Goal: Transaction & Acquisition: Purchase product/service

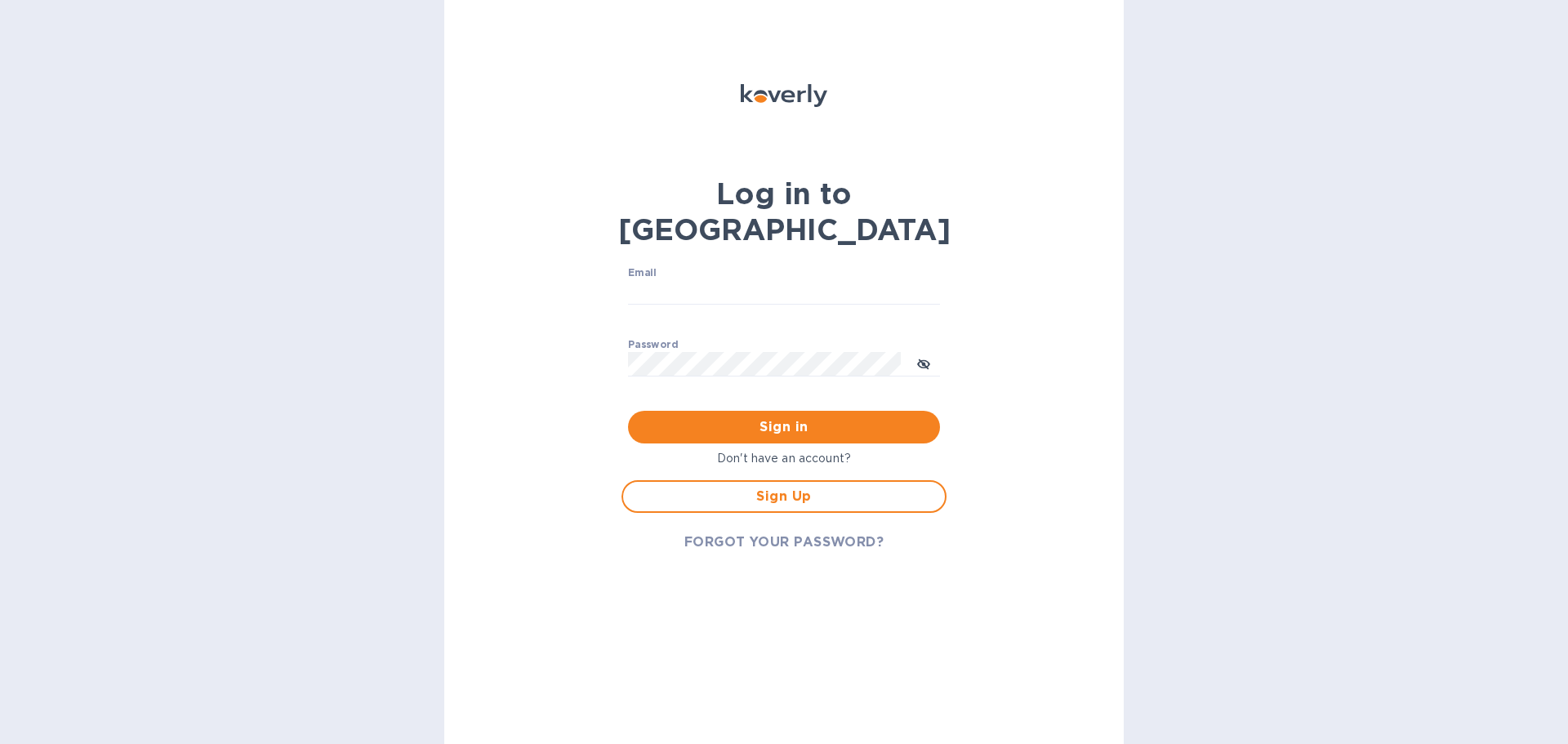
type input "[EMAIL_ADDRESS][DOMAIN_NAME]"
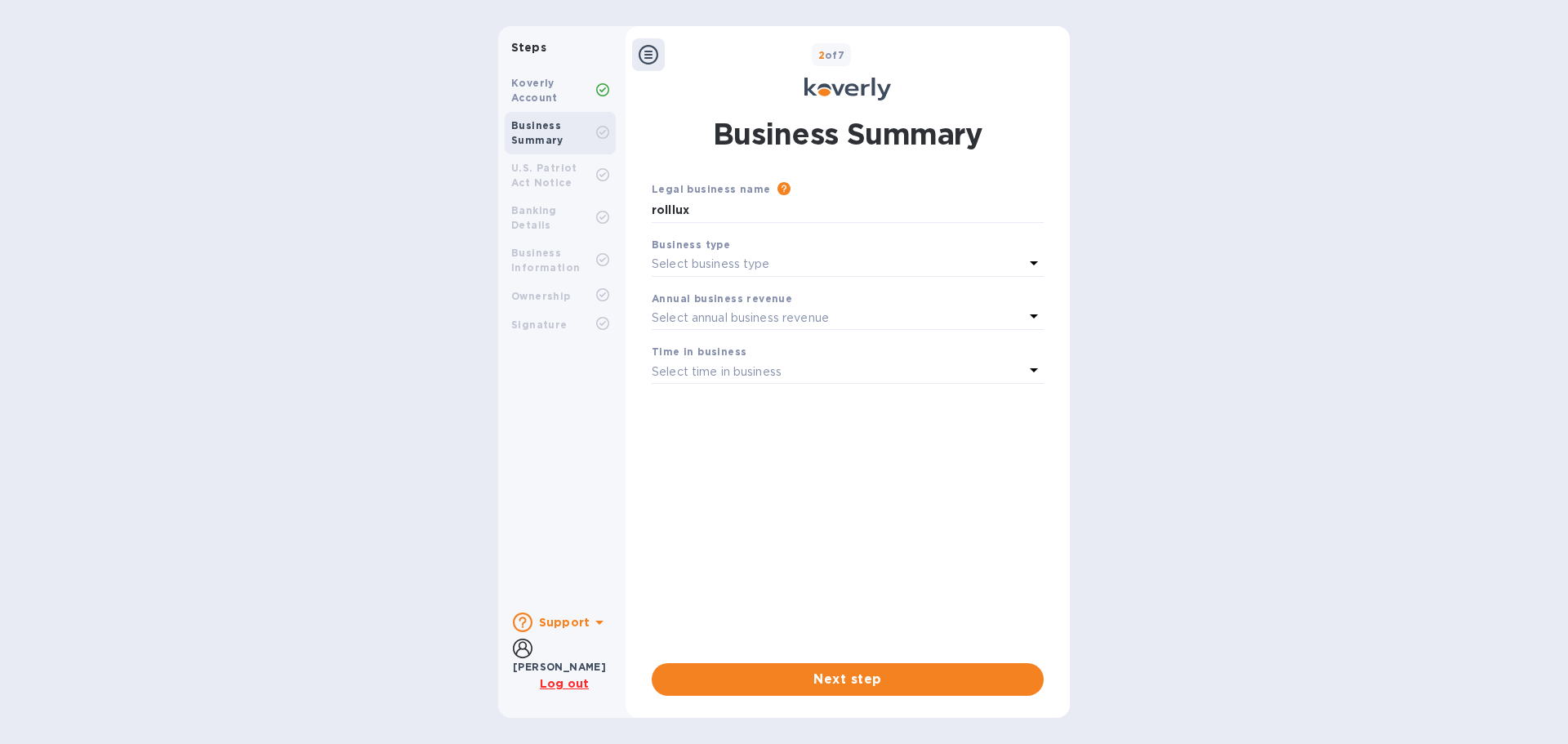
click at [766, 258] on p "Select business type" at bounding box center [711, 263] width 118 height 17
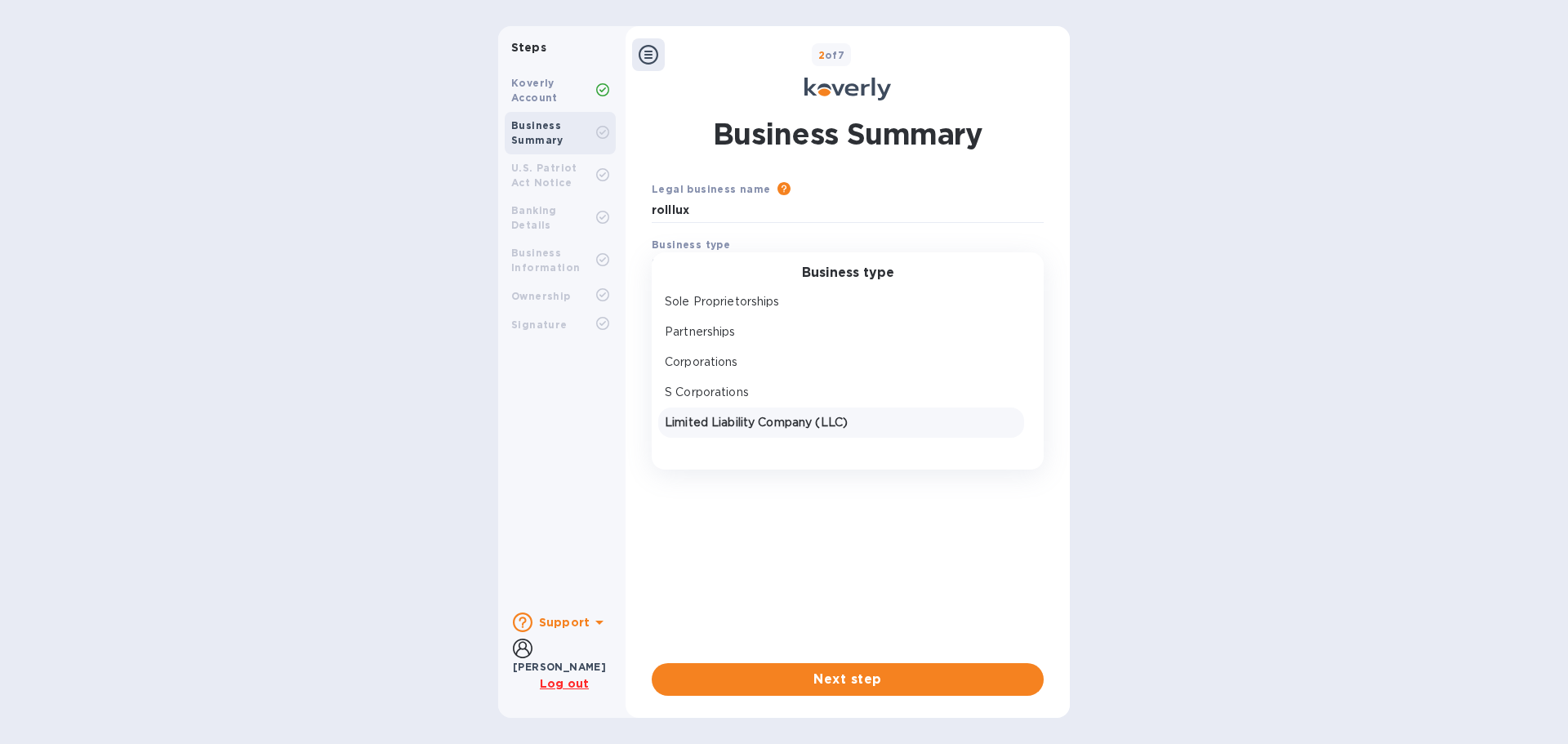
click at [738, 425] on p "Limited Liability Company (LLC)" at bounding box center [841, 422] width 353 height 17
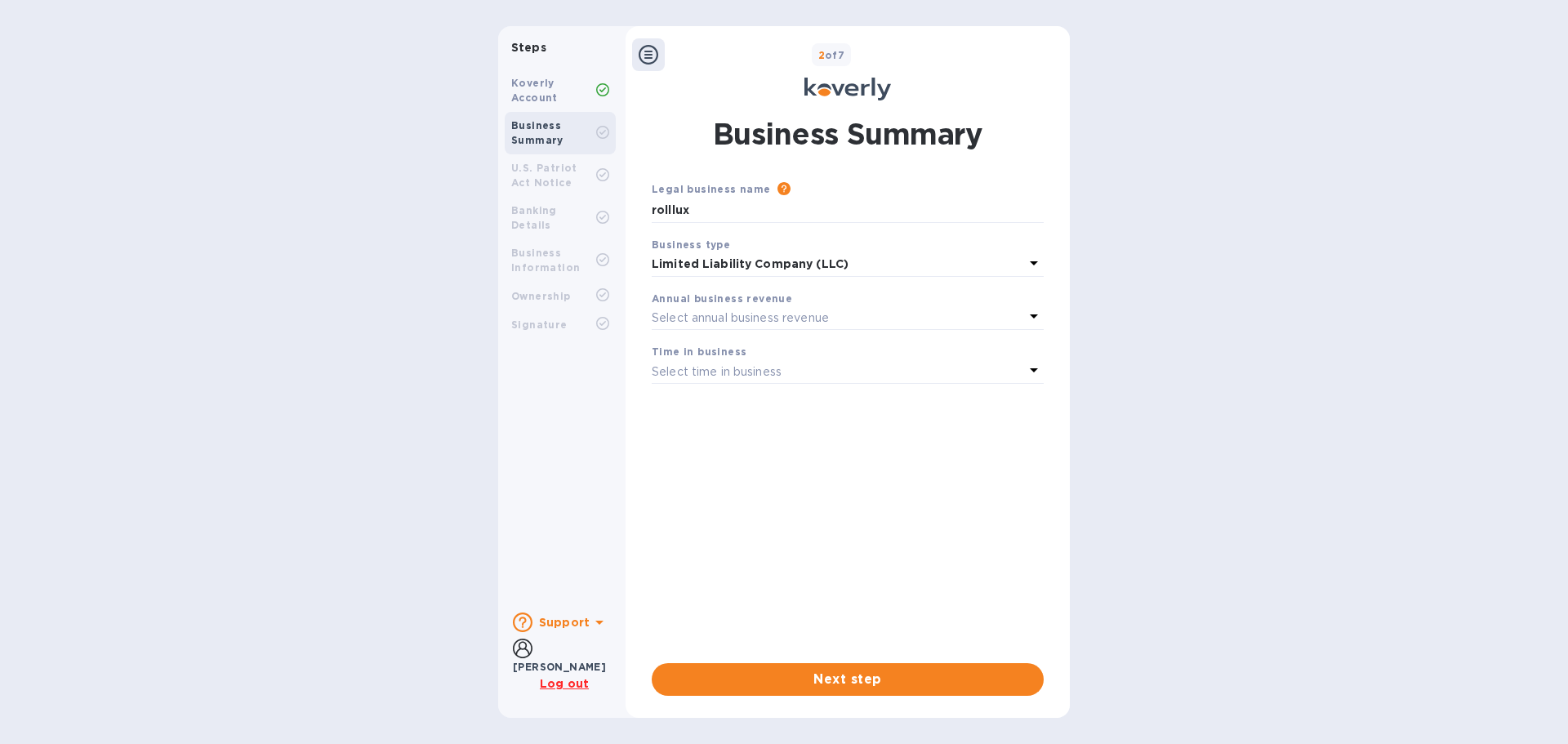
click at [722, 316] on p "Select annual business revenue" at bounding box center [741, 318] width 178 height 17
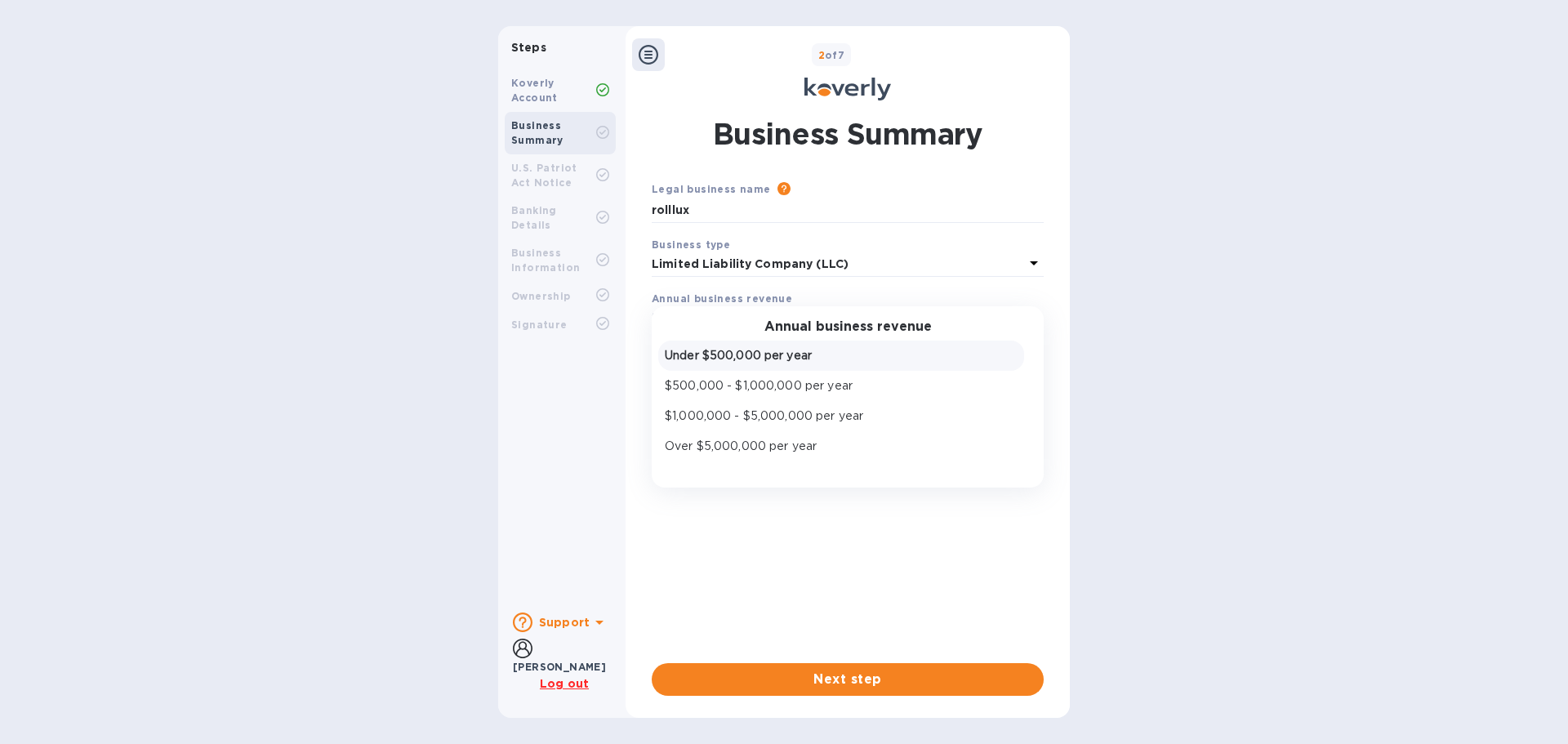
click at [735, 357] on p "Under $500,000 per year" at bounding box center [841, 355] width 353 height 17
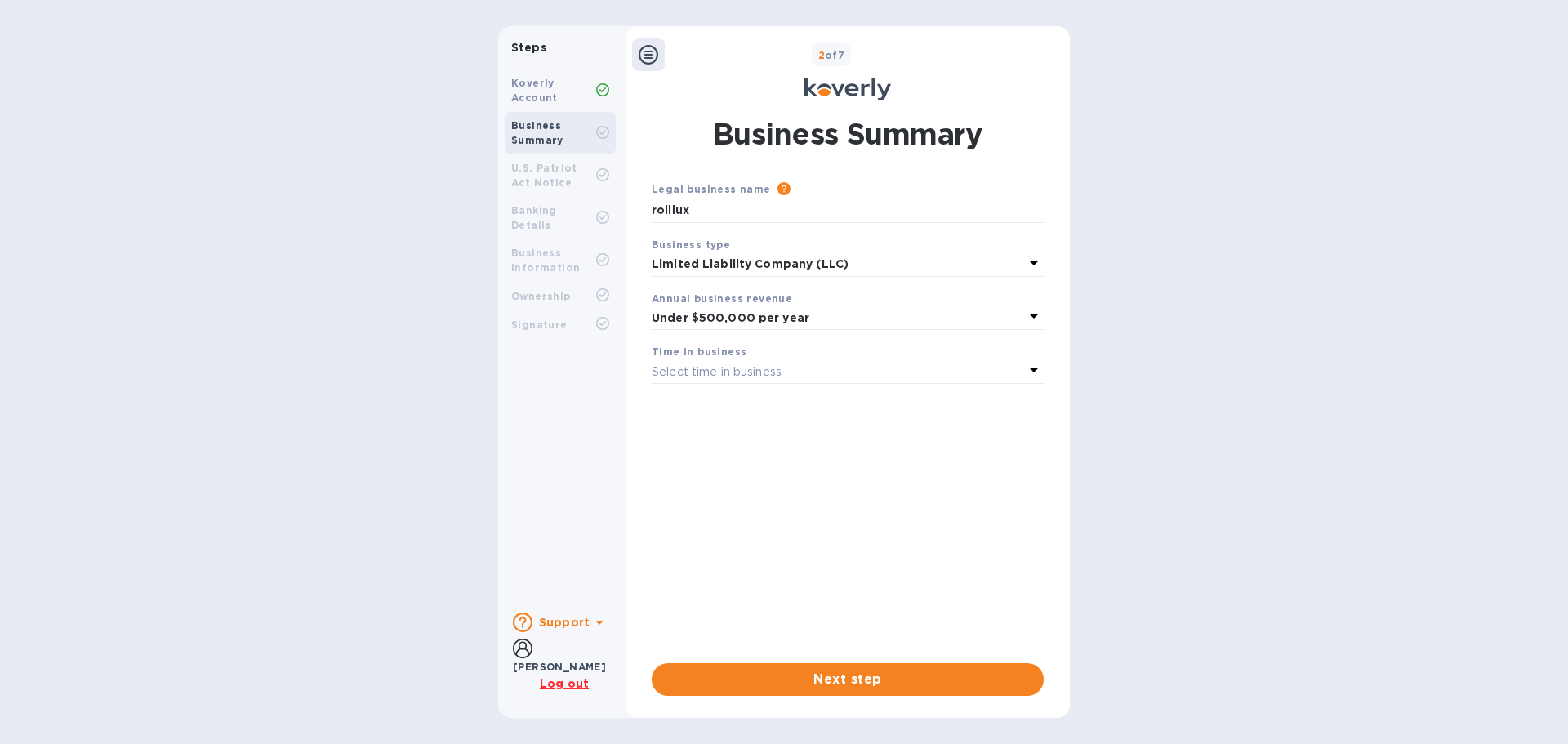
click at [738, 371] on p "Select time in business" at bounding box center [717, 371] width 130 height 17
click at [736, 501] on p "More than 5 years" at bounding box center [841, 499] width 353 height 17
click at [840, 679] on span "Next step" at bounding box center [847, 680] width 366 height 20
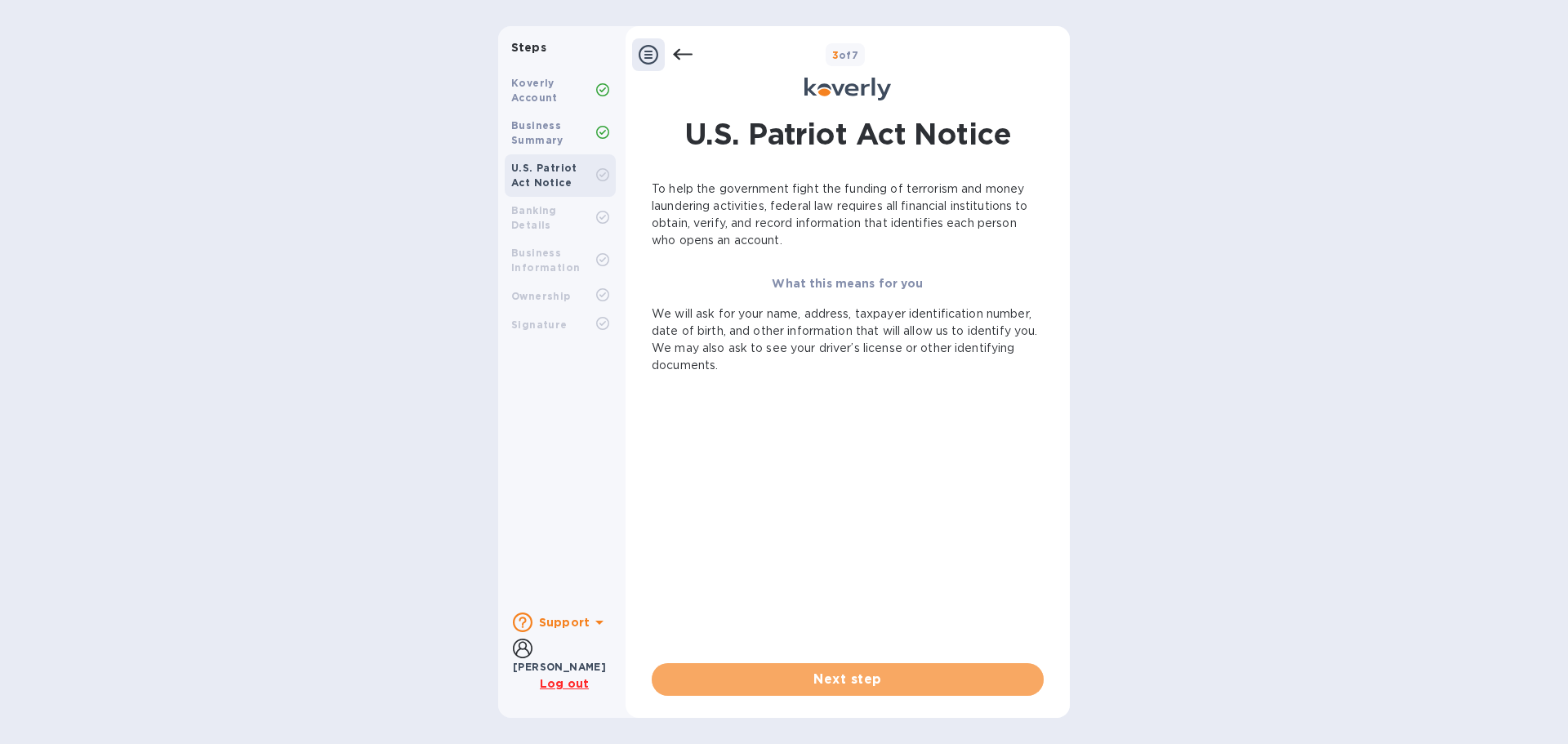
click at [840, 679] on span "Next step" at bounding box center [847, 680] width 366 height 20
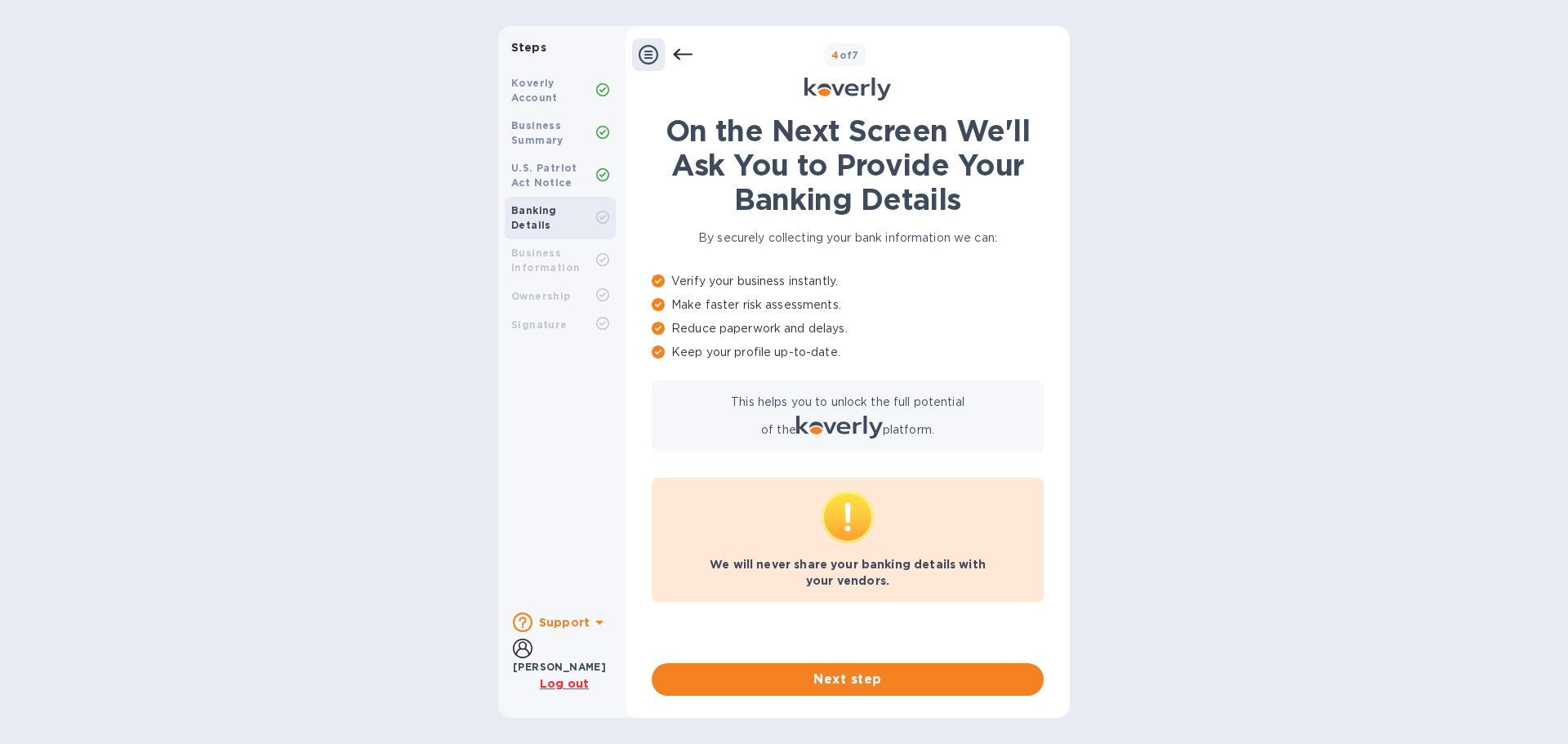
click at [520, 658] on icon at bounding box center [523, 648] width 20 height 20
click at [866, 673] on span "Next step" at bounding box center [847, 680] width 366 height 20
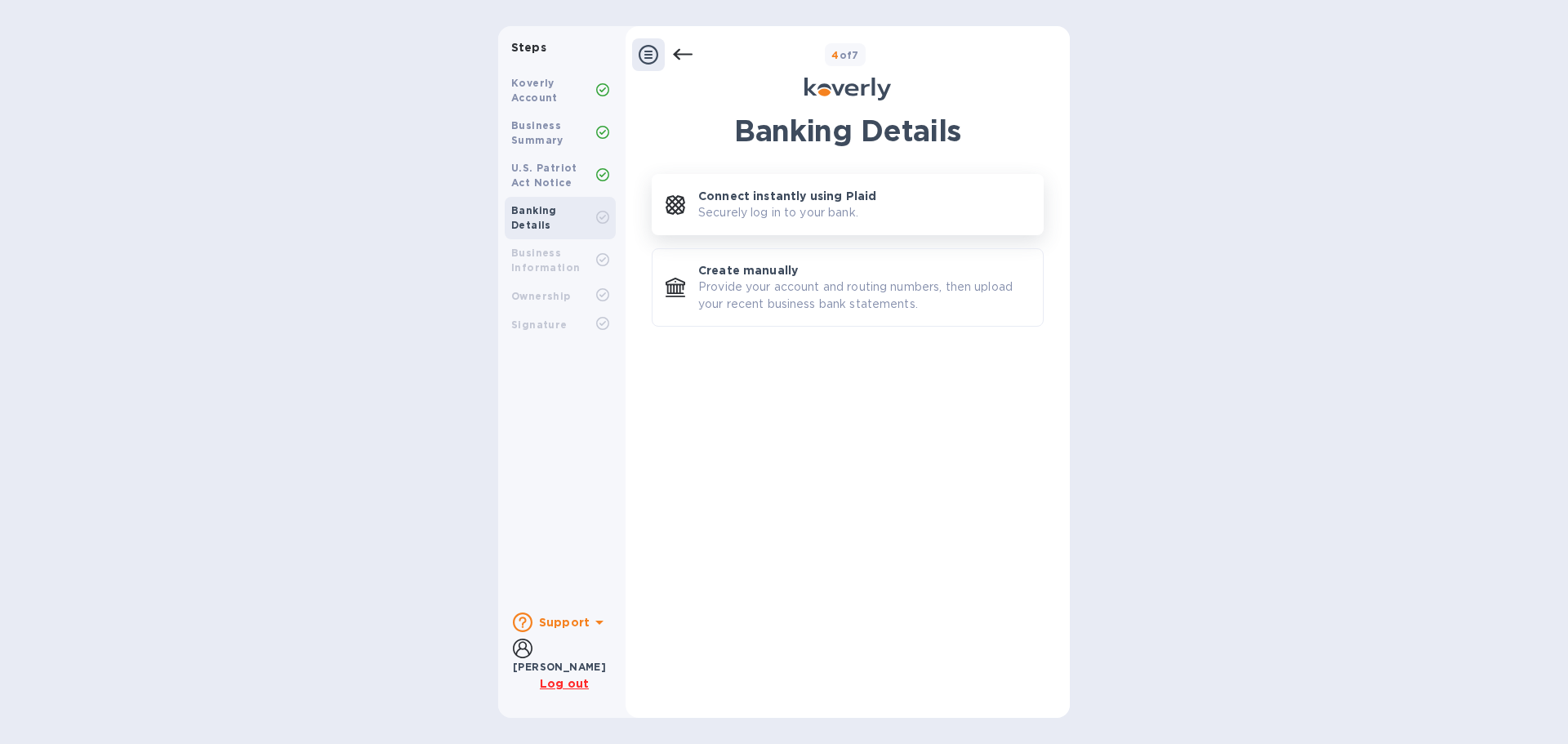
click at [758, 202] on p "Connect instantly using Plaid" at bounding box center [787, 195] width 178 height 17
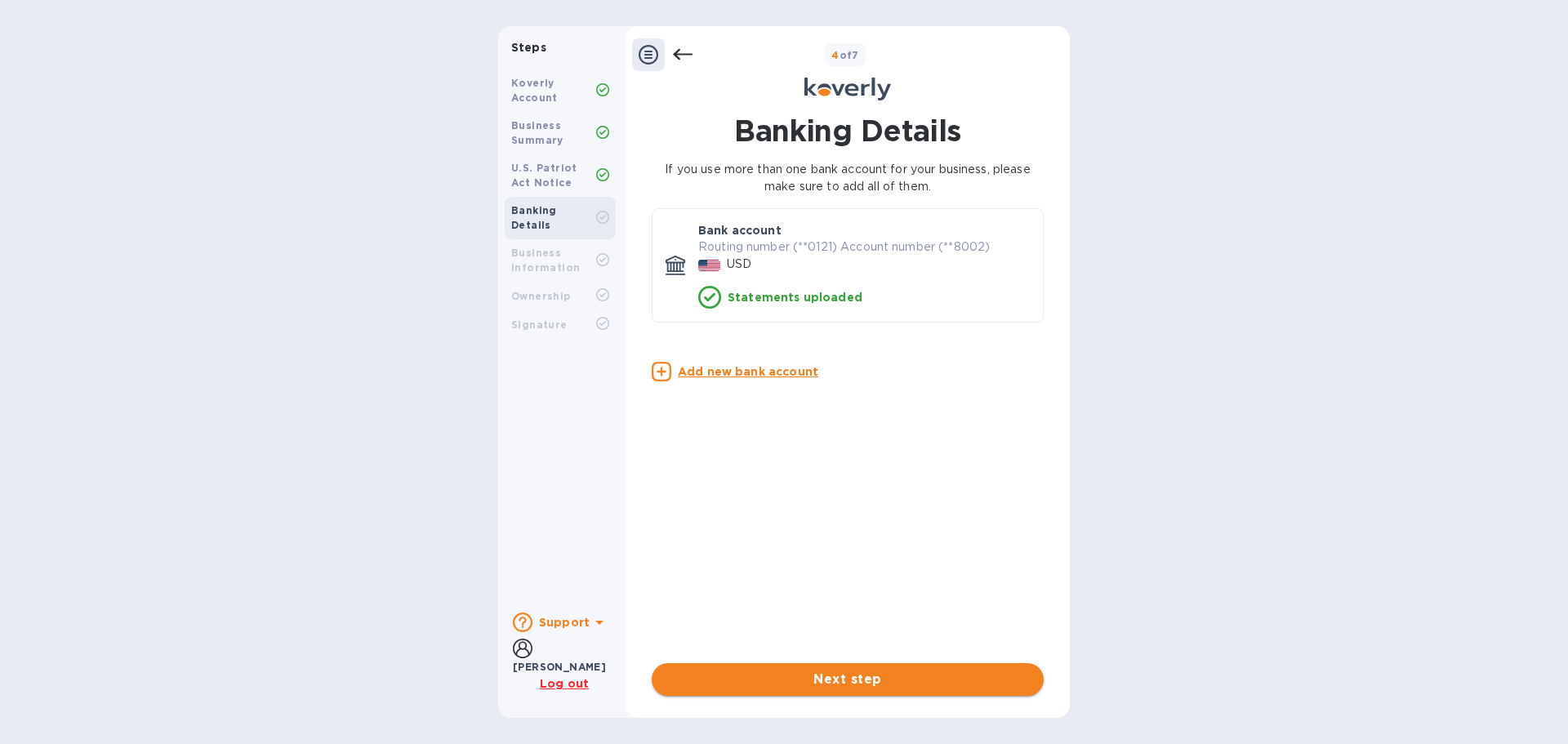
click at [852, 672] on span "Next step" at bounding box center [847, 680] width 366 height 20
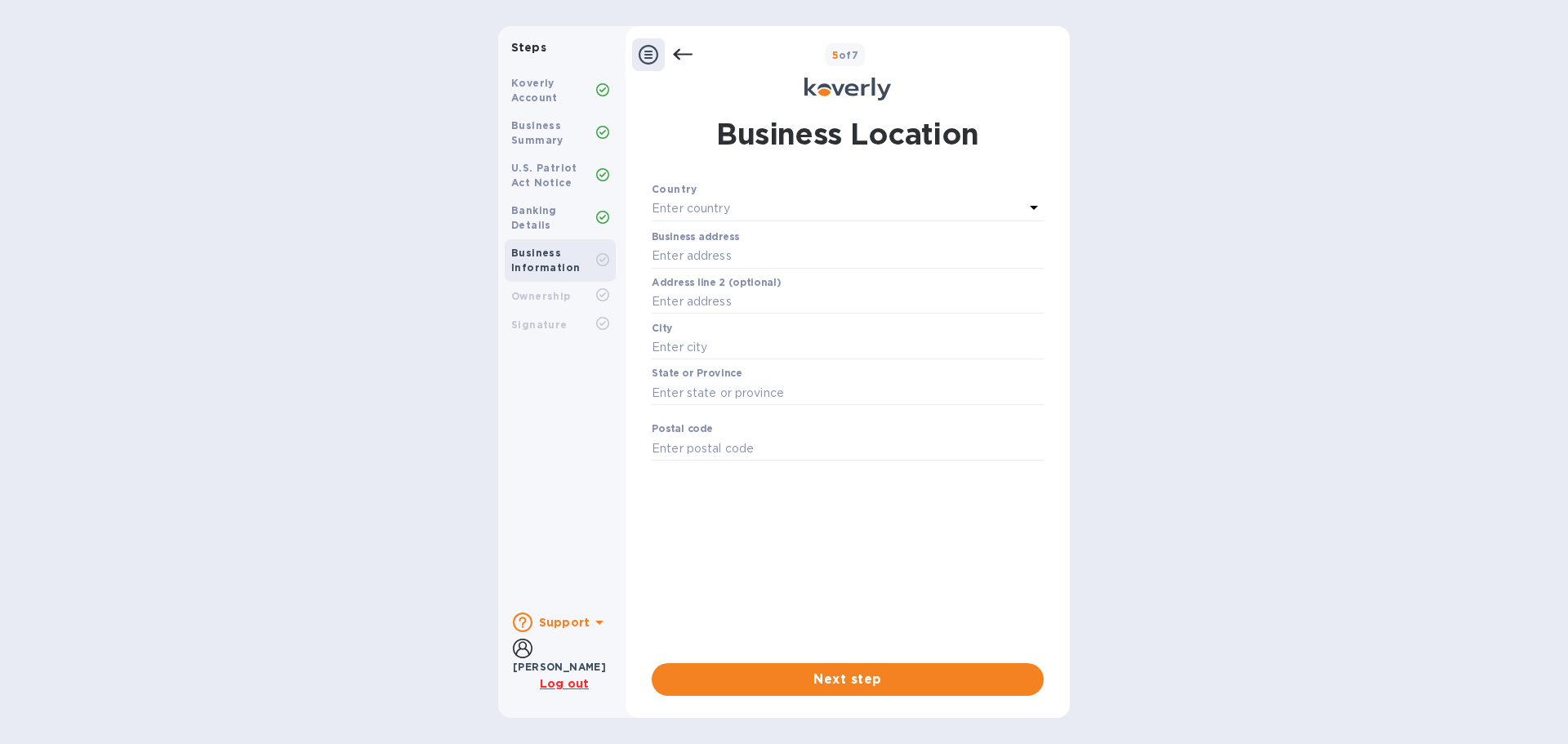
click at [734, 211] on div "Enter country" at bounding box center [838, 208] width 373 height 23
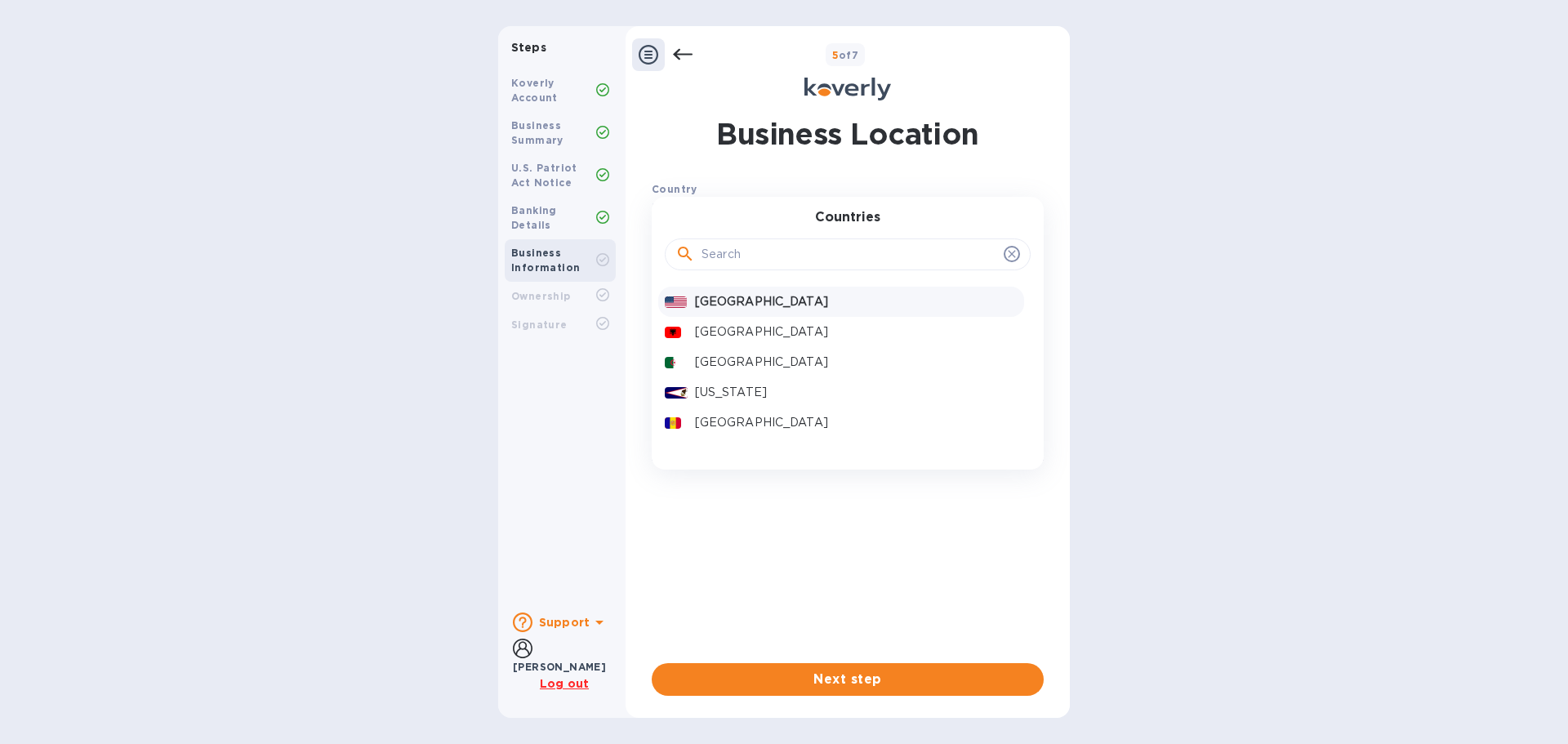
click at [758, 301] on p "[GEOGRAPHIC_DATA]" at bounding box center [856, 301] width 322 height 17
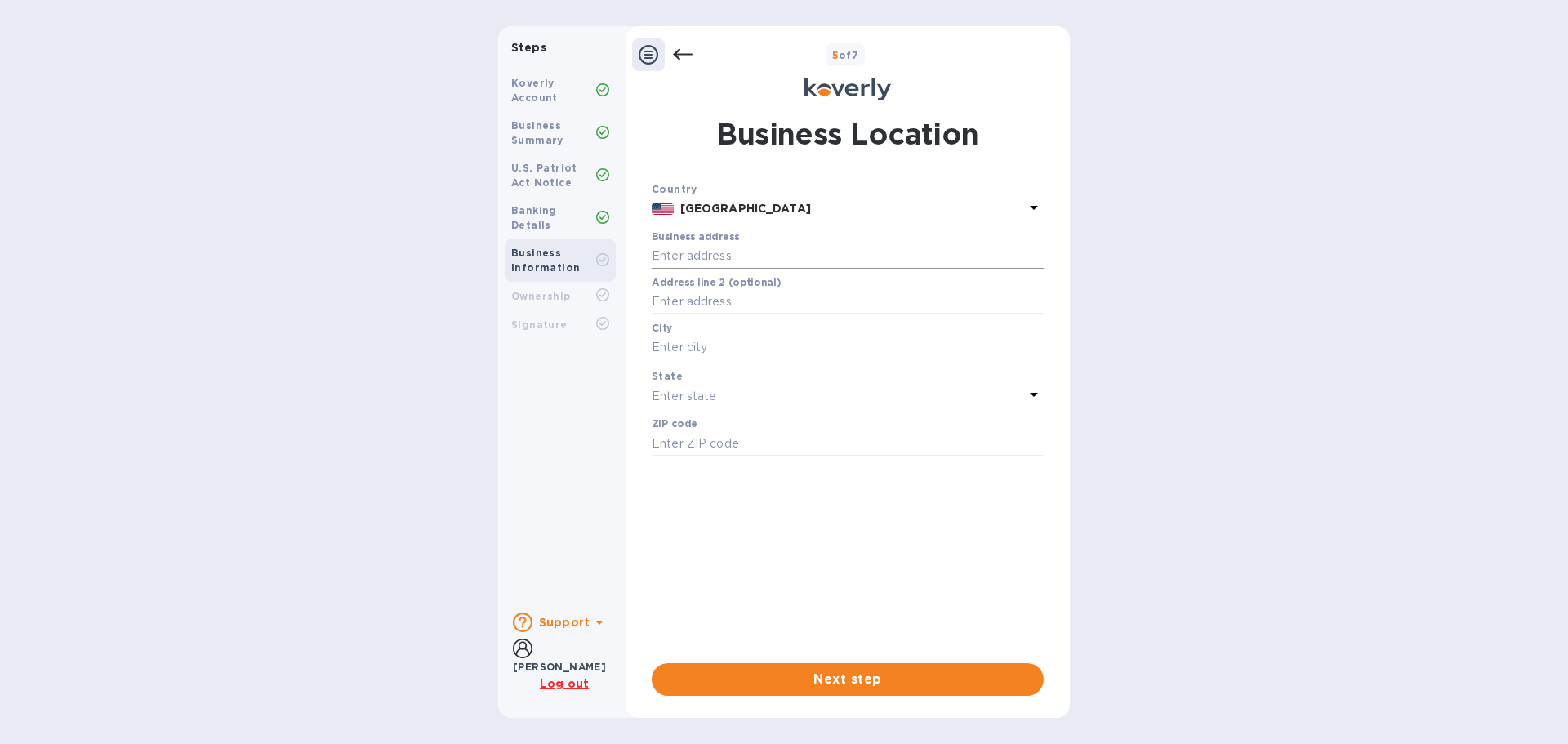
click at [755, 255] on input "text" at bounding box center [847, 257] width 392 height 25
type input "[STREET_ADDRESS]"
type input "[GEOGRAPHIC_DATA]"
type input "33179"
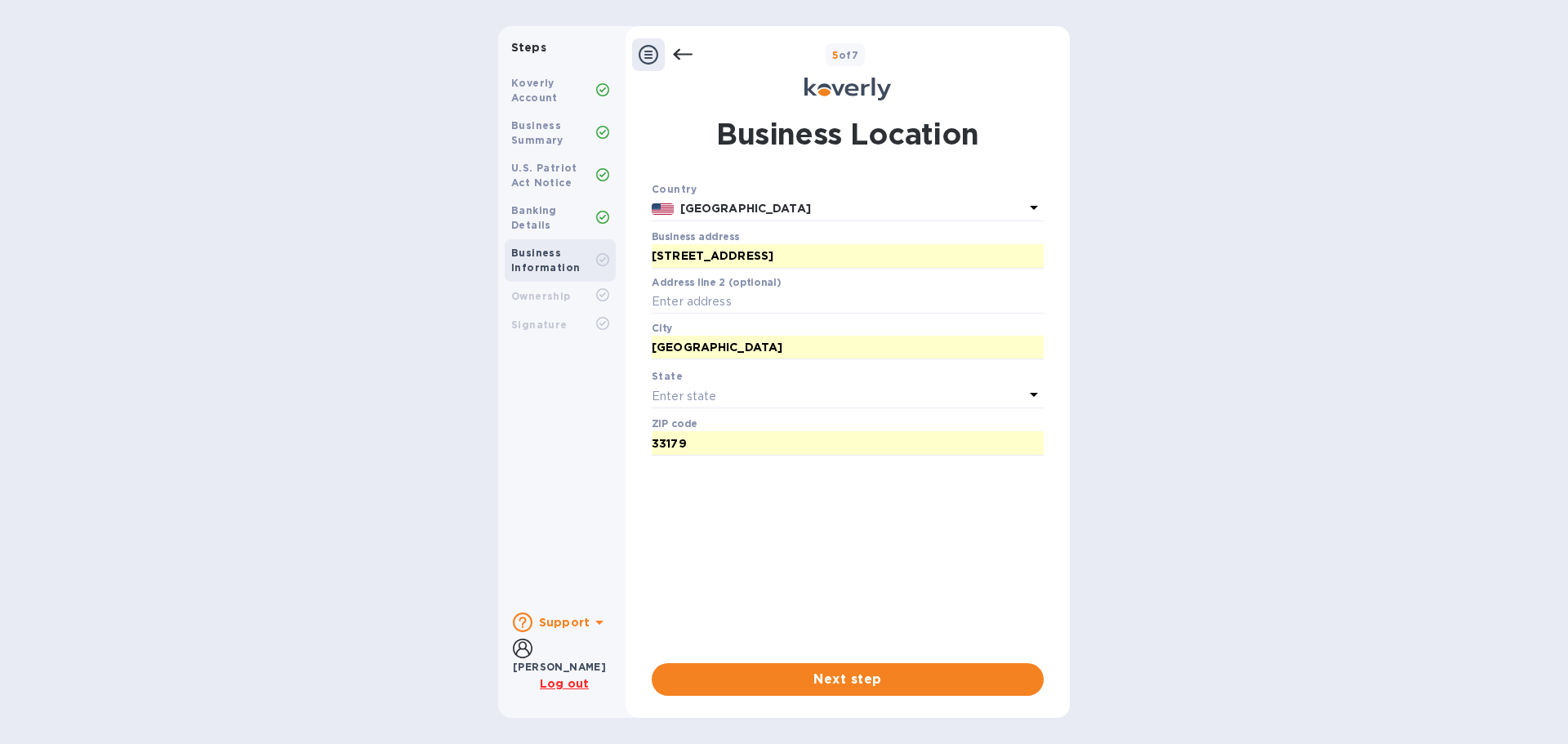
click at [716, 386] on div "Enter state" at bounding box center [838, 396] width 373 height 23
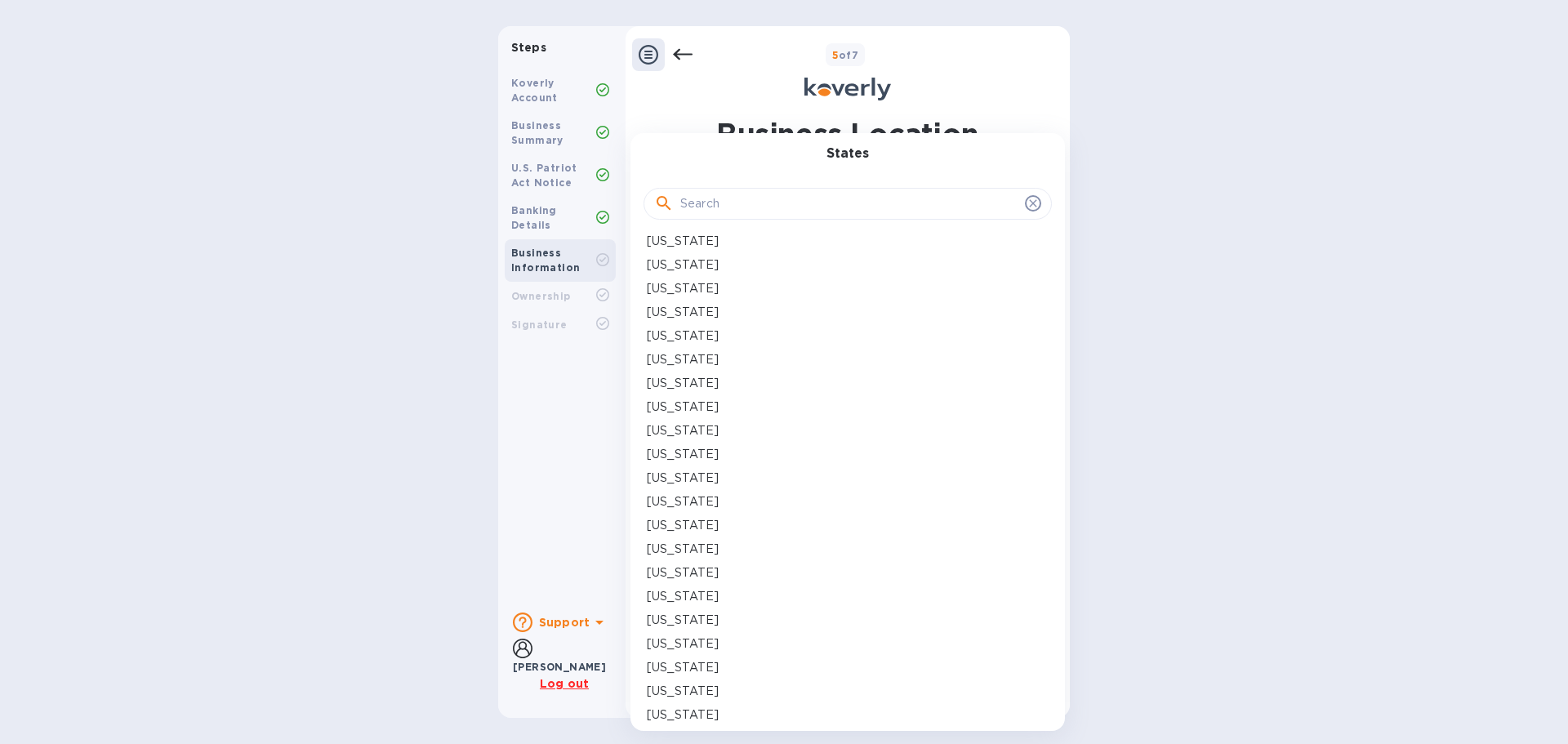
click at [677, 496] on p "[US_STATE]" at bounding box center [682, 501] width 72 height 17
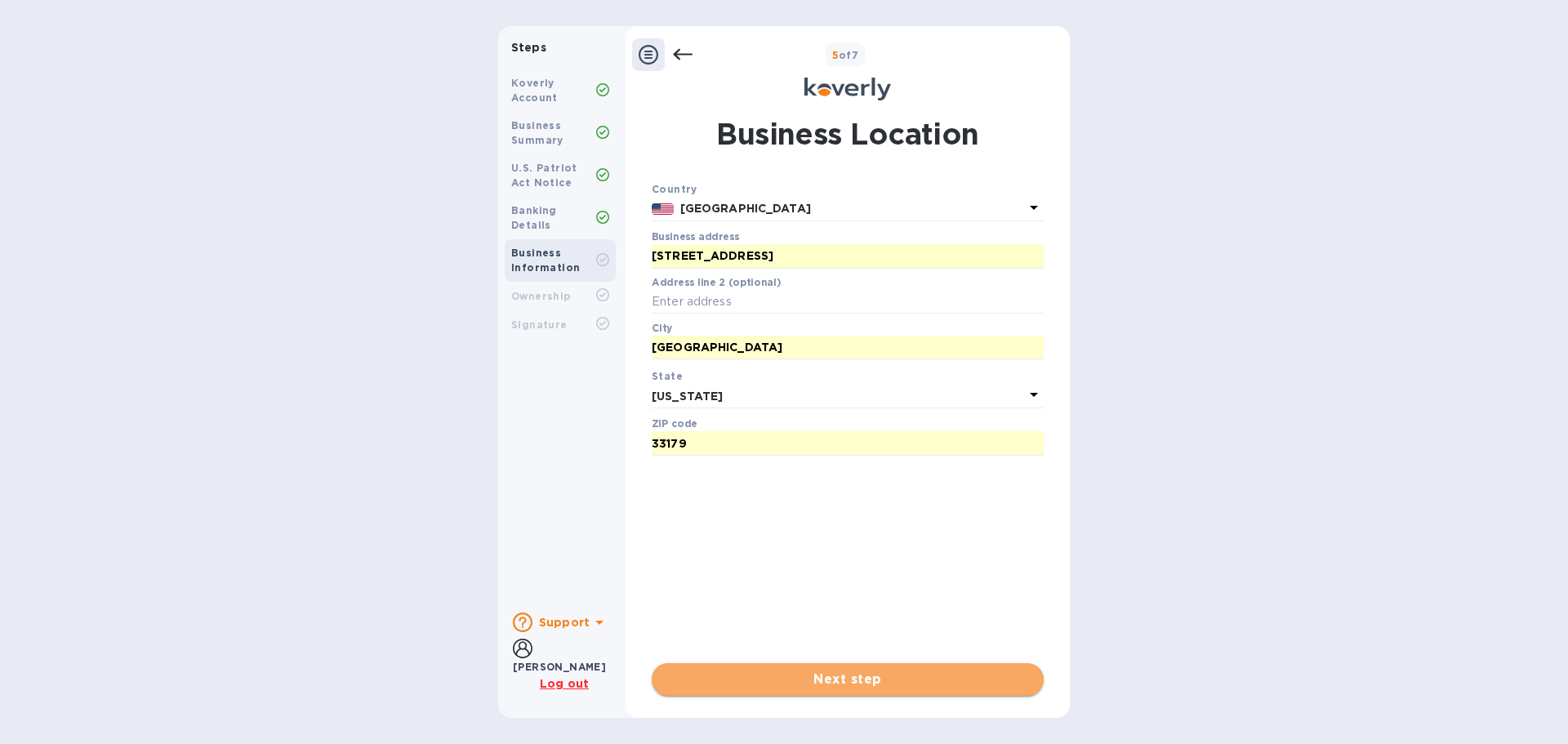
click at [847, 680] on span "Next step" at bounding box center [847, 680] width 366 height 20
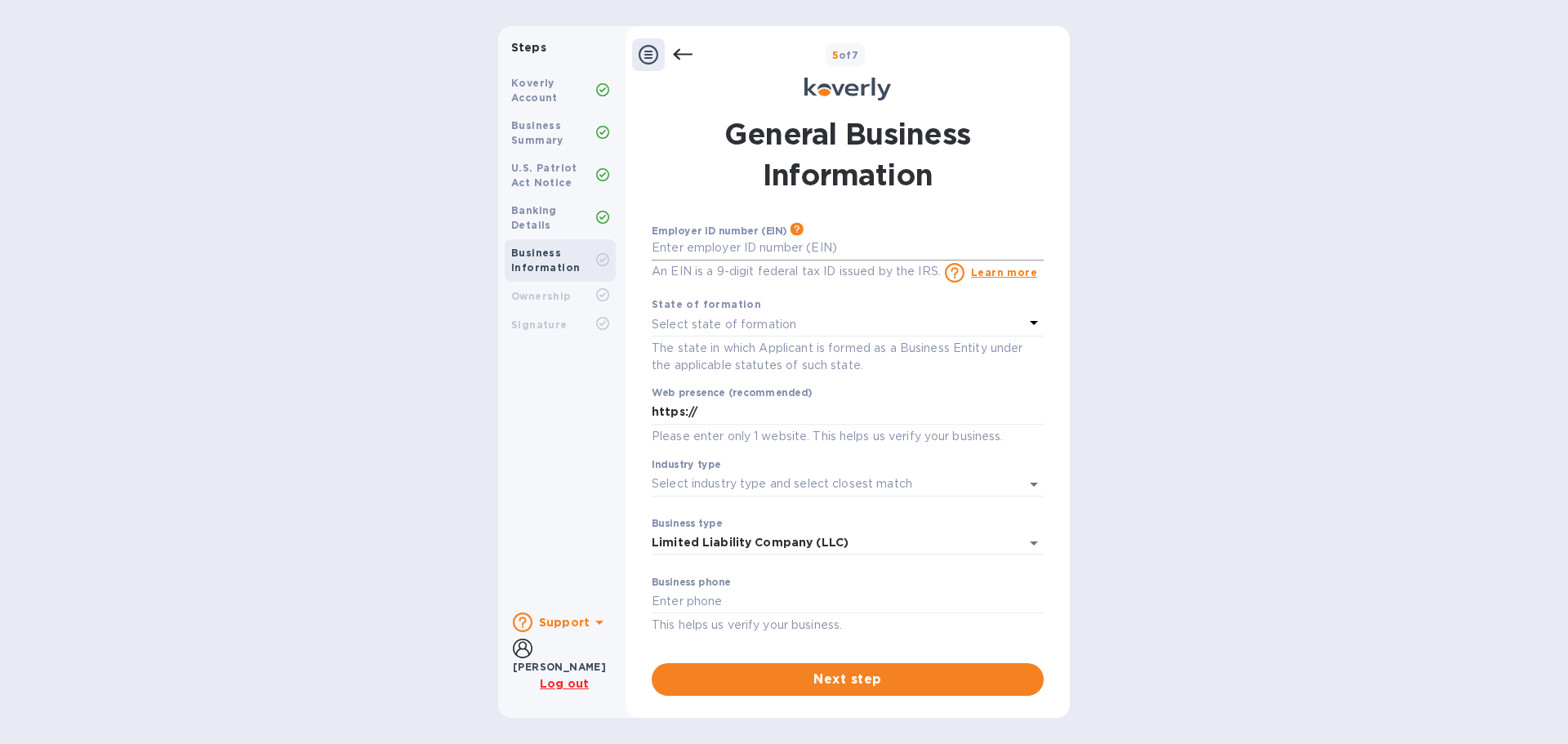
click at [730, 246] on input "text" at bounding box center [847, 248] width 392 height 25
type input "***30"
click at [781, 316] on p "Select state of formation" at bounding box center [724, 324] width 145 height 17
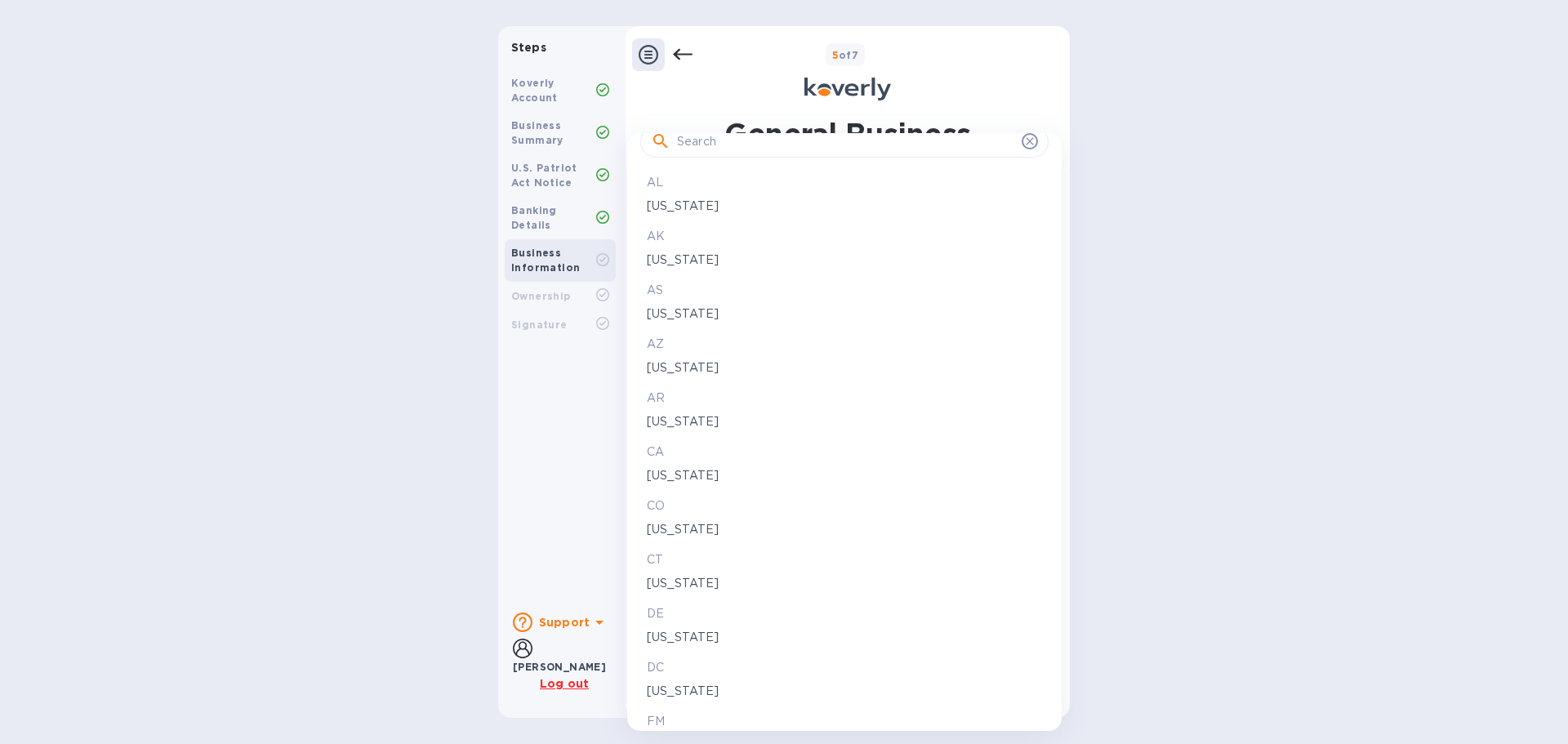
scroll to position [327, 0]
click at [661, 534] on p "[US_STATE]" at bounding box center [844, 534] width 395 height 17
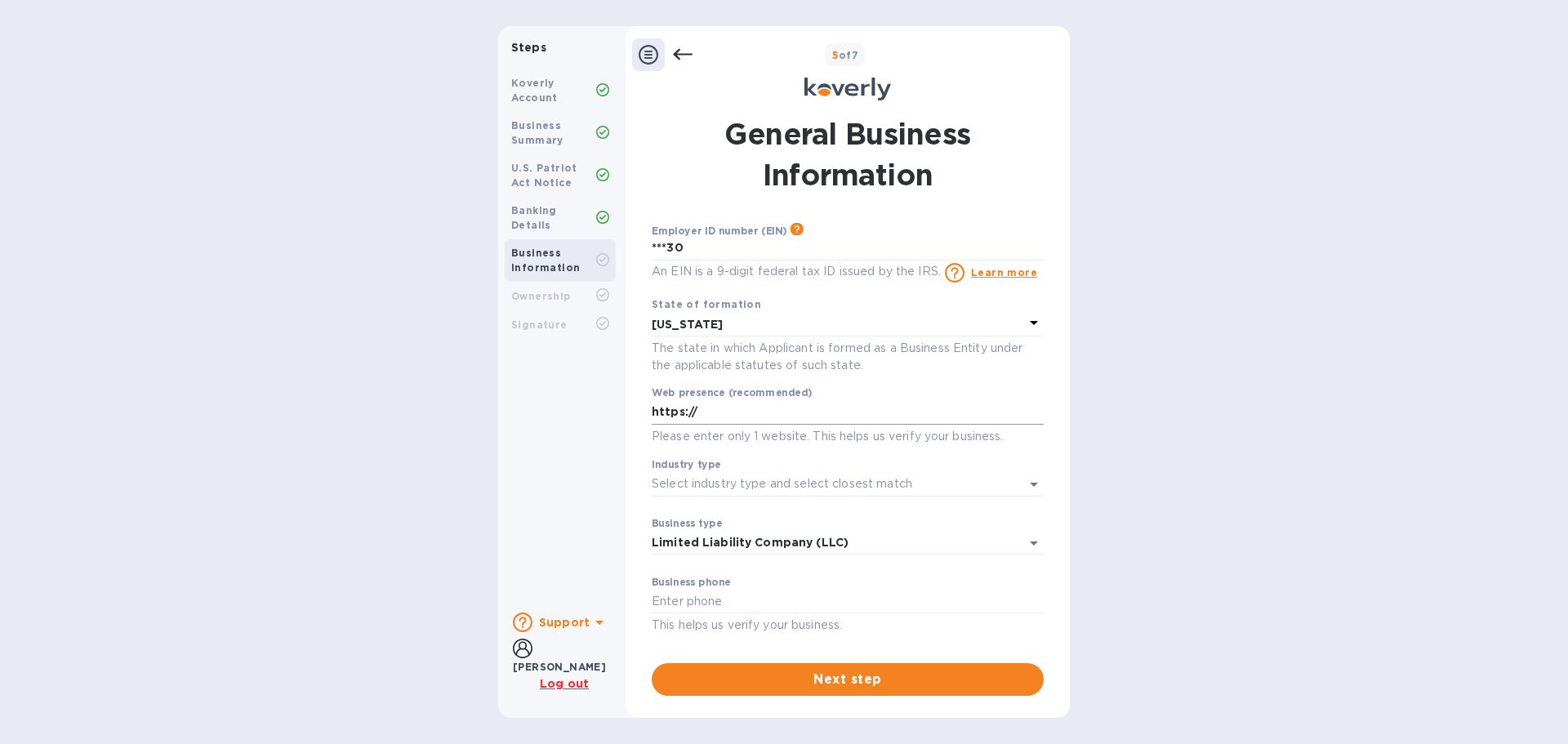
click at [738, 410] on input "https://" at bounding box center [847, 412] width 392 height 25
type input "[URL][DOMAIN_NAME]"
click at [772, 482] on input "Industry type" at bounding box center [824, 484] width 346 height 24
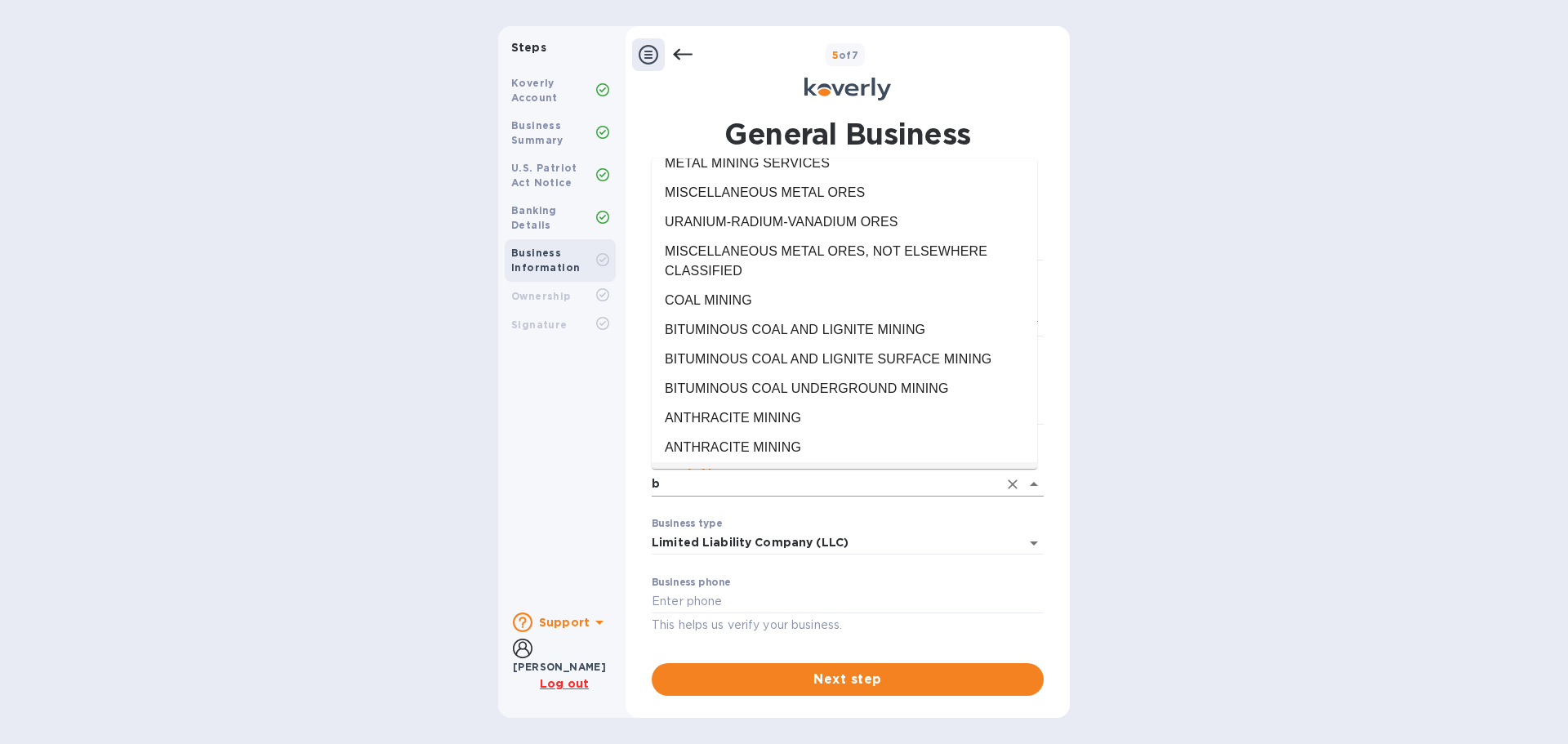
scroll to position [0, 0]
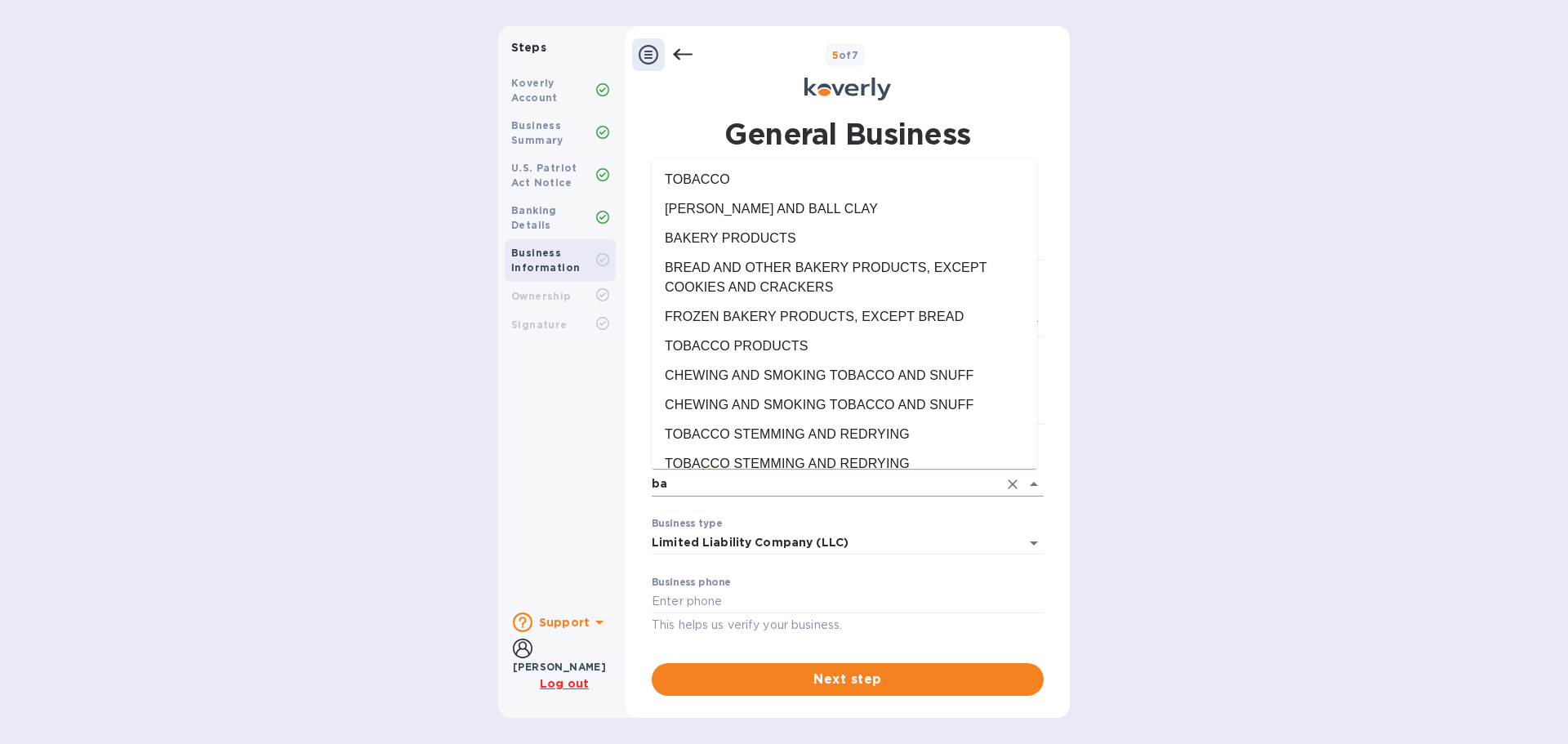
type input "b"
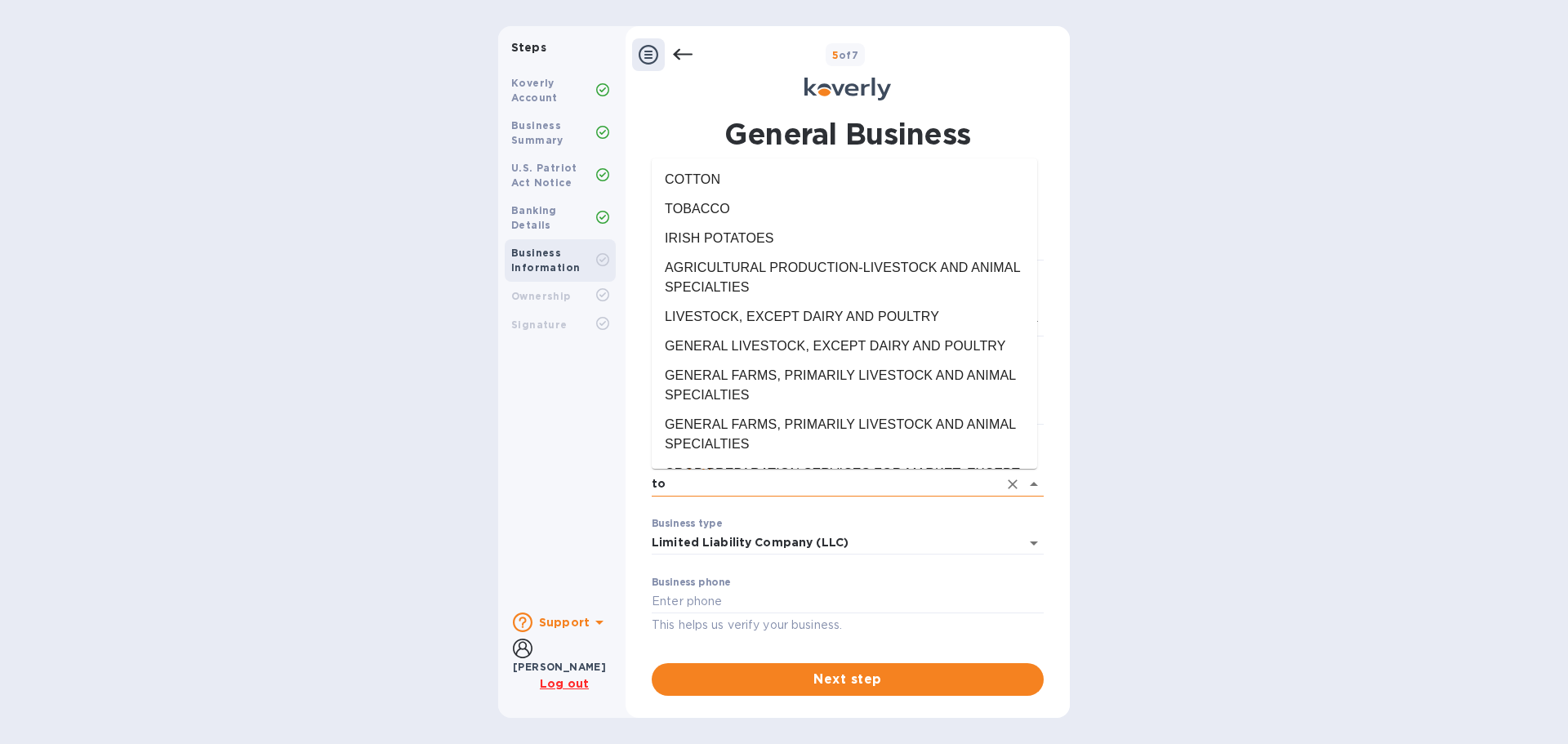
type input "t"
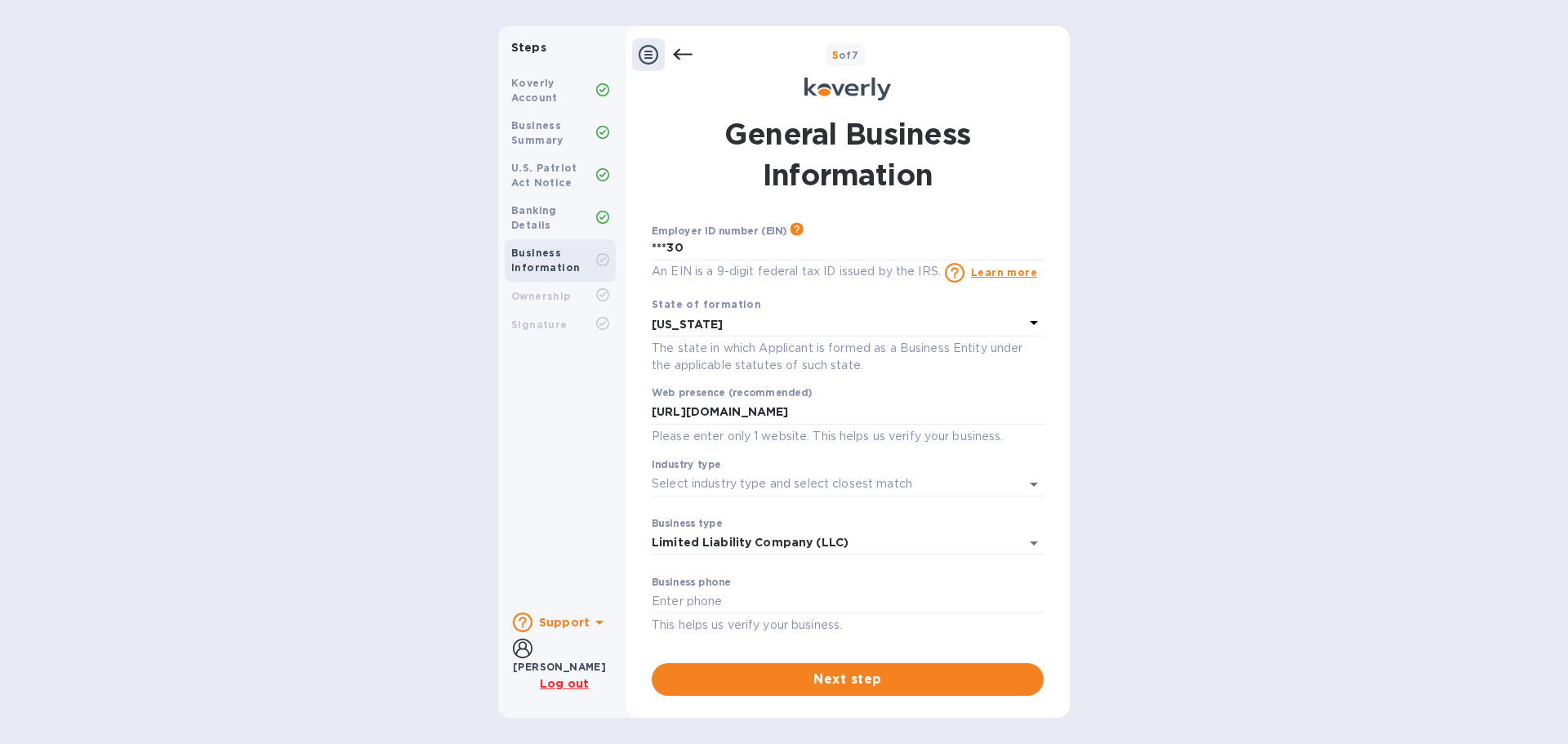
click at [923, 529] on div "Business type Limited Liability Company (LLC) Limited Liability Company (LLC) ​" at bounding box center [847, 548] width 392 height 59
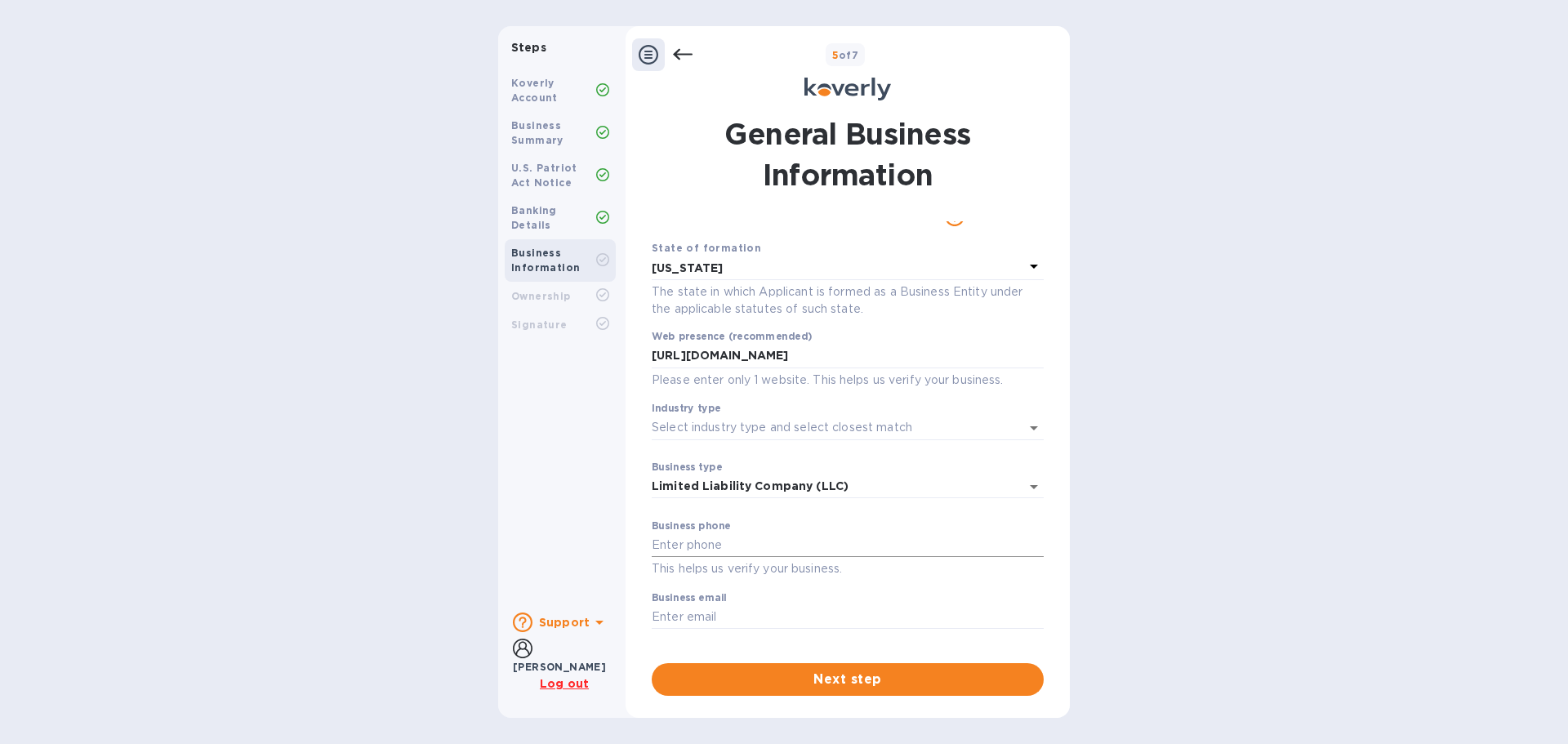
click at [743, 549] on input "text" at bounding box center [847, 546] width 392 height 25
type input "7864407497"
click at [786, 609] on input "text" at bounding box center [847, 618] width 392 height 25
type input "[EMAIL_ADDRESS][DOMAIN_NAME]"
click at [838, 681] on span "Next step" at bounding box center [847, 680] width 366 height 20
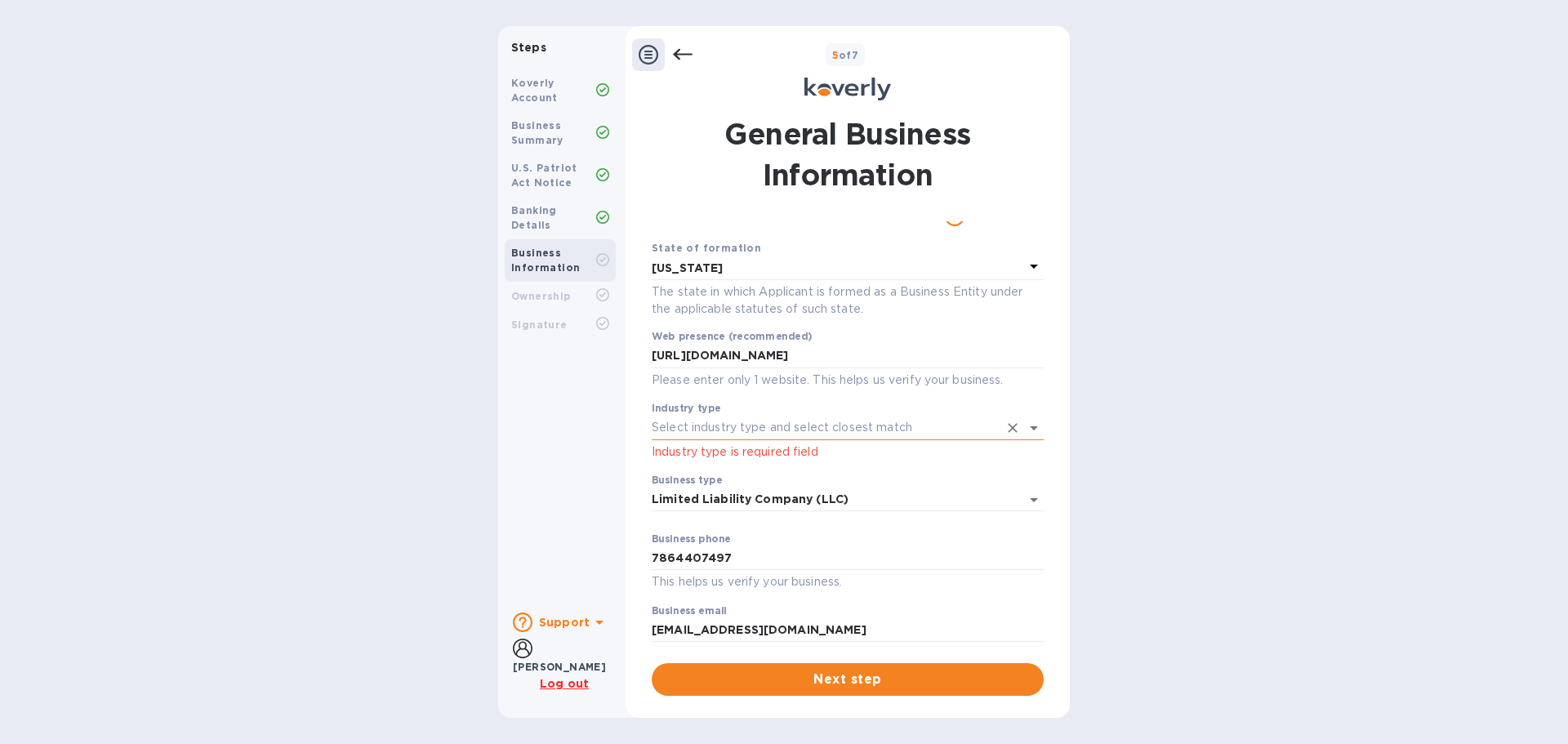
click at [706, 425] on input "Industry type" at bounding box center [824, 427] width 346 height 24
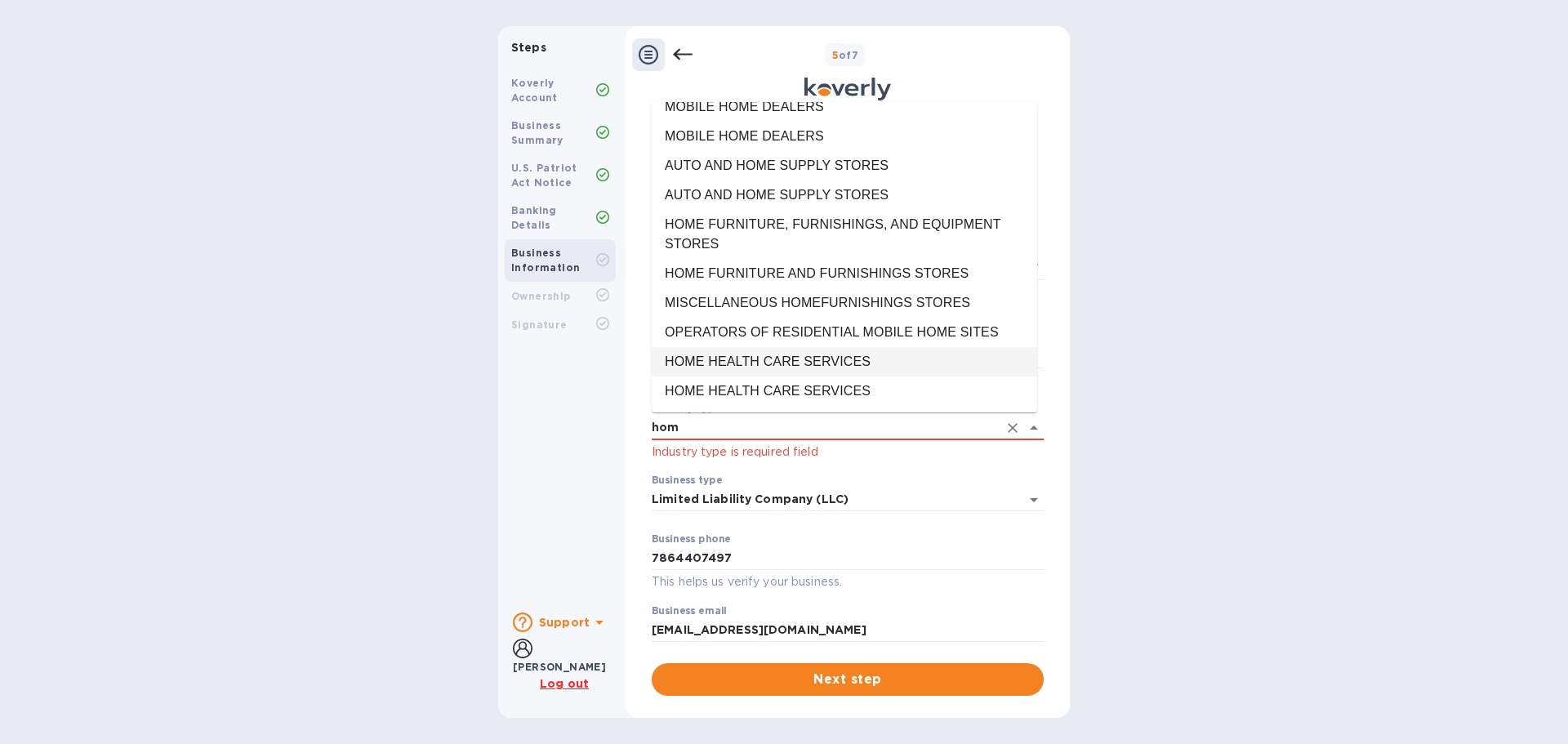
scroll to position [147, 0]
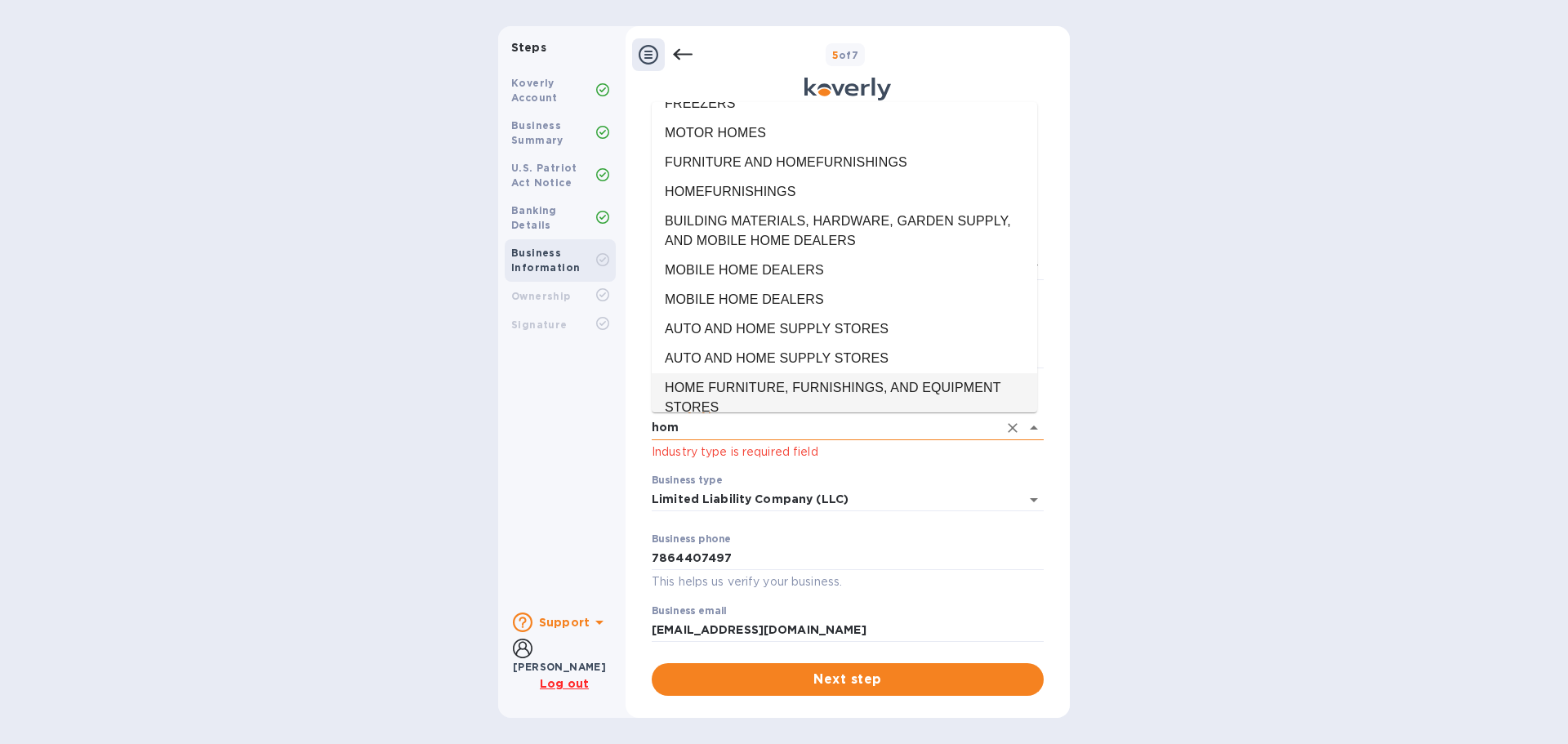
drag, startPoint x: 717, startPoint y: 430, endPoint x: 652, endPoint y: 428, distance: 65.0
click at [652, 428] on input "hom" at bounding box center [824, 427] width 346 height 24
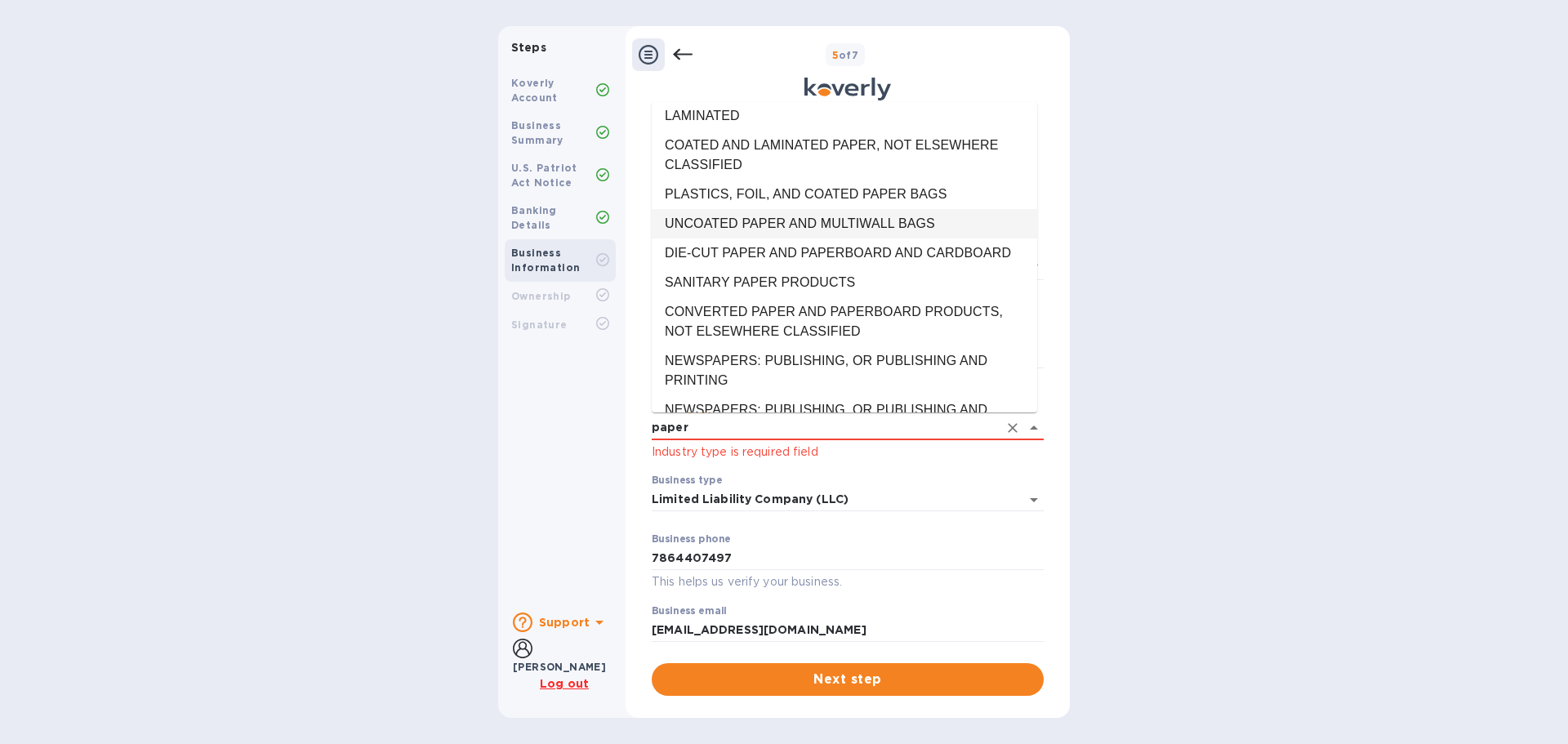
scroll to position [409, 0]
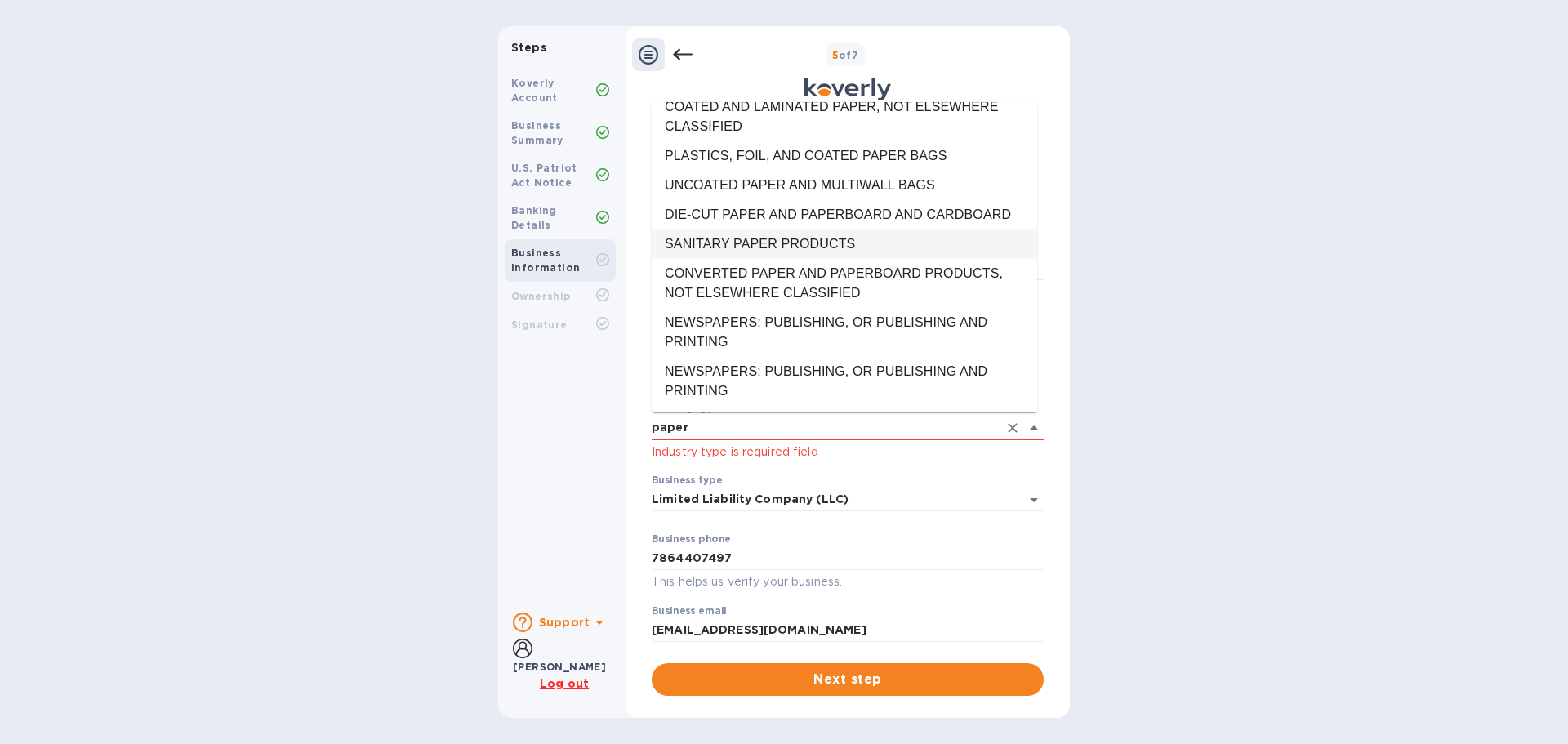
click at [754, 259] on li "SANITARY PAPER PRODUCTS" at bounding box center [844, 245] width 386 height 30
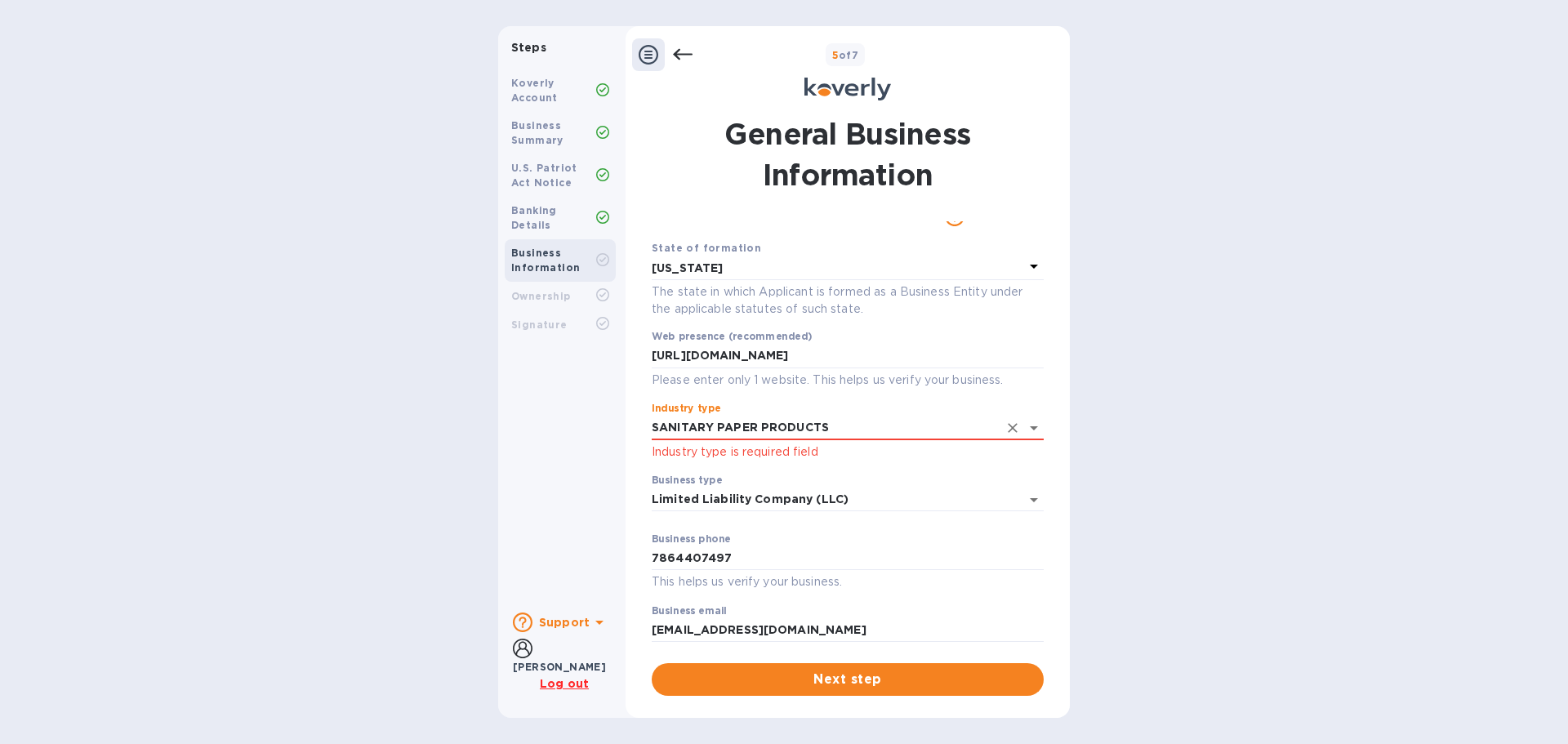
scroll to position [69, 0]
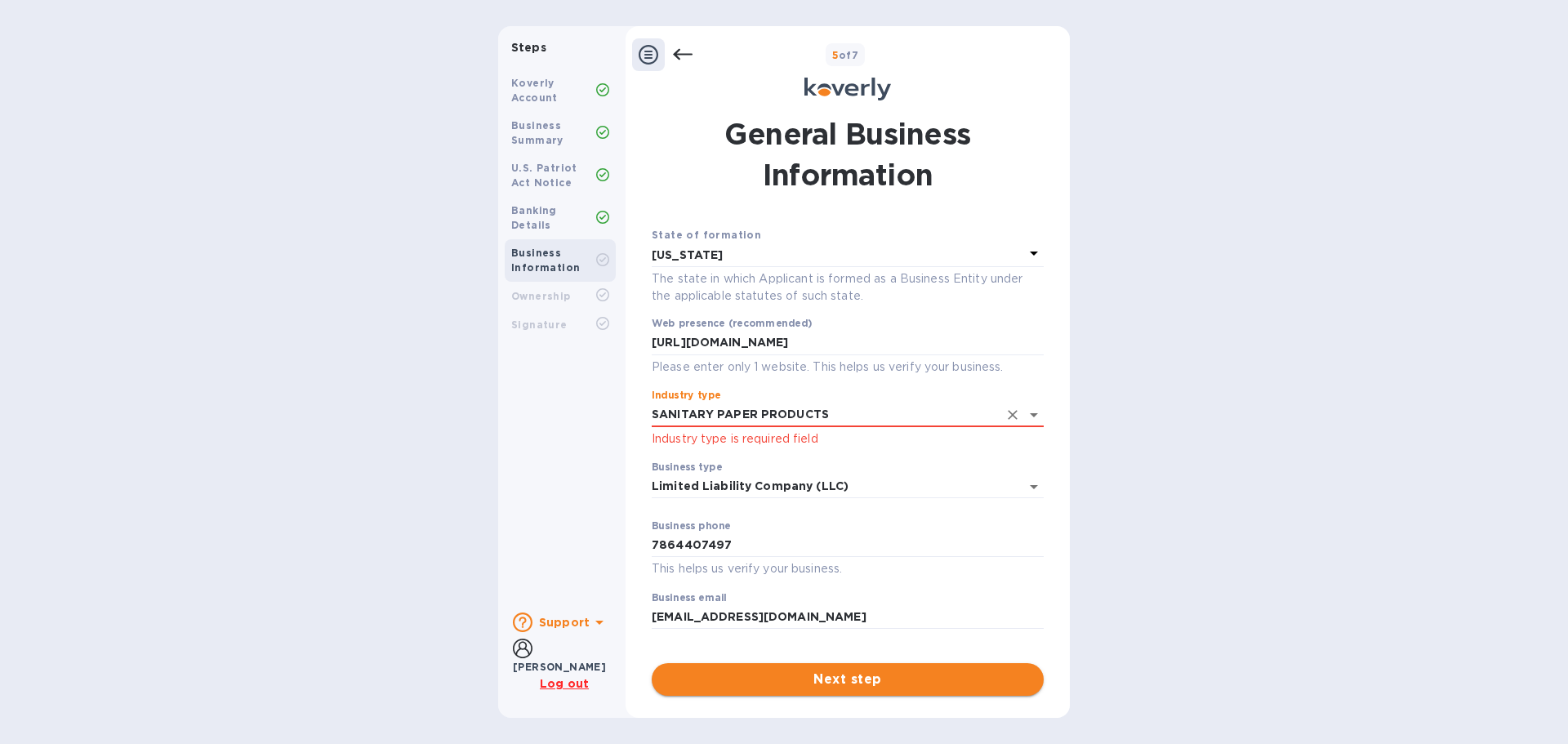
type input "SANITARY PAPER PRODUCTS"
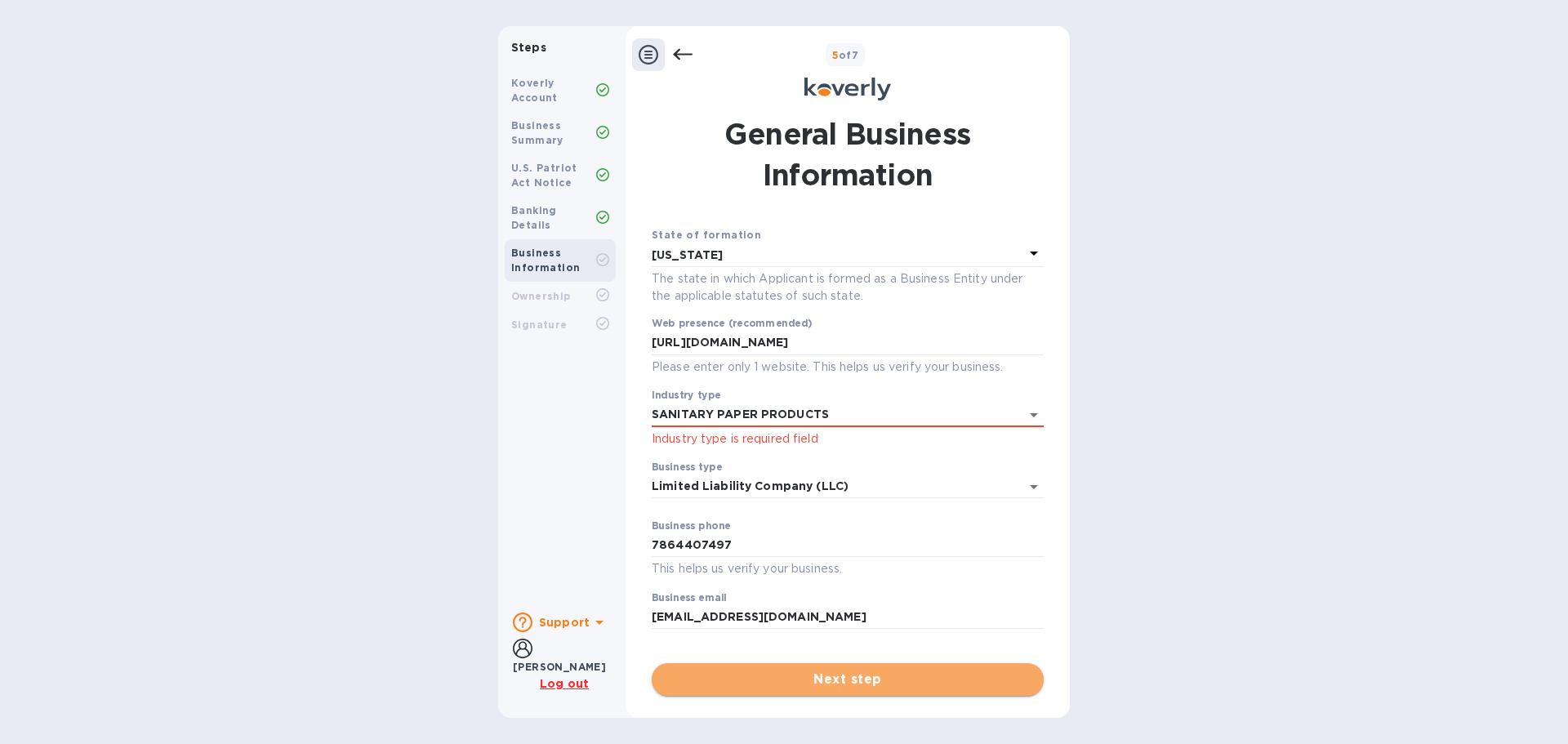
click at [859, 684] on span "Next step" at bounding box center [847, 680] width 366 height 20
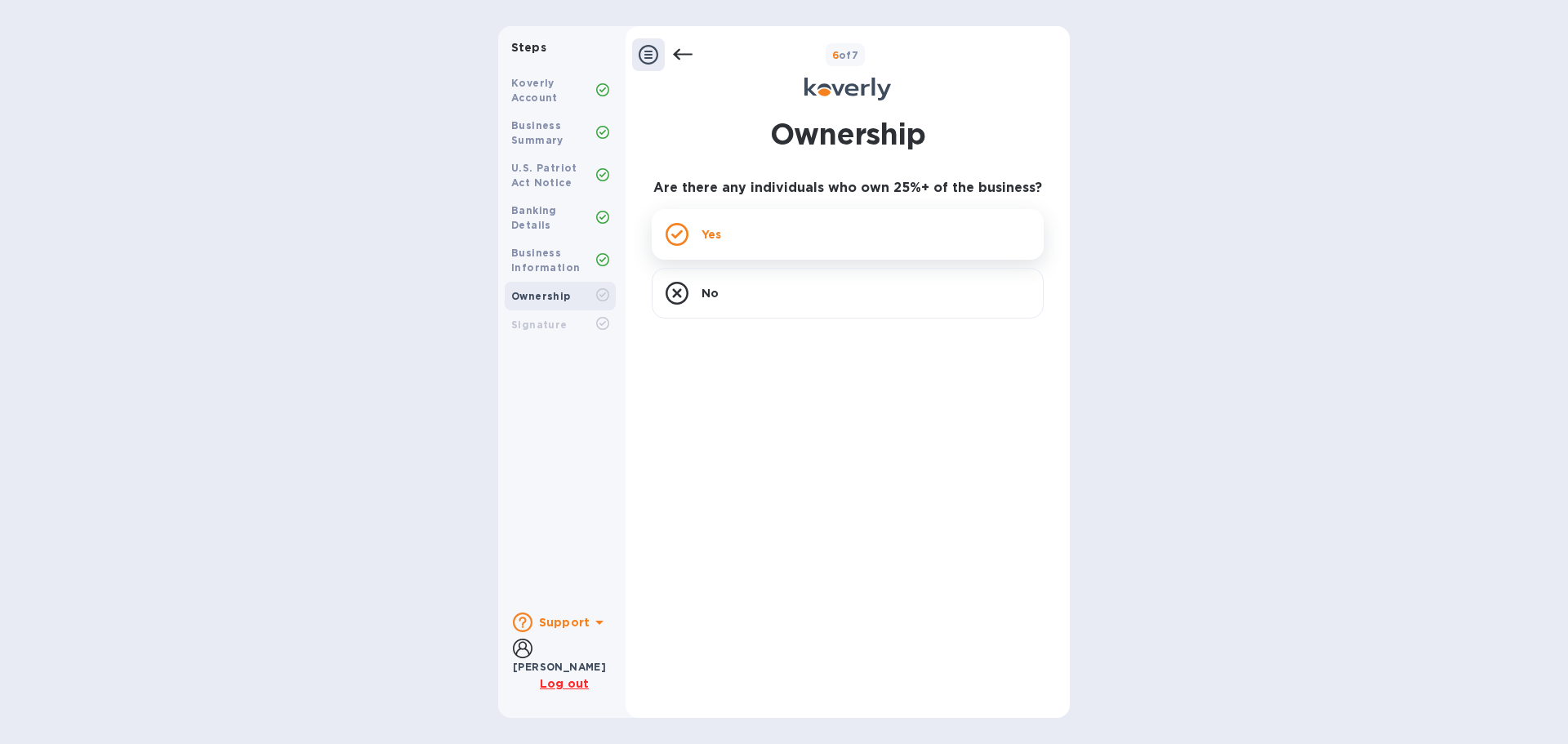
click at [886, 226] on div "Yes" at bounding box center [847, 234] width 392 height 50
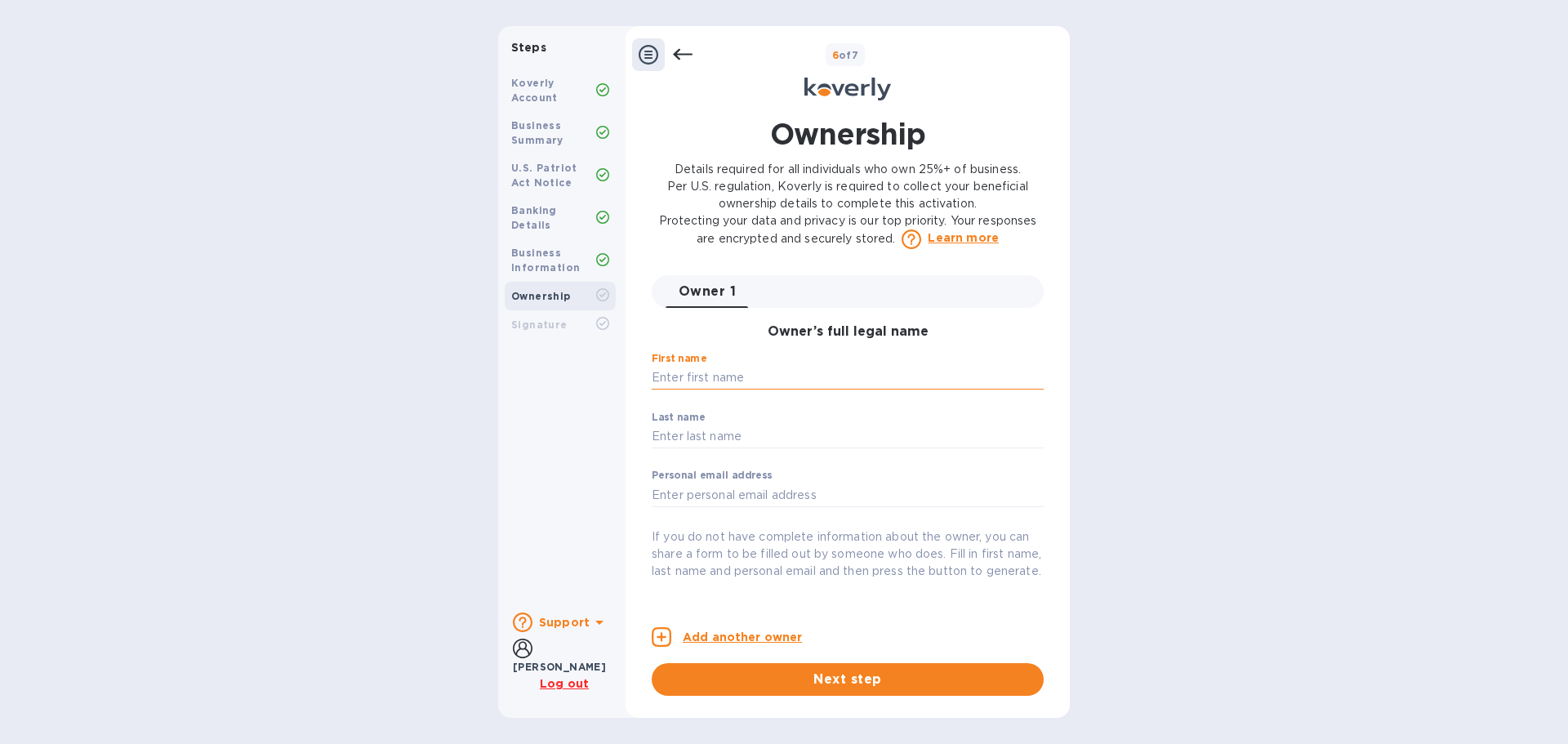
click at [738, 375] on input "text" at bounding box center [847, 378] width 392 height 25
type input "Stephane"
type input "[GEOGRAPHIC_DATA]"
click at [728, 496] on input "text" at bounding box center [847, 494] width 392 height 25
type input "[EMAIL_ADDRESS][DOMAIN_NAME]"
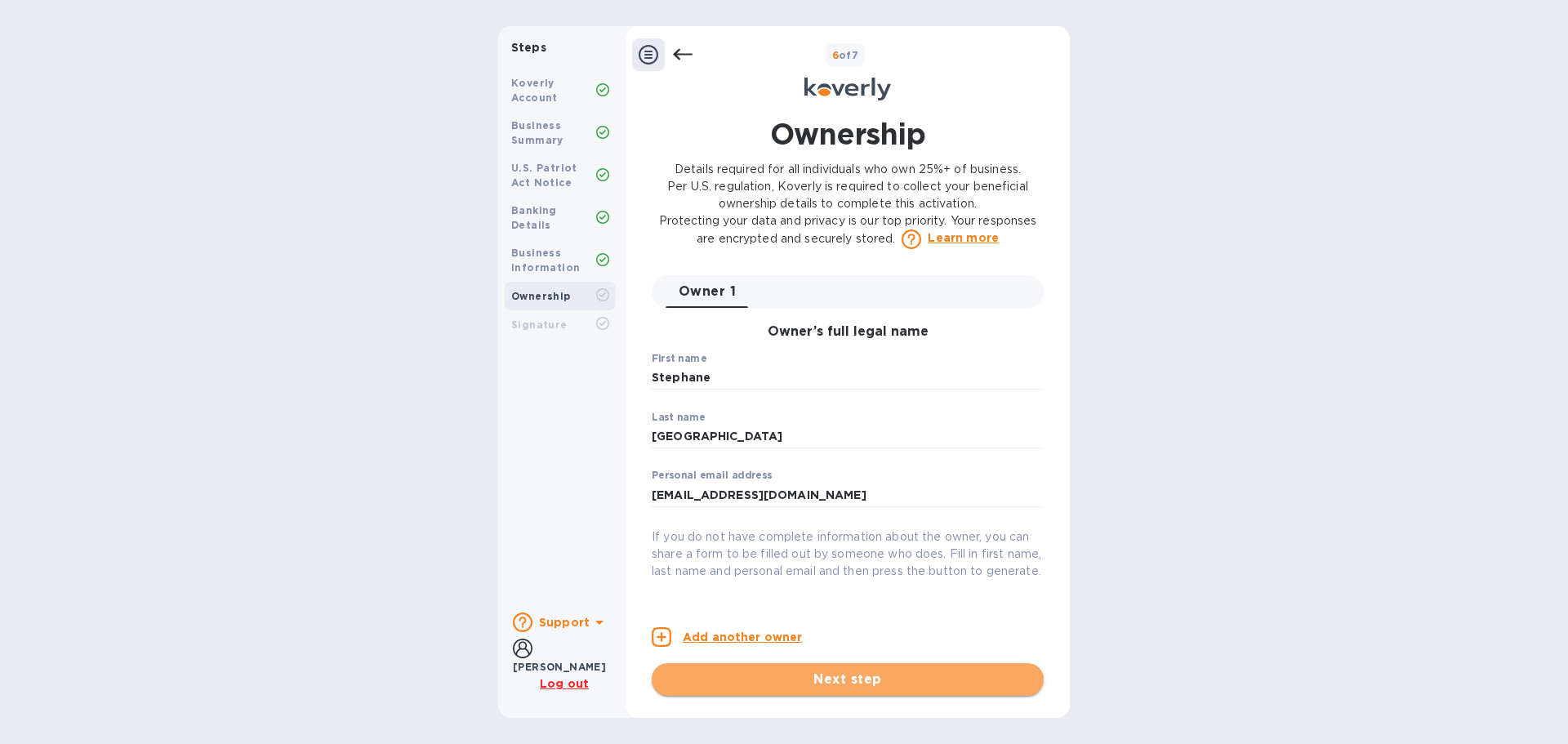
click at [862, 680] on span "Next step" at bounding box center [847, 680] width 366 height 20
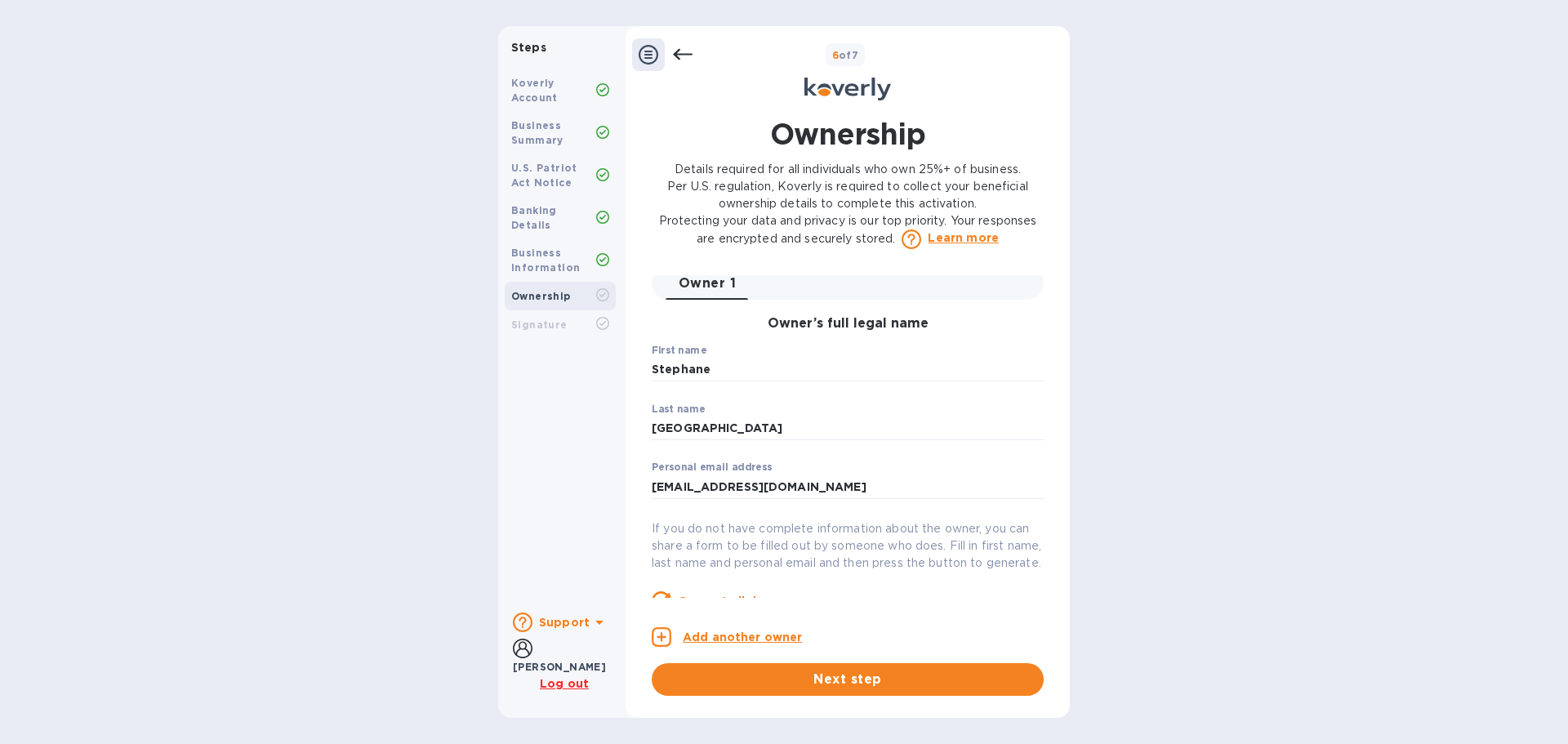
scroll to position [0, 0]
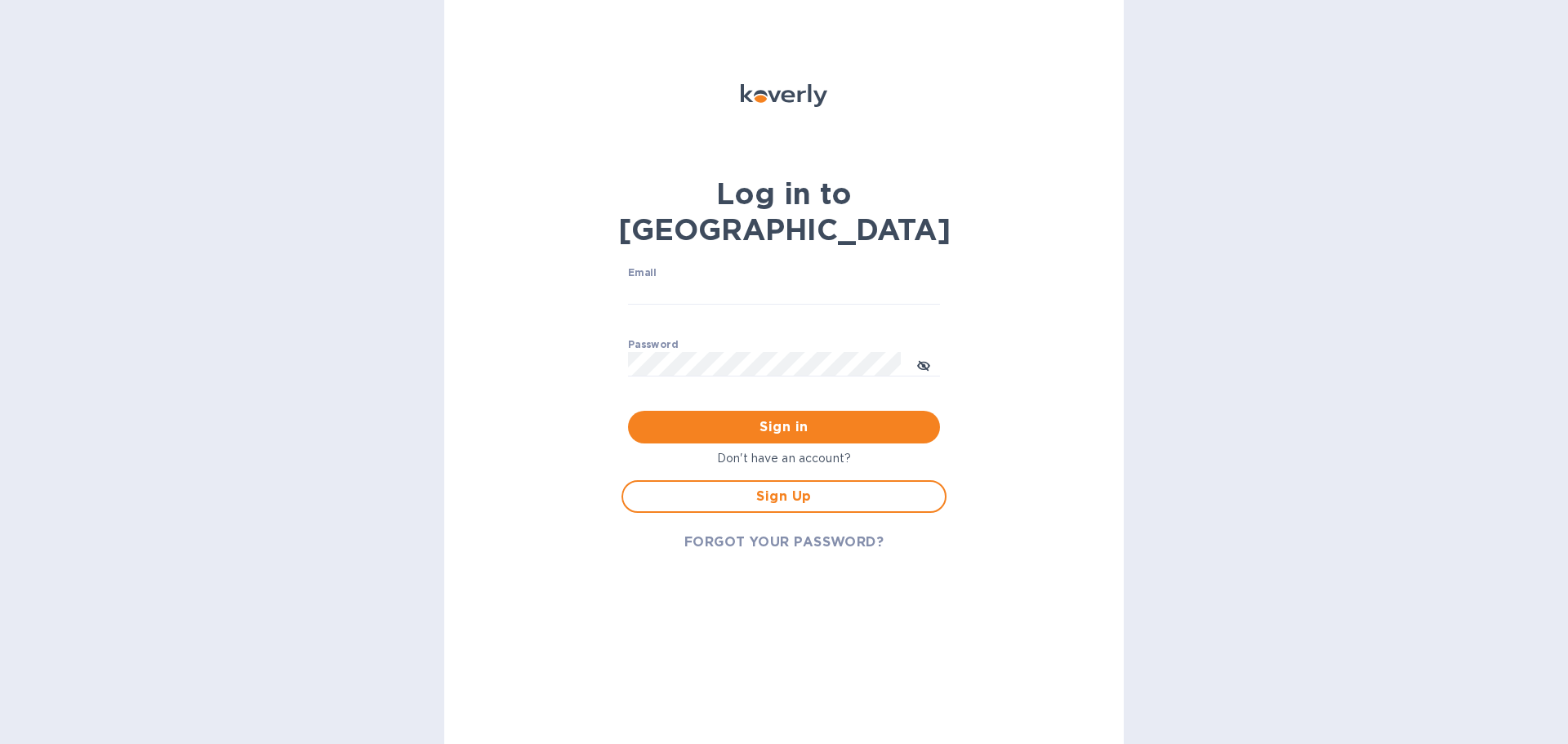
type input "[EMAIL_ADDRESS][DOMAIN_NAME]"
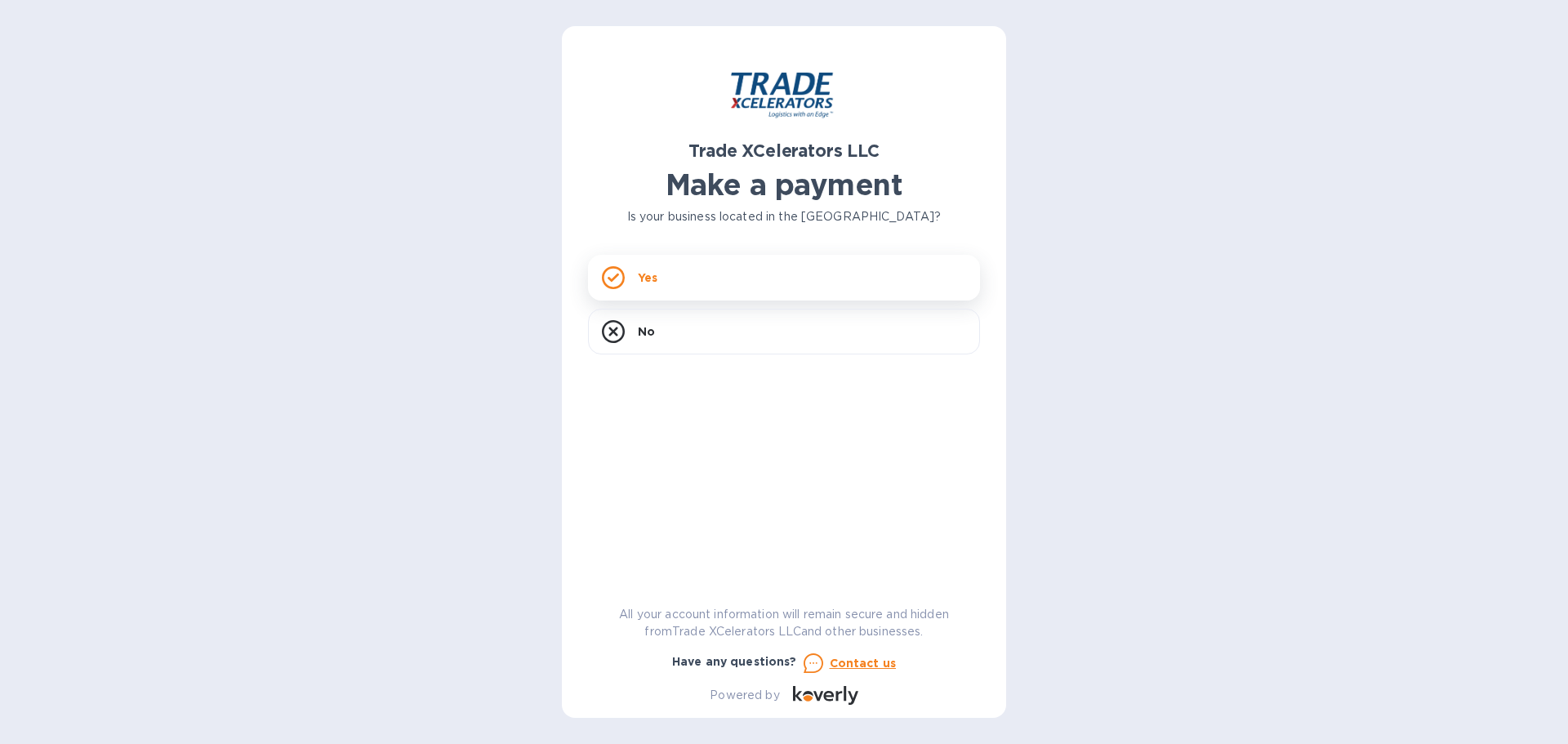
click at [702, 270] on div "Yes" at bounding box center [783, 277] width 392 height 45
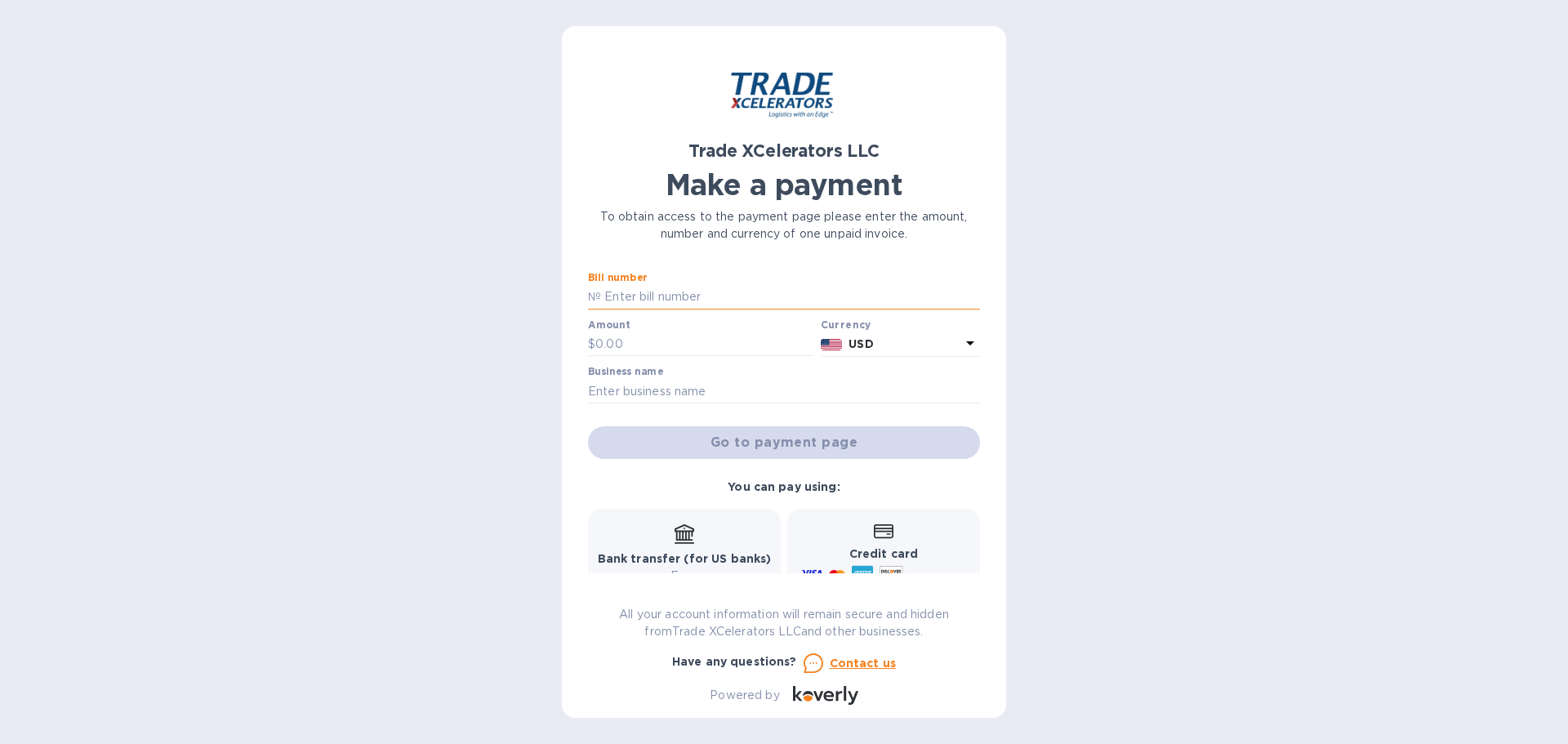
click at [697, 299] on input "text" at bounding box center [790, 297] width 379 height 25
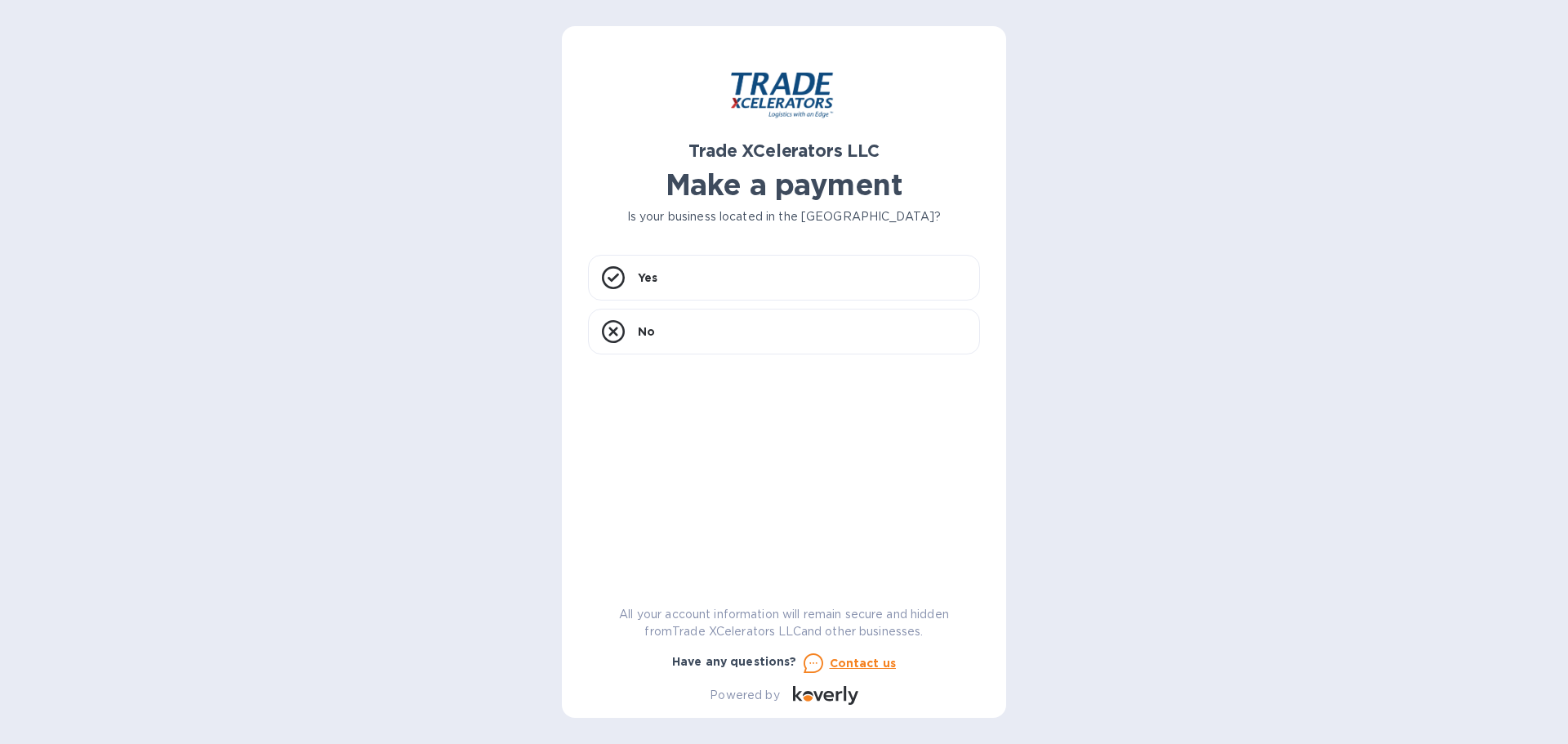
click at [697, 190] on h1 "Make a payment" at bounding box center [783, 185] width 392 height 35
click at [695, 283] on div "Yes" at bounding box center [783, 277] width 392 height 45
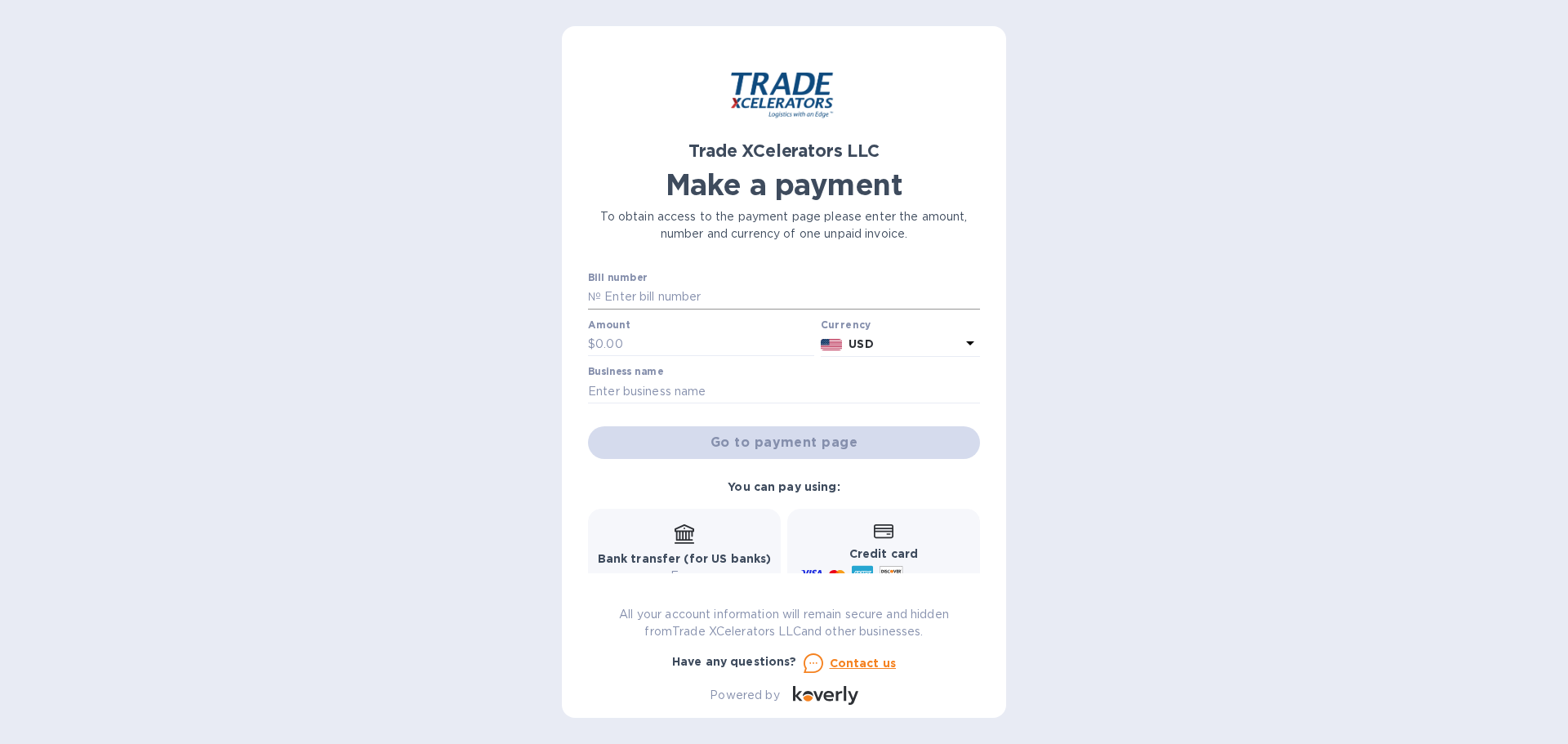
click at [653, 285] on input "text" at bounding box center [790, 297] width 379 height 25
click at [663, 488] on div "You can pay using: Bank transfer (for US banks) Free Credit card and more... Pa…" at bounding box center [784, 589] width 405 height 233
click at [628, 287] on input "150533" at bounding box center [790, 297] width 379 height 25
click at [677, 299] on input "1505033" at bounding box center [790, 297] width 379 height 25
click at [637, 349] on input "text" at bounding box center [705, 344] width 219 height 25
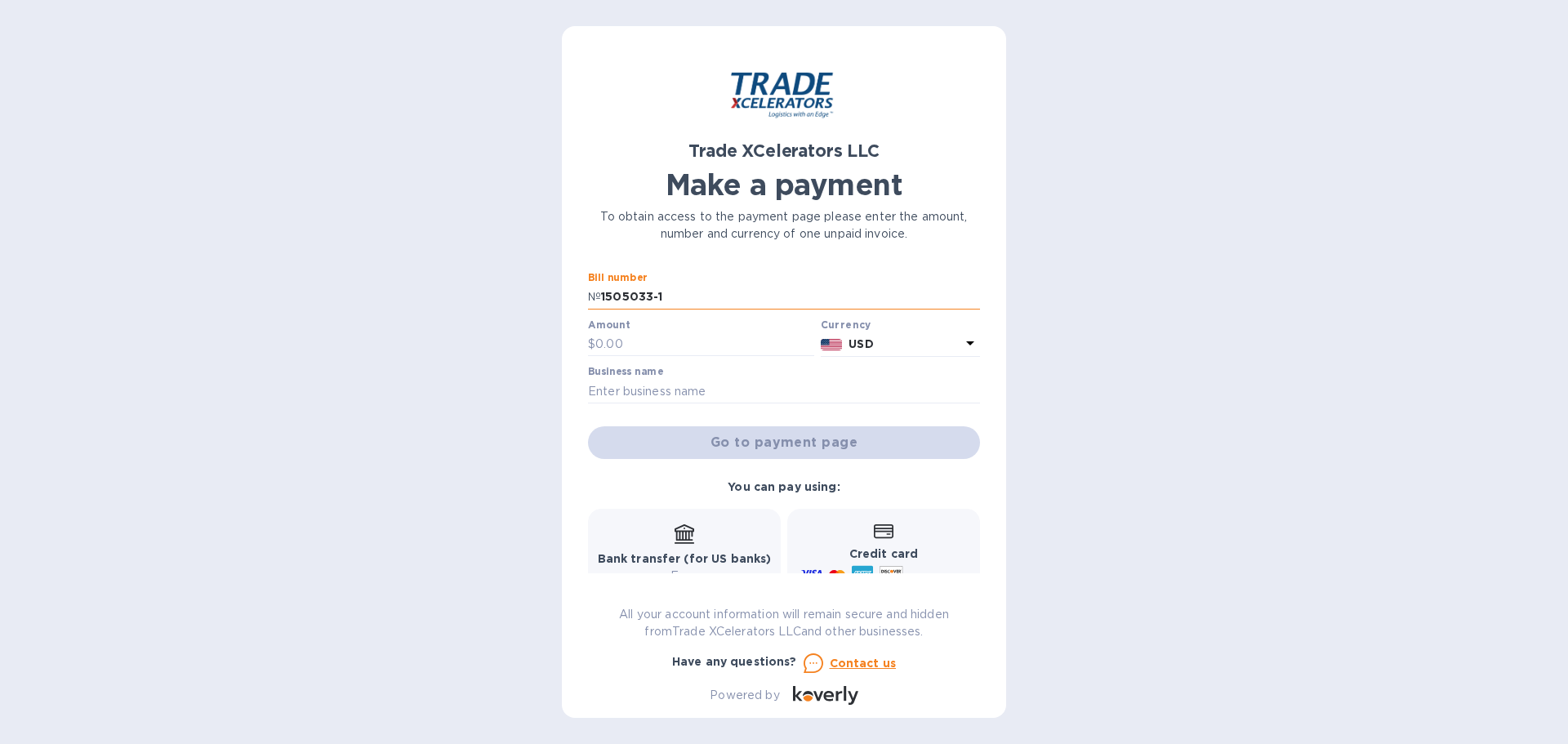
click at [658, 297] on input "1505033-1" at bounding box center [790, 297] width 379 height 25
type input "1505364-1"
click at [626, 463] on div "Bill number № 1505364-1 Amount $ Currency USD Business name Go to payment page" at bounding box center [783, 365] width 411 height 206
click at [630, 344] on input "text" at bounding box center [705, 344] width 219 height 25
type input "3,327.67"
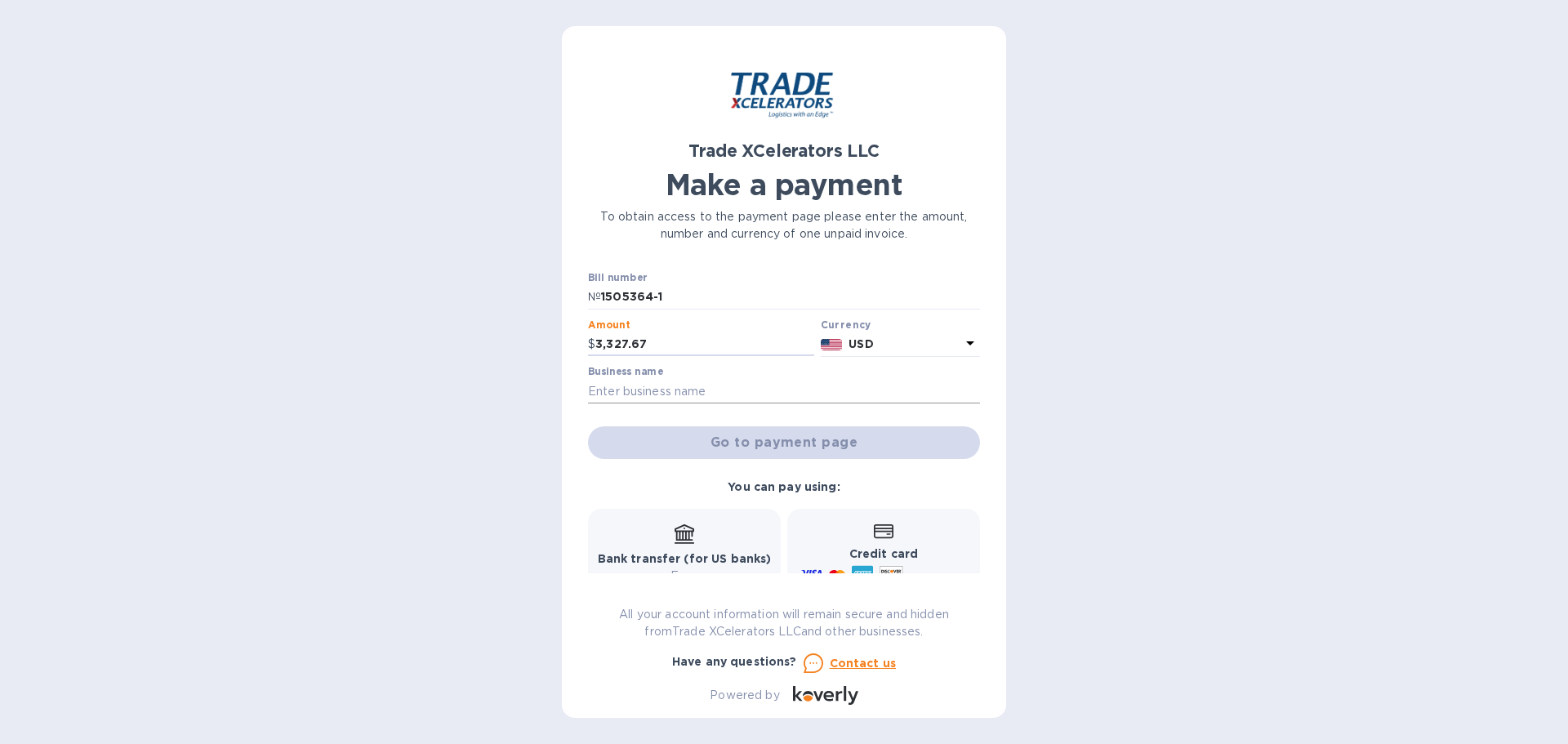
click at [673, 392] on input "text" at bounding box center [783, 391] width 392 height 25
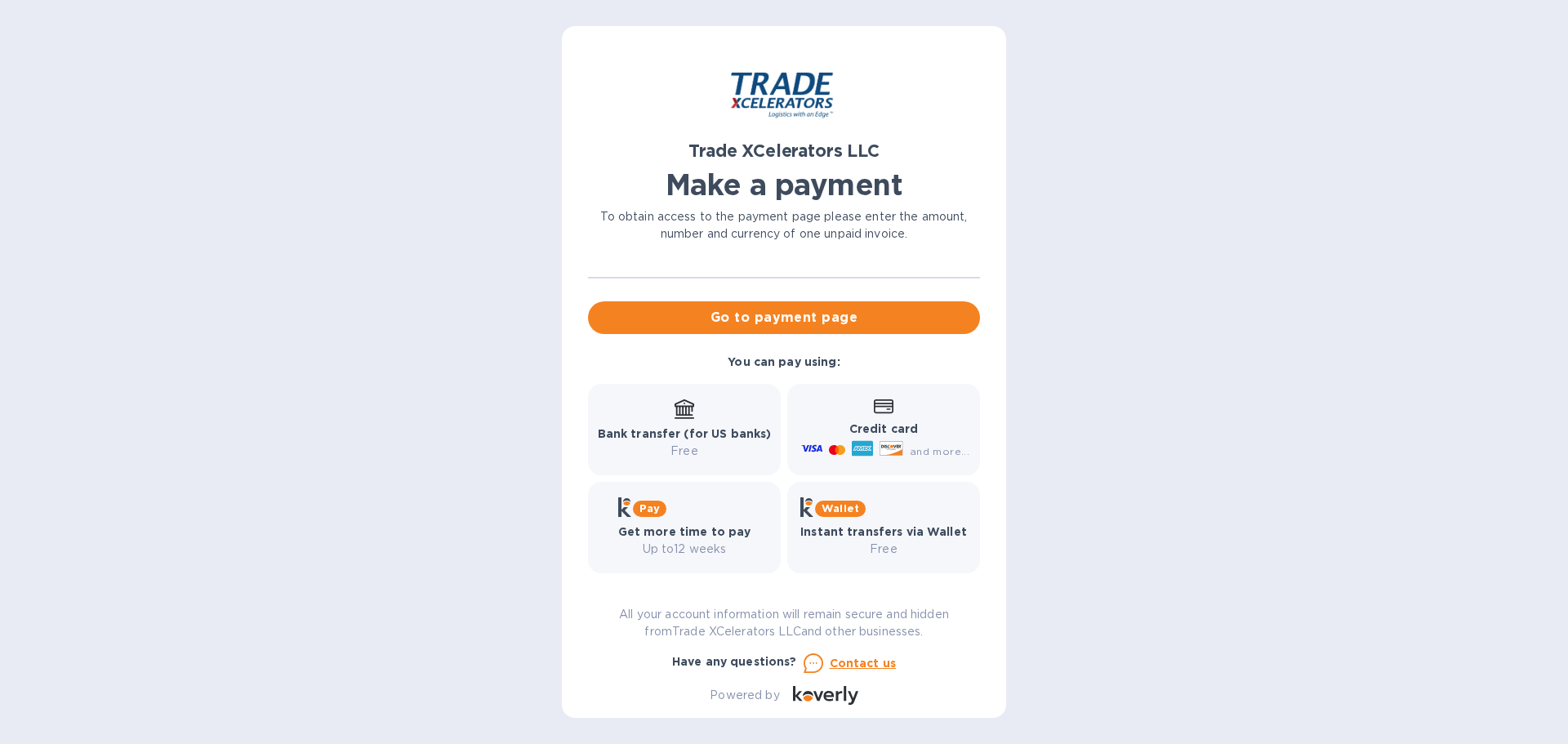
scroll to position [135, 0]
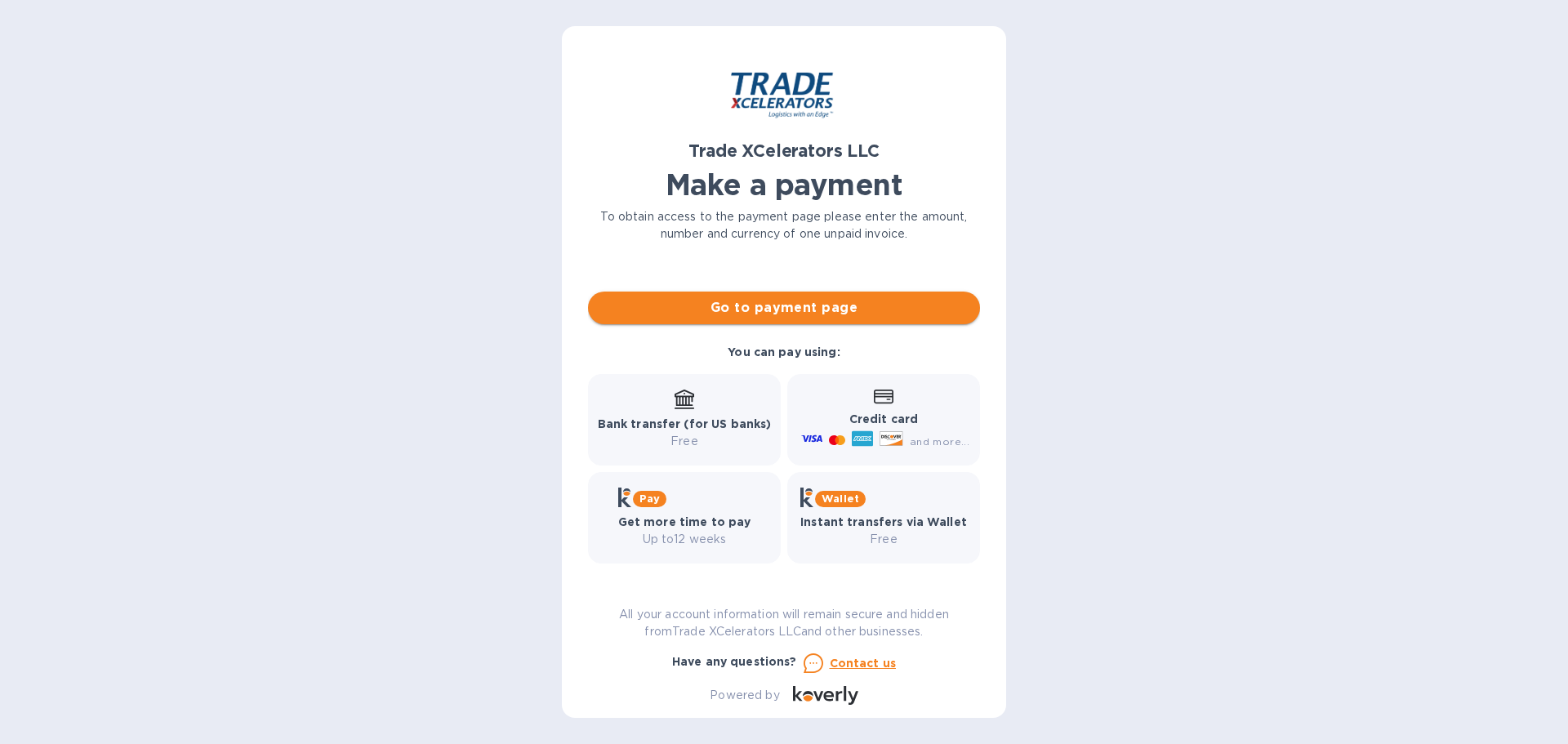
type input "Roll-Lux"
click at [776, 311] on span "Go to payment page" at bounding box center [783, 308] width 366 height 20
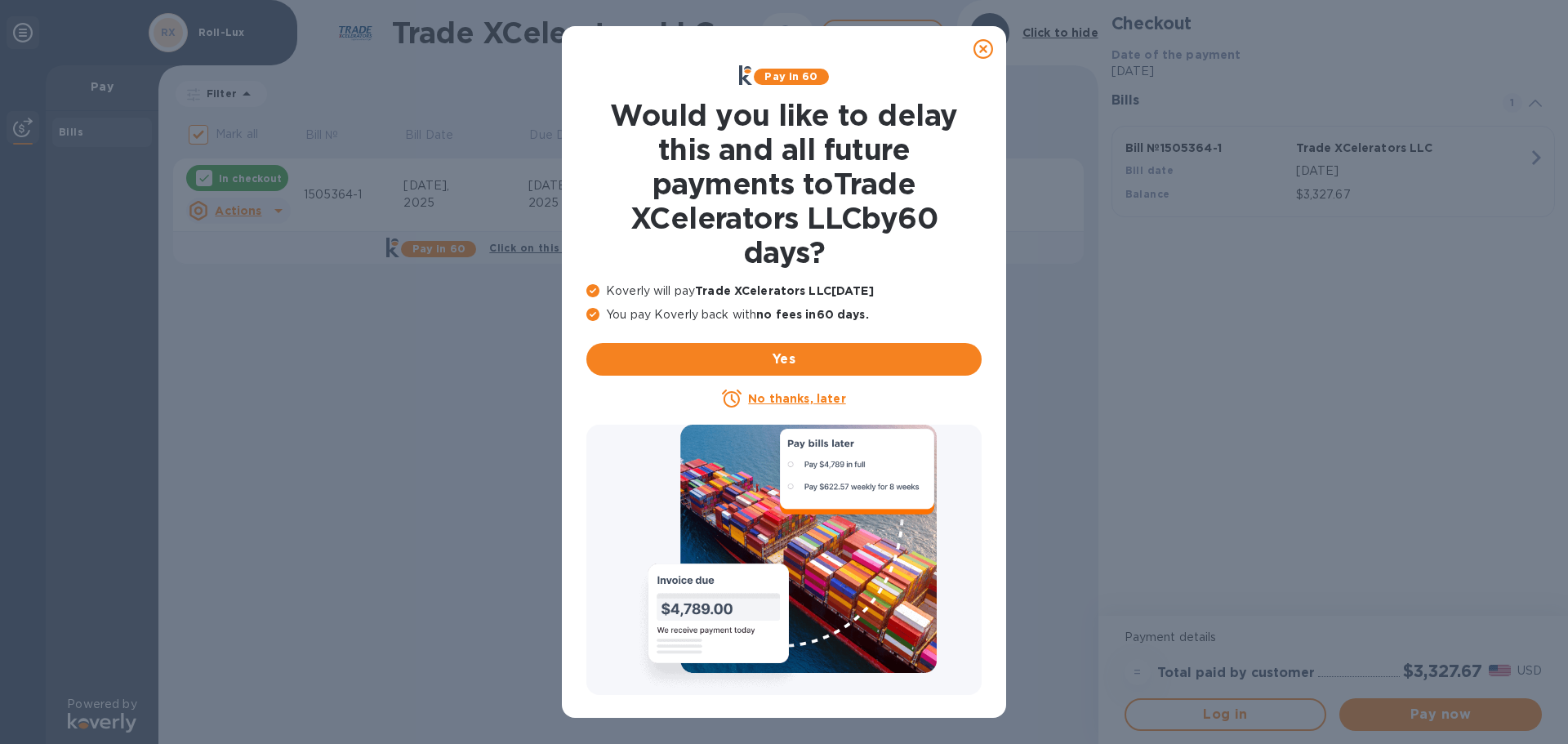
click at [983, 49] on icon at bounding box center [983, 49] width 20 height 20
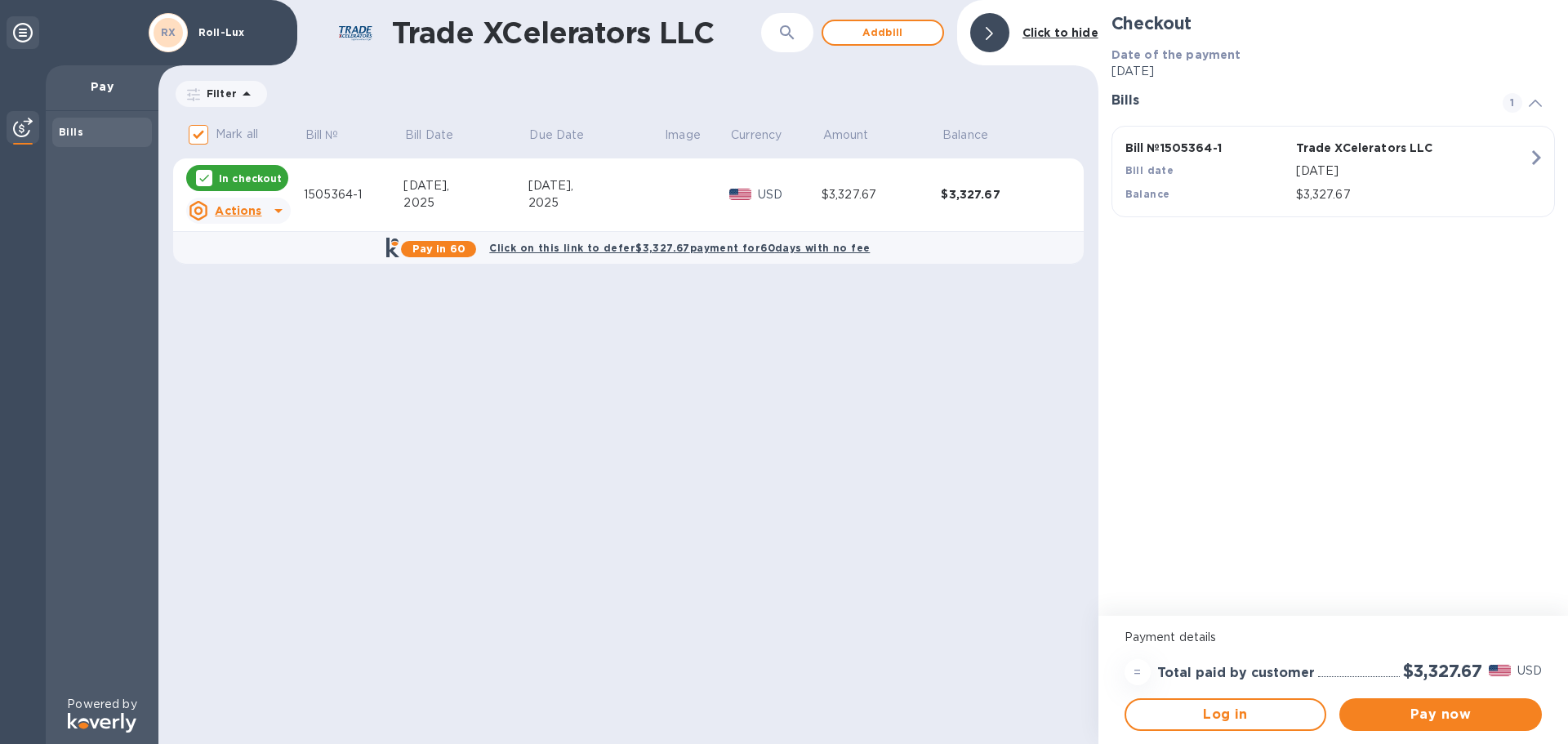
click at [237, 212] on u "Actions" at bounding box center [238, 210] width 46 height 13
click at [592, 507] on div at bounding box center [784, 372] width 1568 height 744
click at [1450, 712] on span "Pay now" at bounding box center [1440, 715] width 177 height 20
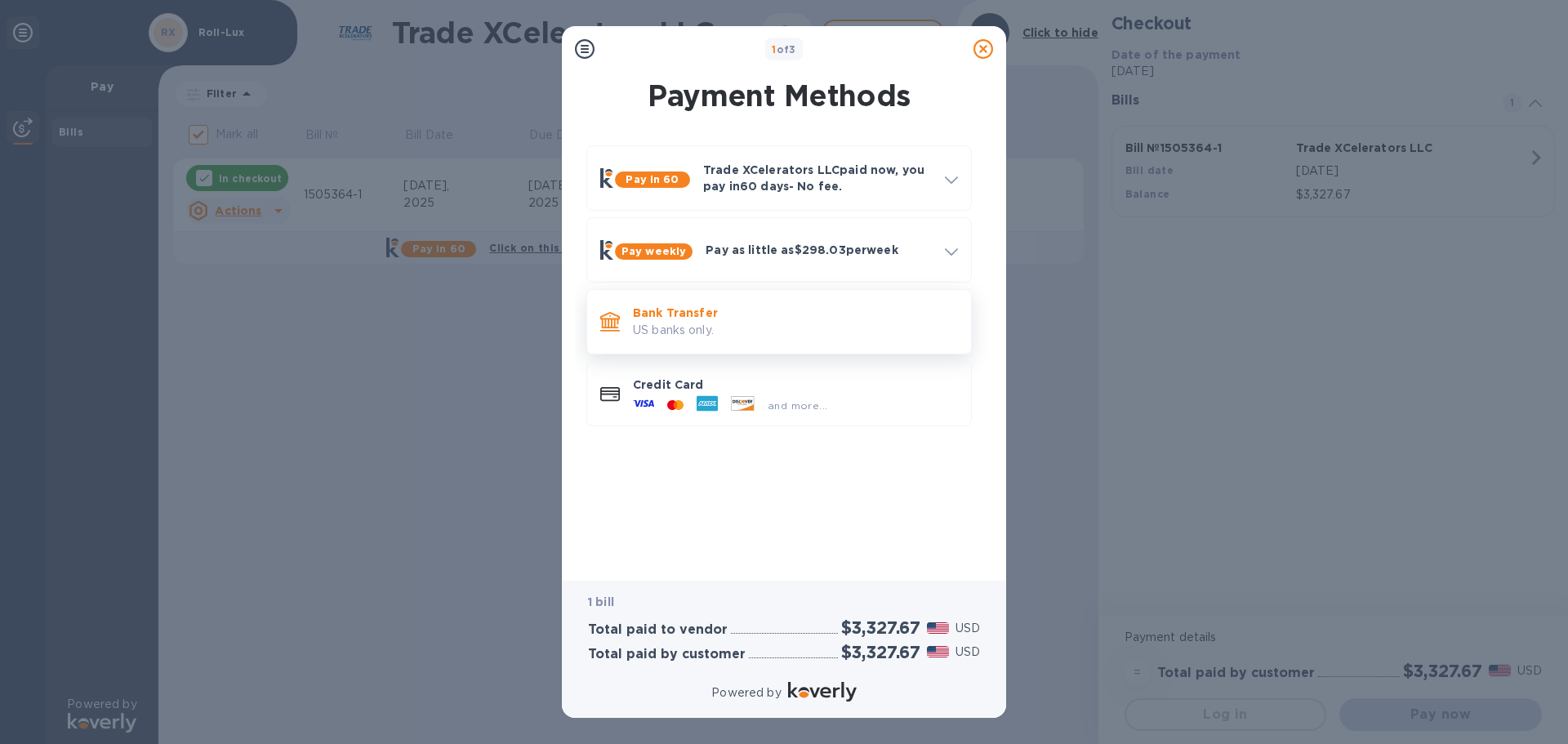
click at [653, 316] on p "Bank Transfer" at bounding box center [796, 313] width 325 height 17
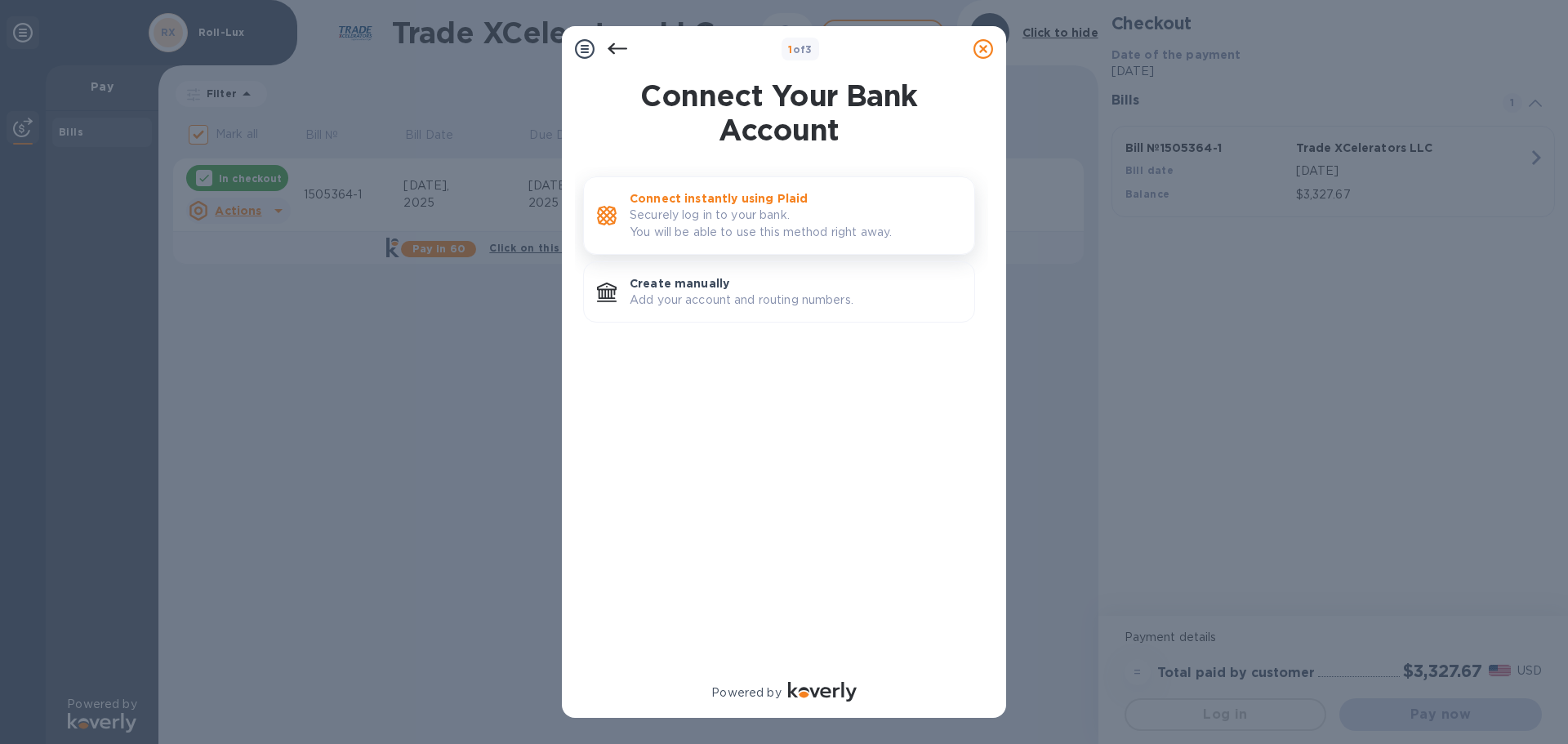
click at [688, 213] on p "Securely log in to your bank. You will be able to use this method right away." at bounding box center [795, 223] width 331 height 35
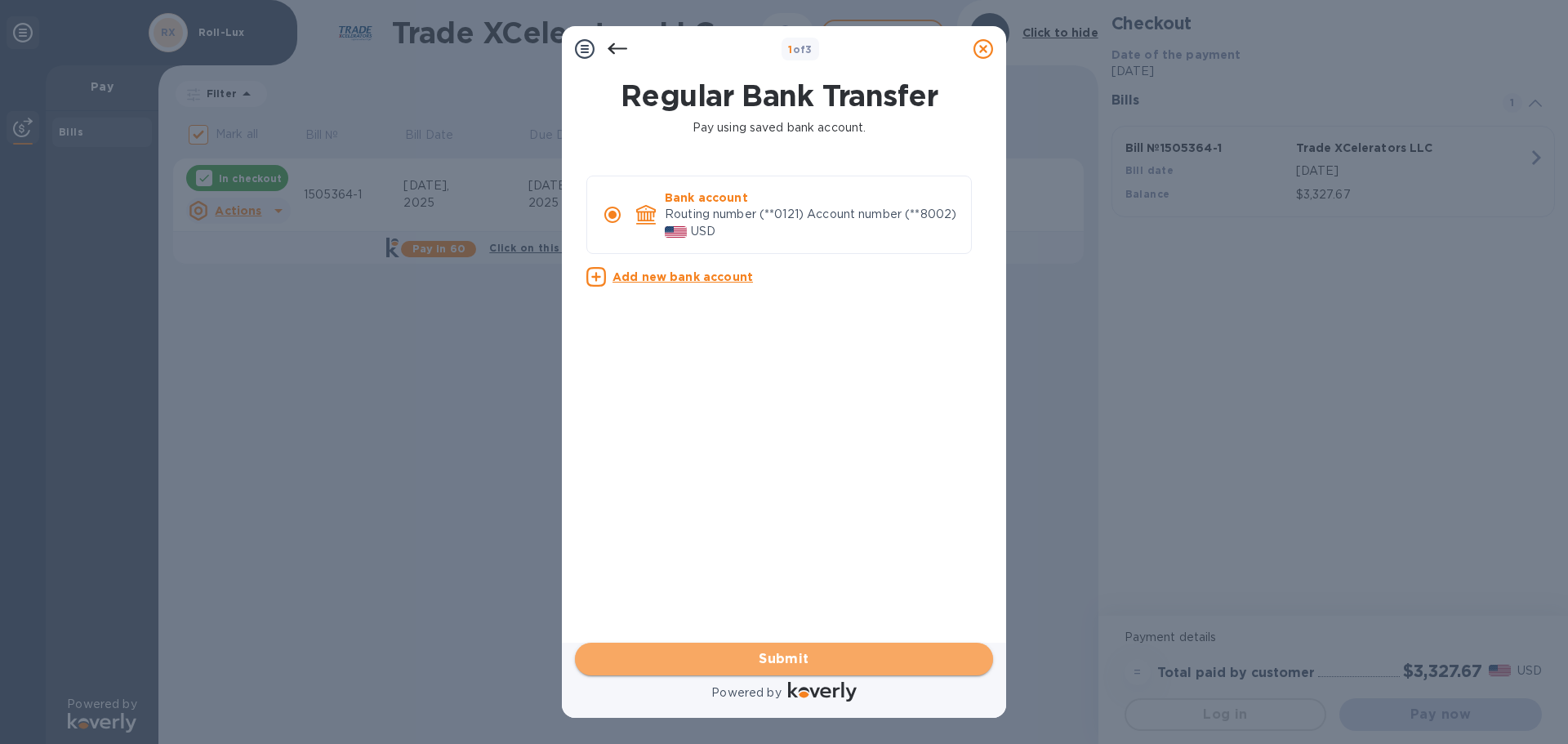
click at [810, 657] on span "Submit" at bounding box center [783, 659] width 392 height 20
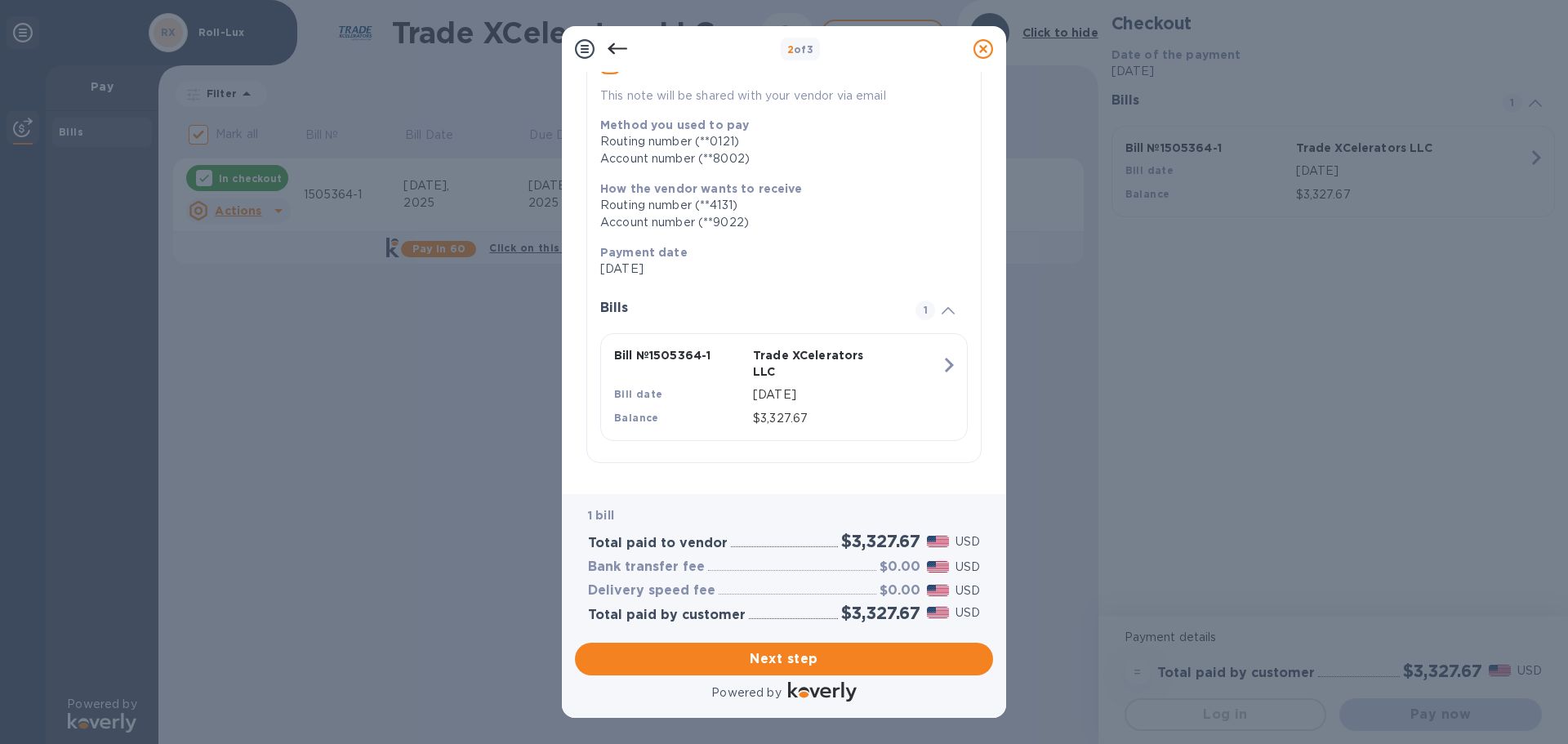
scroll to position [167, 0]
click at [805, 656] on span "Next step" at bounding box center [783, 659] width 392 height 20
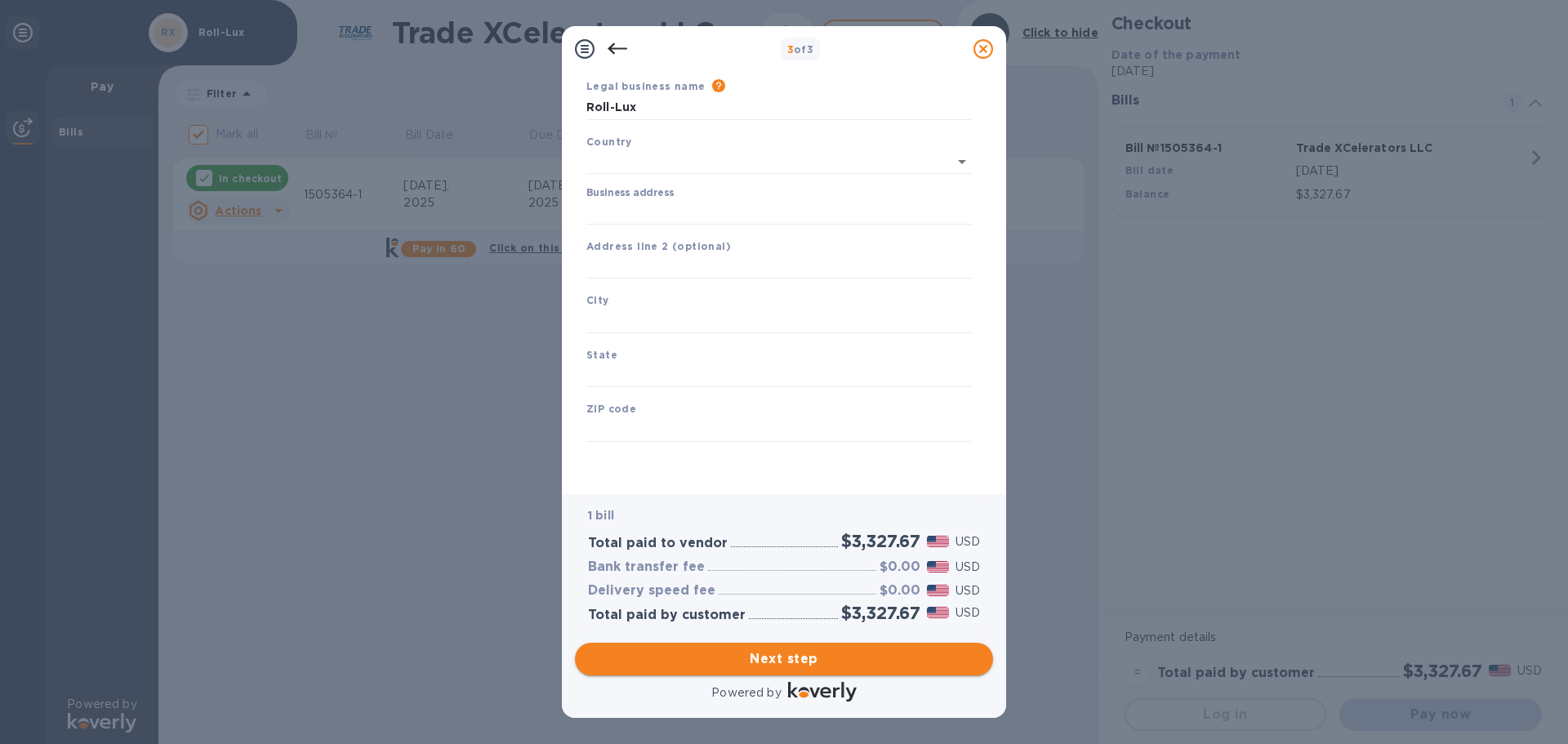
type input "[GEOGRAPHIC_DATA]"
click at [733, 207] on input "Business address" at bounding box center [778, 212] width 386 height 25
type input "[STREET_ADDRESS]"
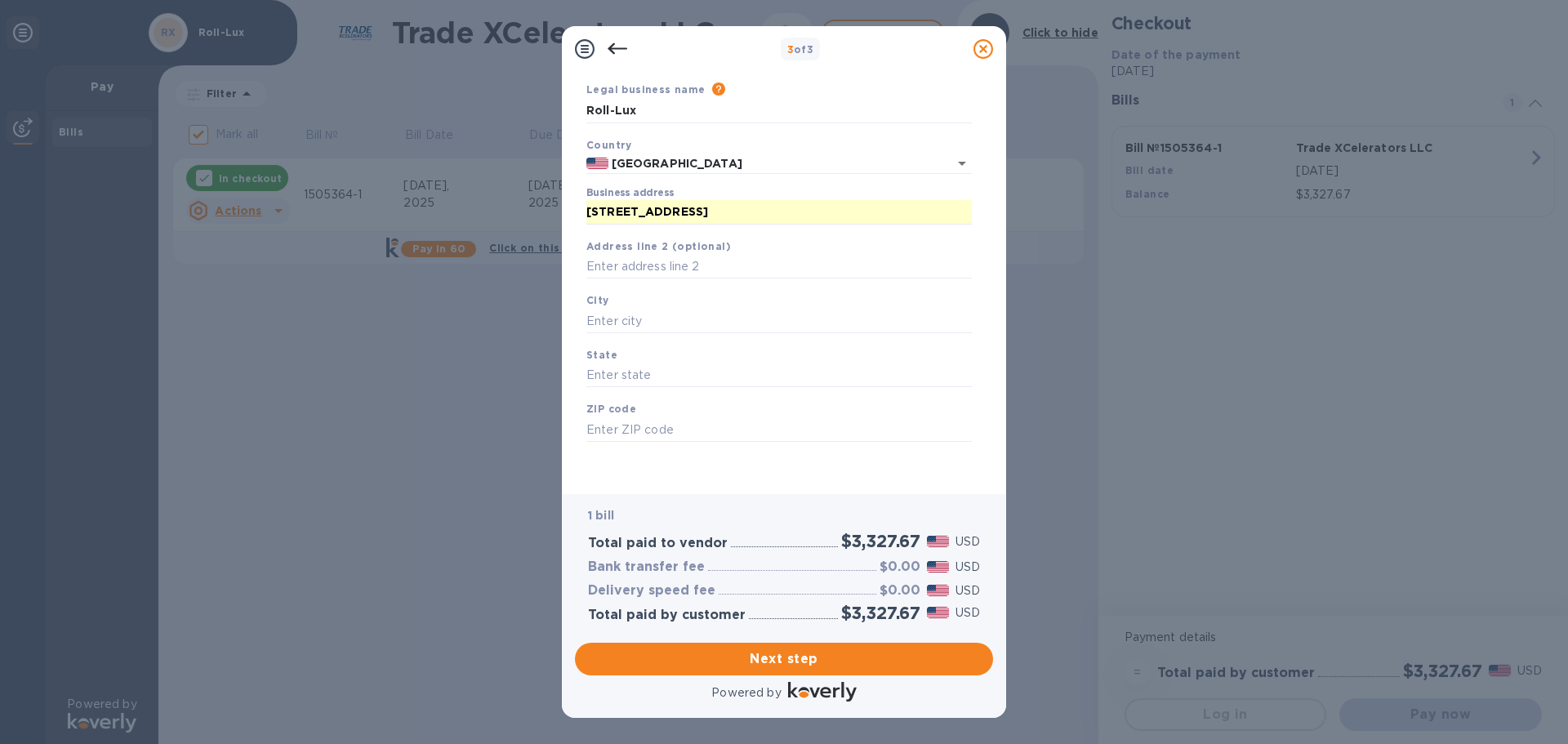
type input "[GEOGRAPHIC_DATA]"
type input "[US_STATE]"
type input "33179"
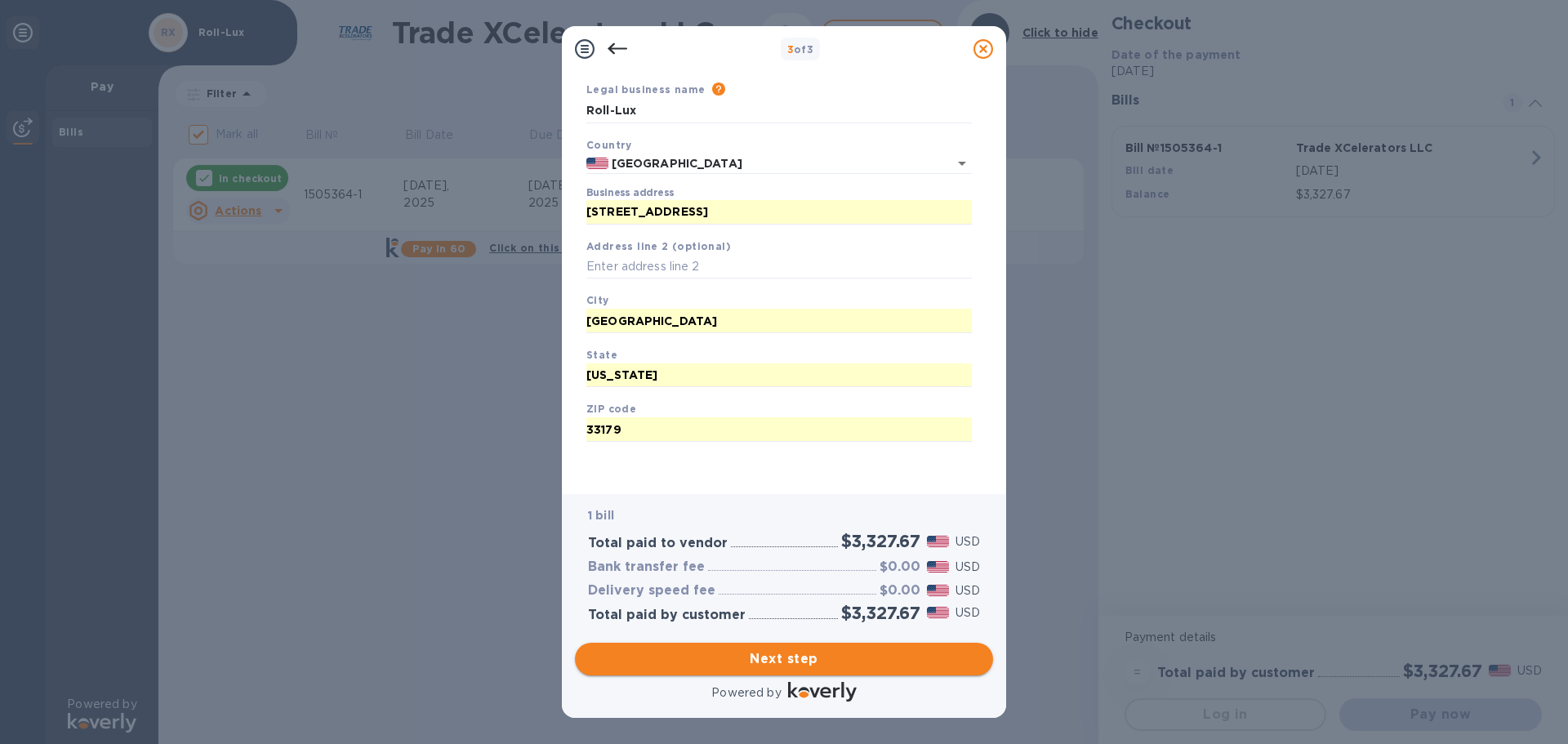
click at [798, 653] on span "Next step" at bounding box center [783, 659] width 392 height 20
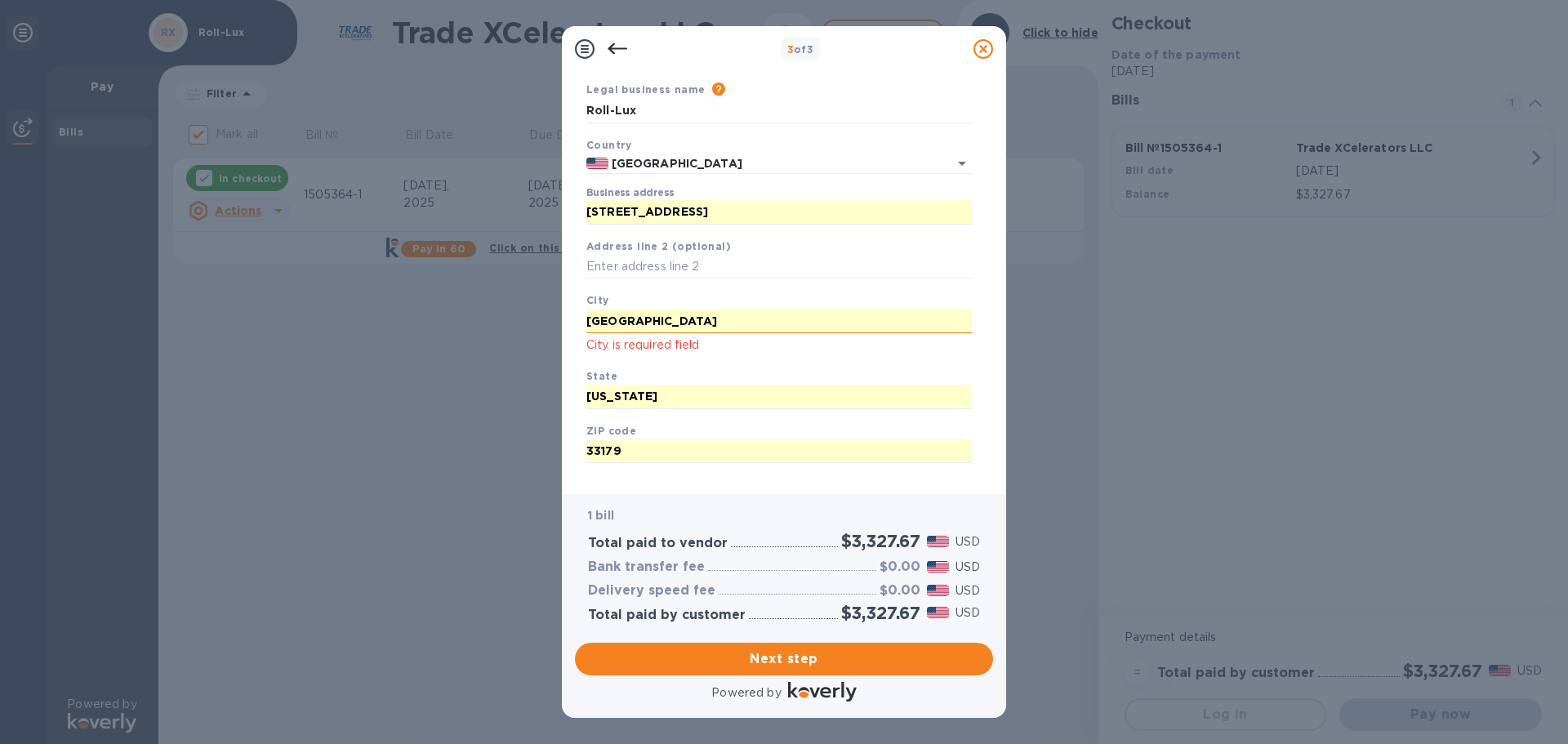
click at [623, 321] on input "[GEOGRAPHIC_DATA]" at bounding box center [778, 321] width 386 height 25
type input "Miami"
click at [847, 284] on div "Legal business name Please provide the legal name that appears on your SS-4 for…" at bounding box center [779, 278] width 398 height 409
click at [783, 651] on span "Next step" at bounding box center [783, 659] width 392 height 20
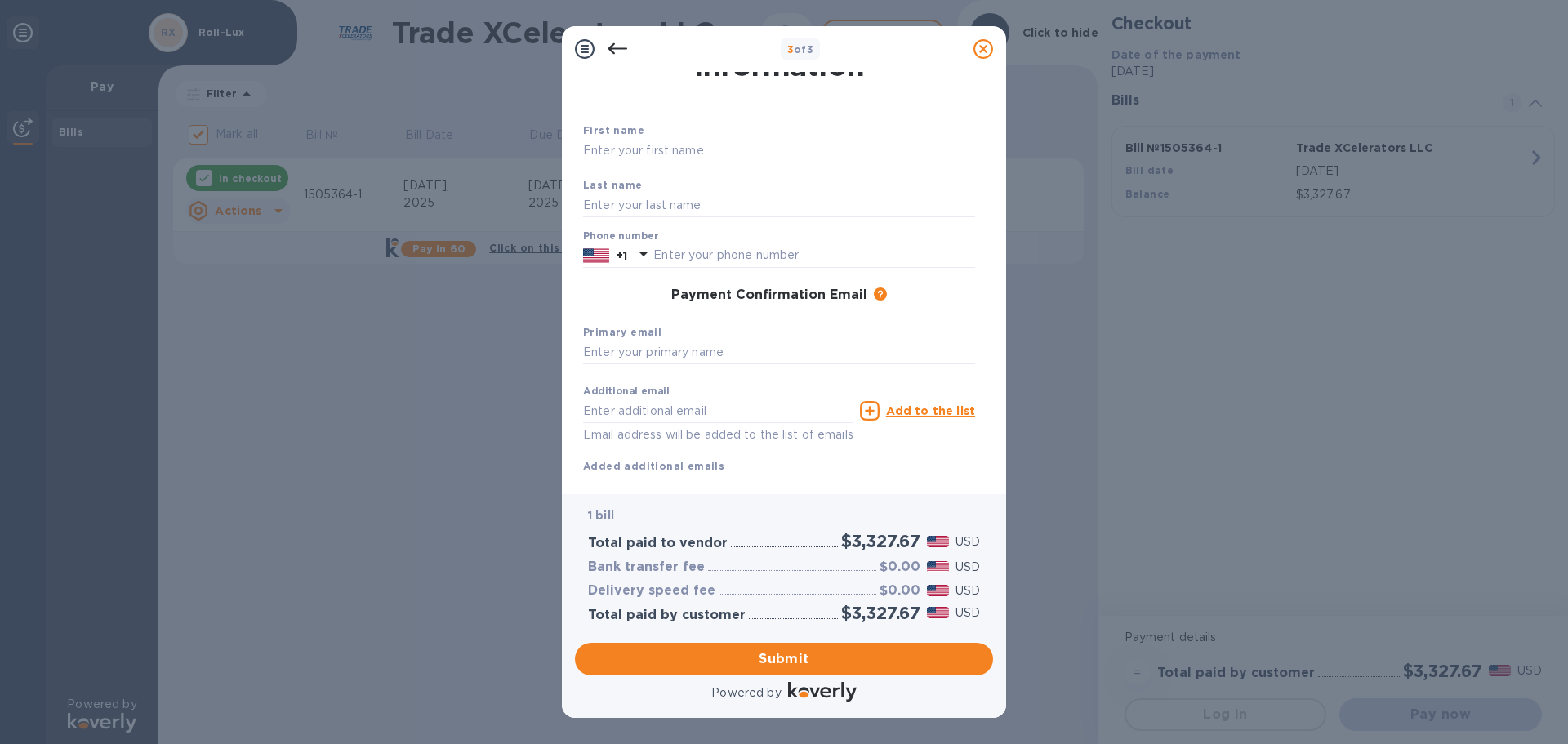
click at [689, 149] on input "text" at bounding box center [778, 151] width 392 height 25
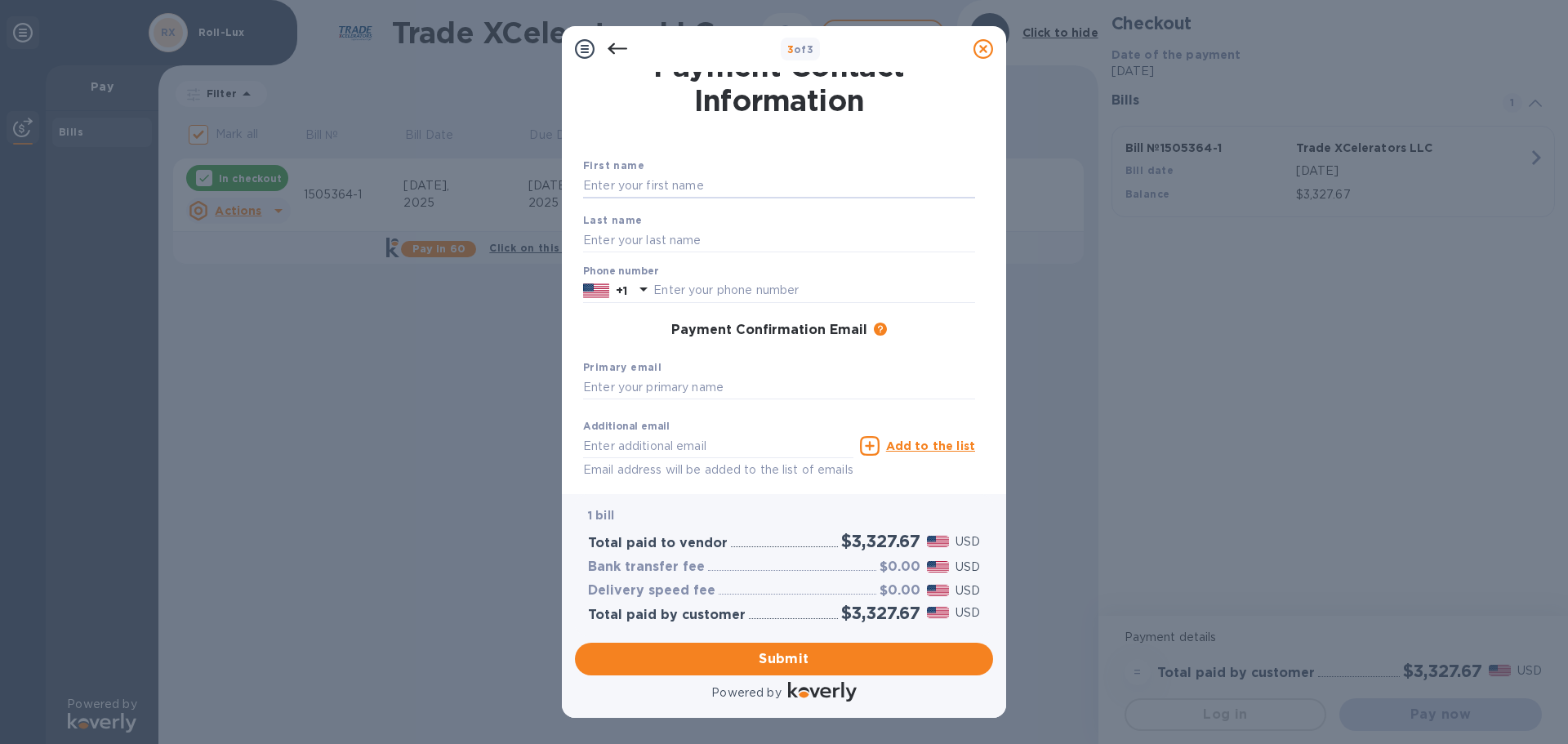
scroll to position [0, 0]
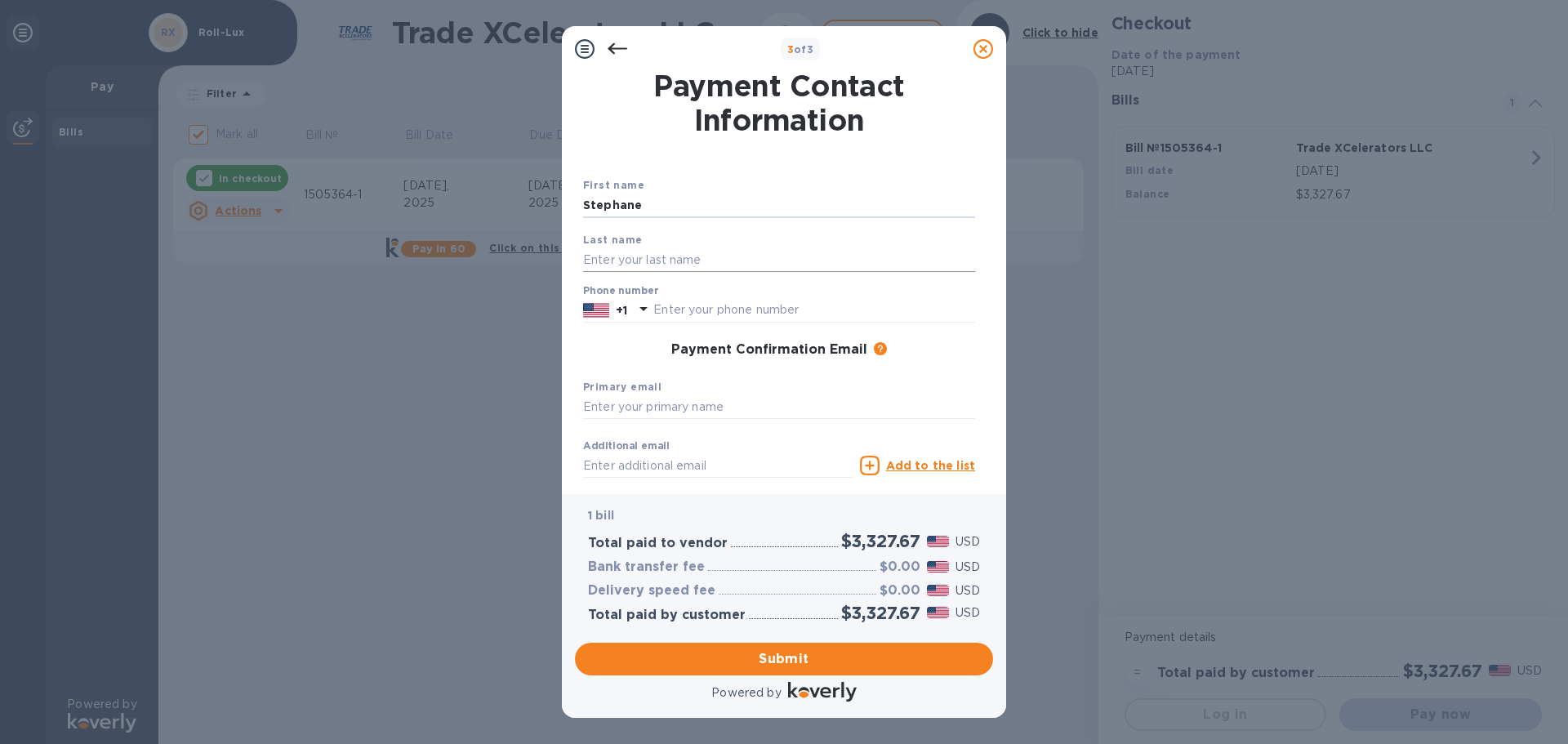
type input "Stephane"
type input "[GEOGRAPHIC_DATA]"
type input "3053453251"
click at [714, 408] on input "text" at bounding box center [778, 408] width 392 height 25
type input "[EMAIL_ADDRESS][DOMAIN_NAME]"
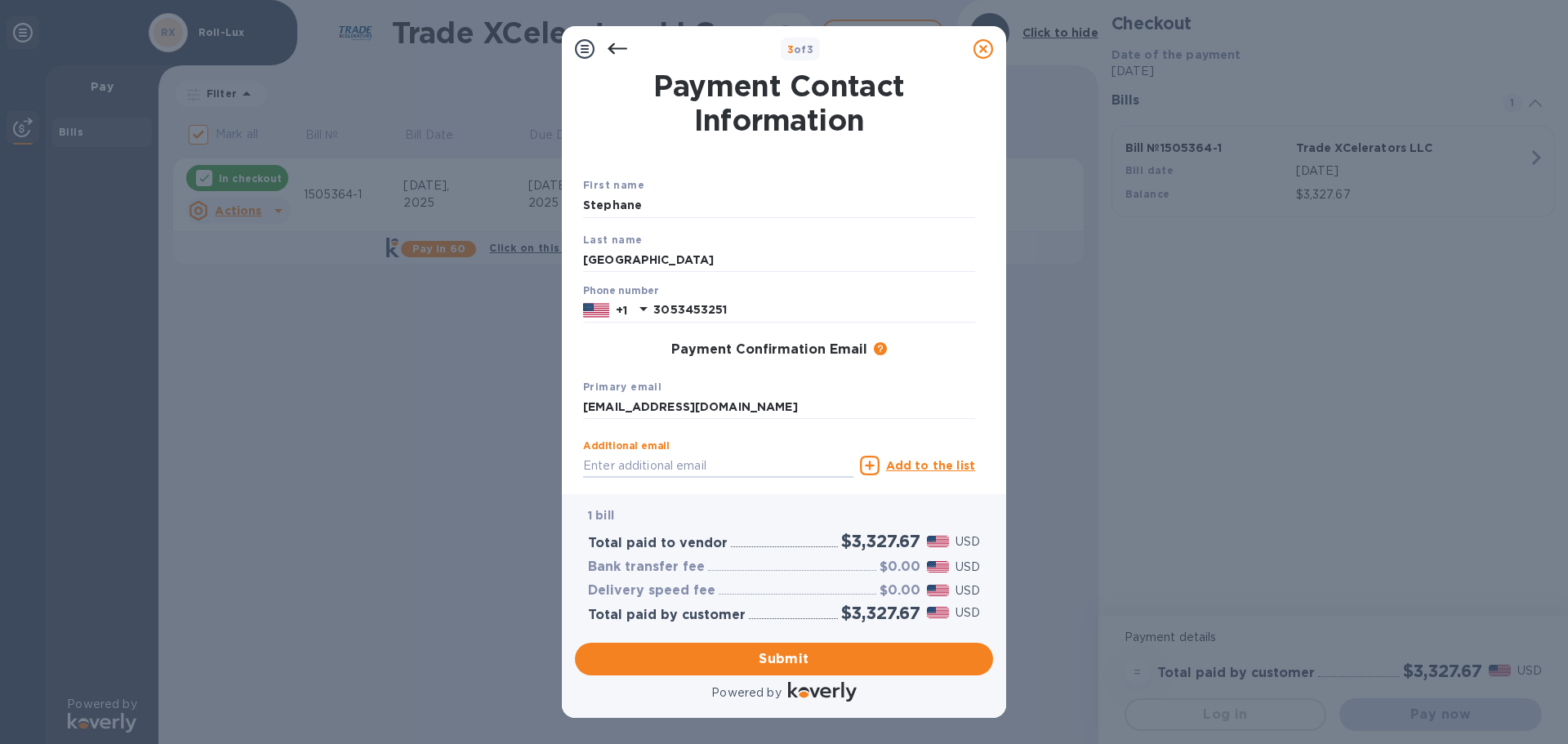
click at [884, 382] on div "Primary email contact@roll-lux.com" at bounding box center [779, 399] width 405 height 54
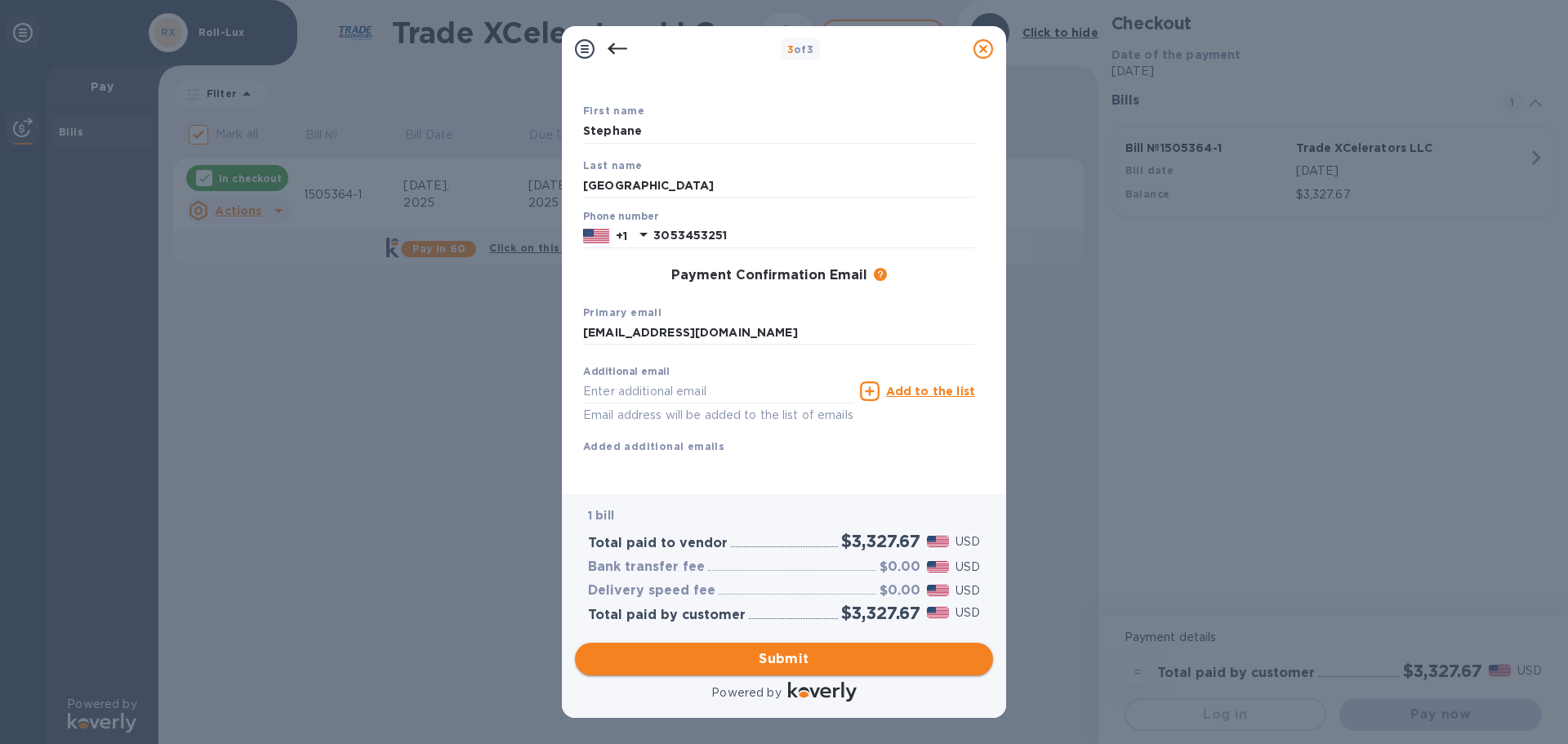
scroll to position [93, 0]
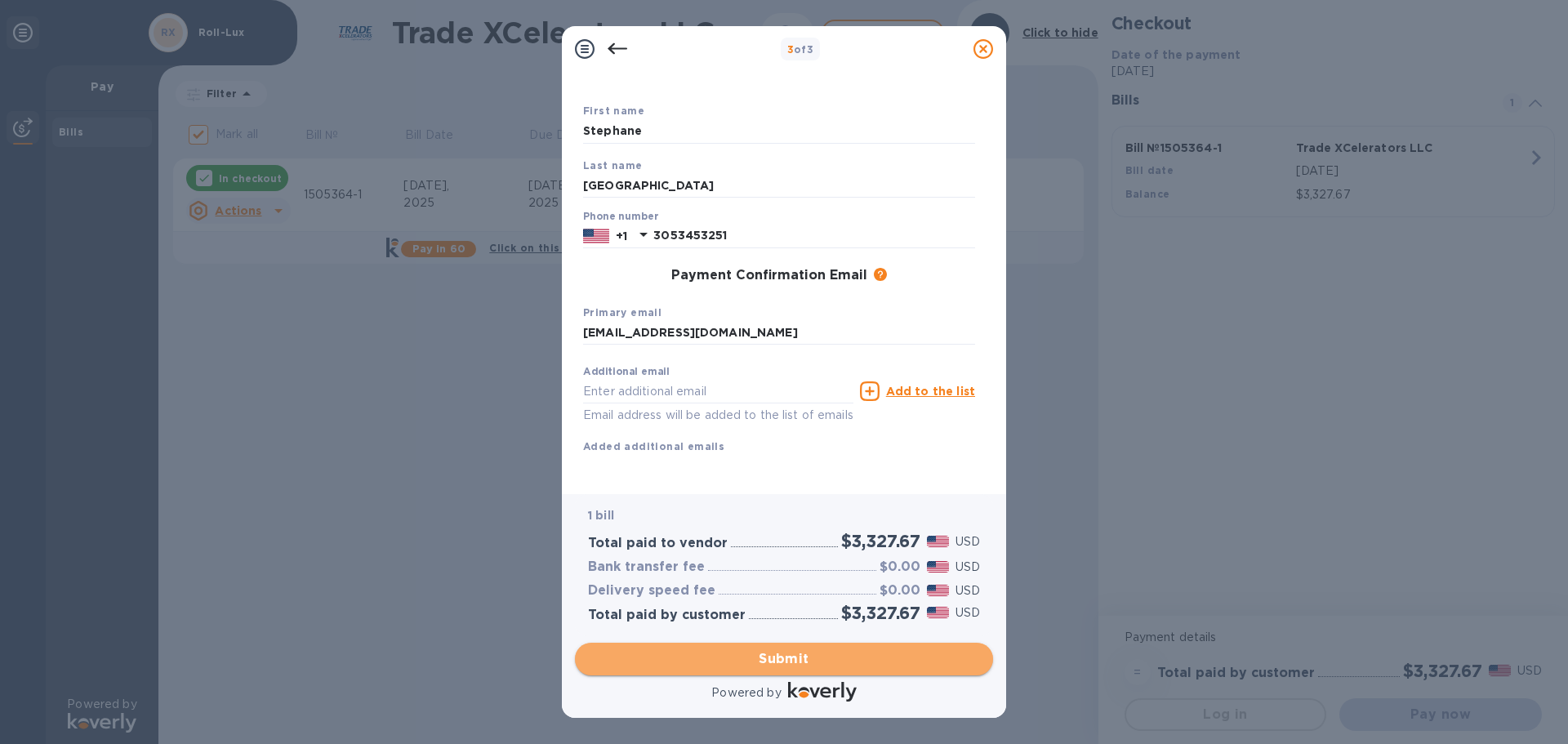
click at [794, 659] on span "Submit" at bounding box center [783, 659] width 392 height 20
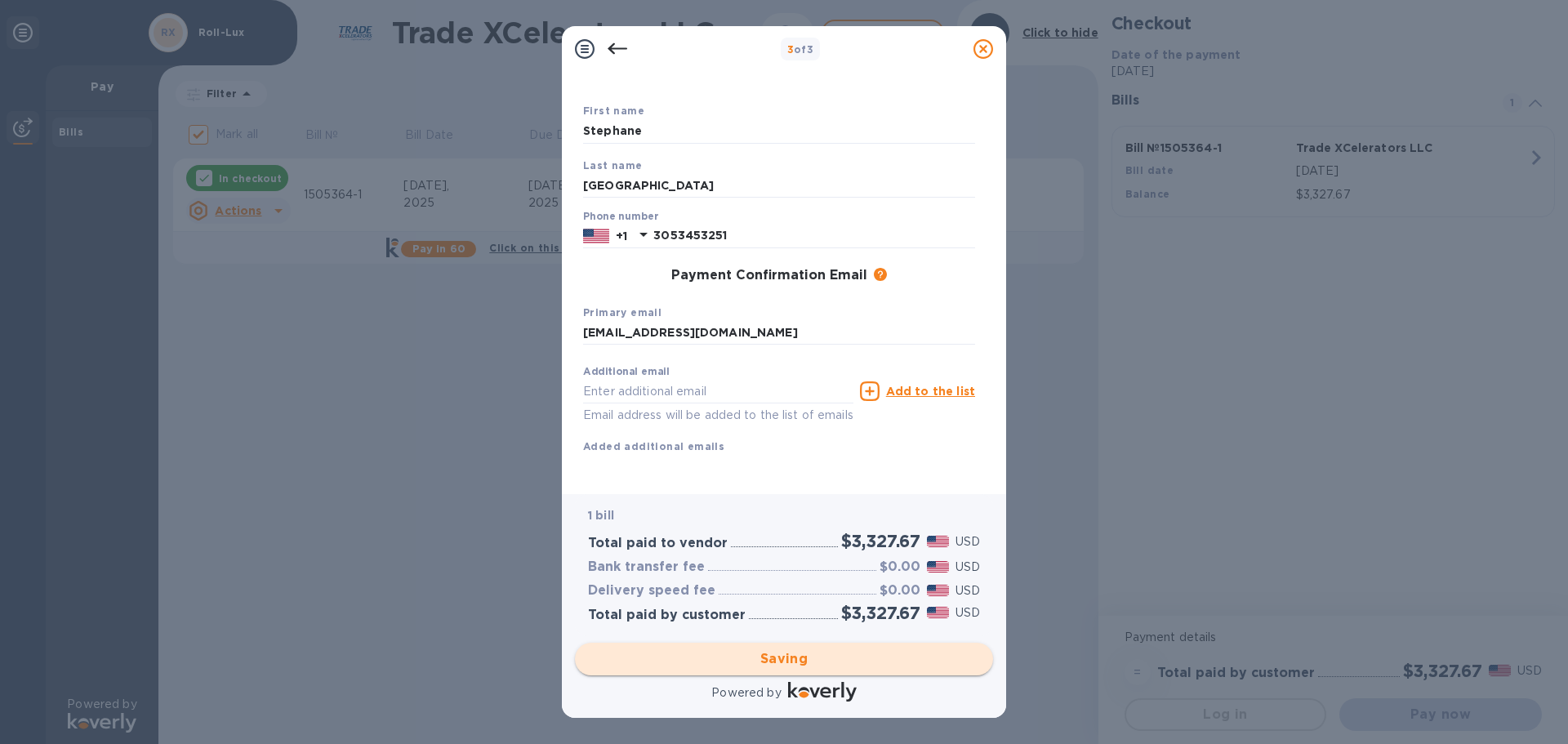
checkbox input "false"
